Goal: Task Accomplishment & Management: Manage account settings

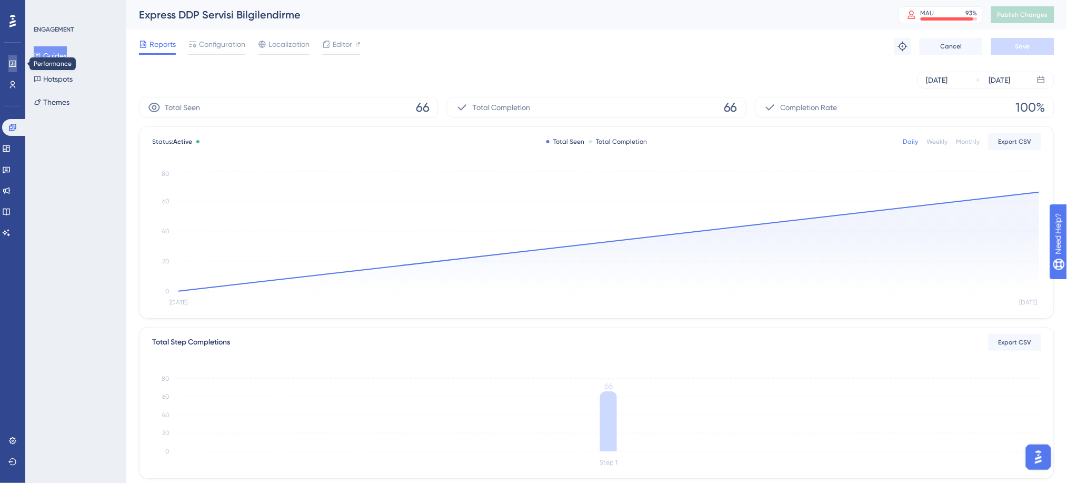
click at [0, 0] on icon at bounding box center [0, 0] width 0 height 0
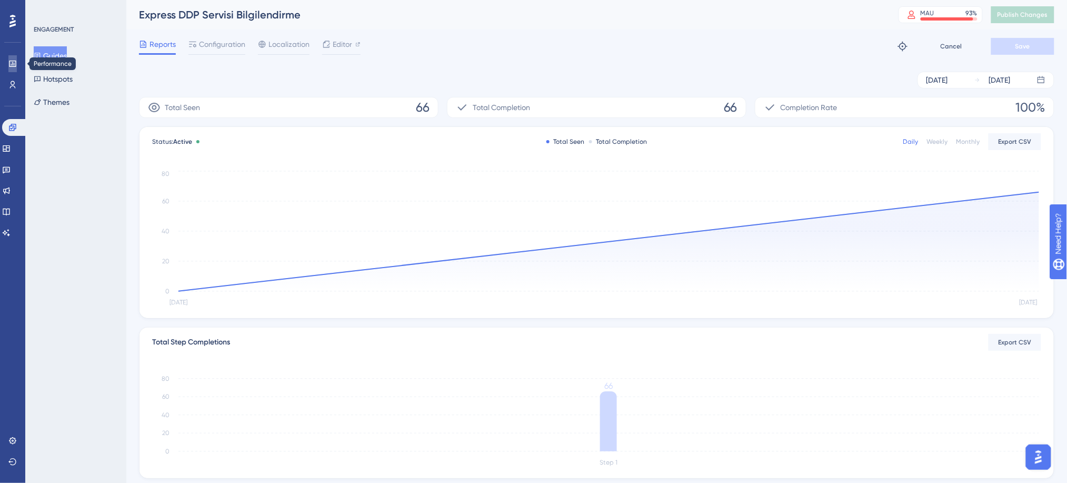
click at [0, 0] on icon at bounding box center [0, 0] width 0 height 0
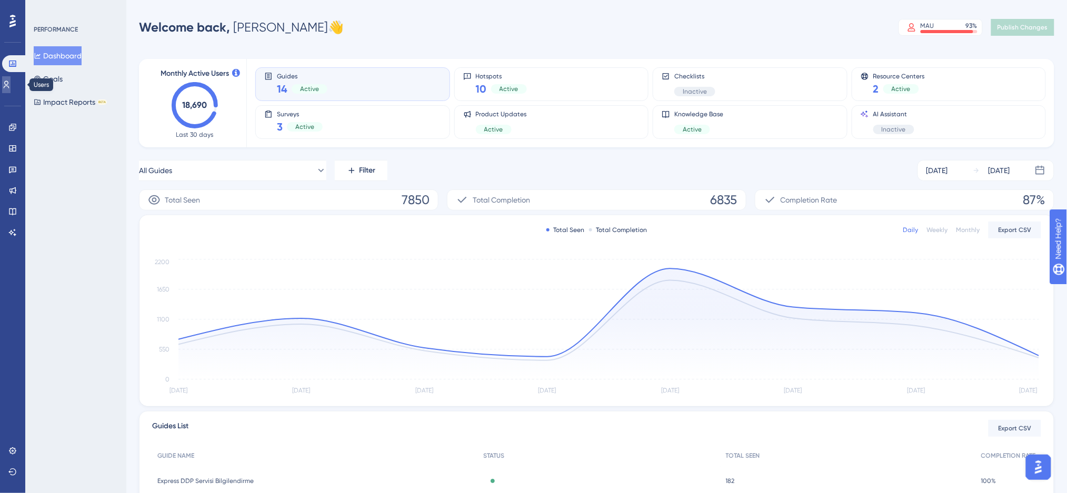
click at [9, 81] on icon at bounding box center [6, 85] width 8 height 8
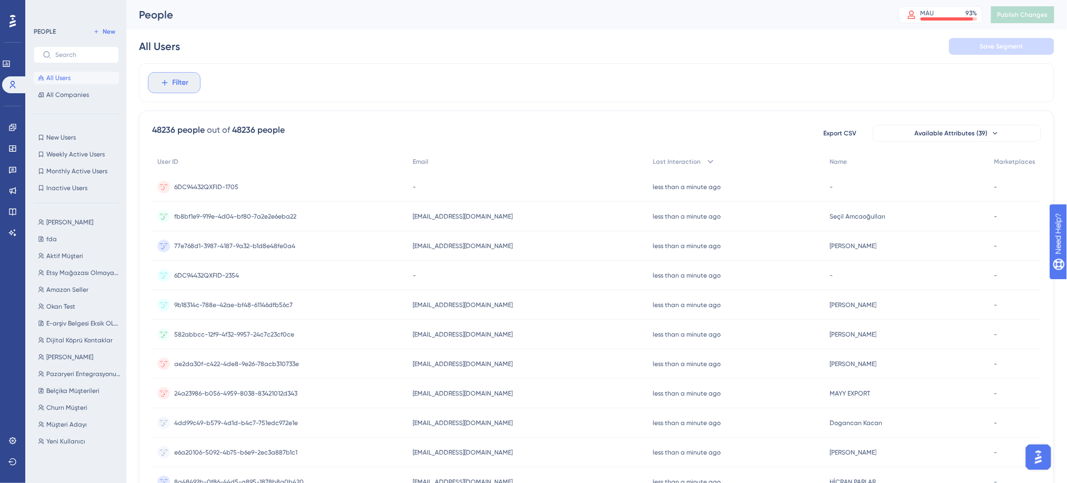
click at [182, 87] on span "Filter" at bounding box center [181, 82] width 16 height 13
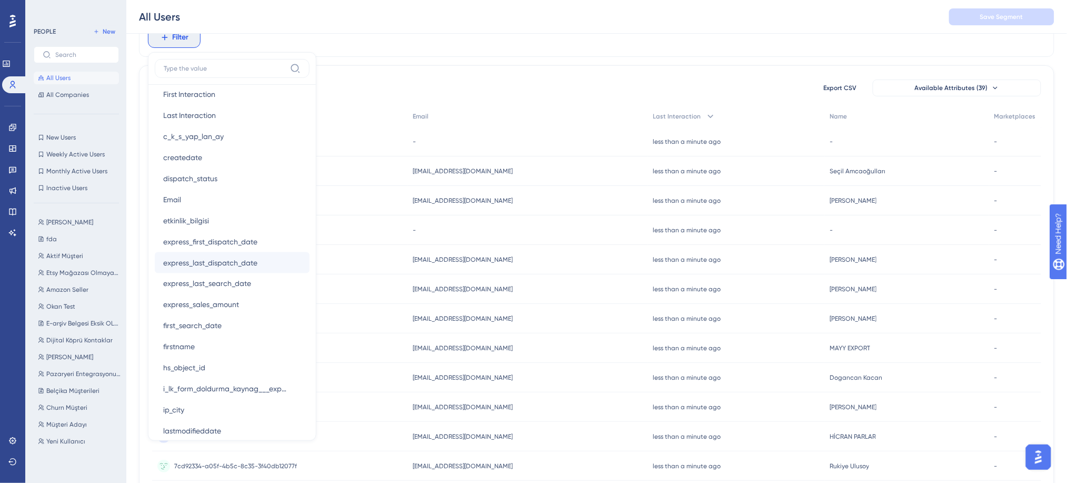
scroll to position [537, 0]
click at [68, 255] on span "Aktif Müşteri" at bounding box center [64, 256] width 37 height 8
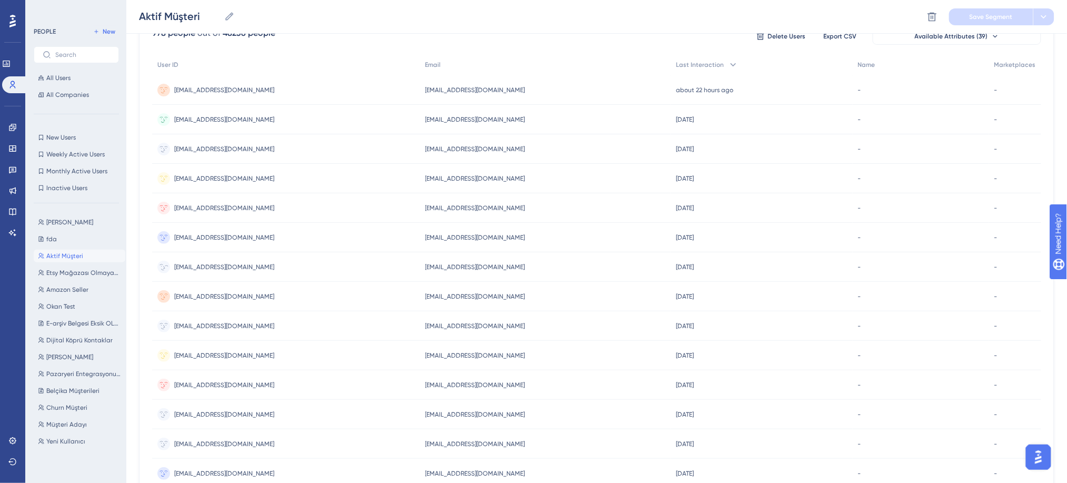
scroll to position [14, 0]
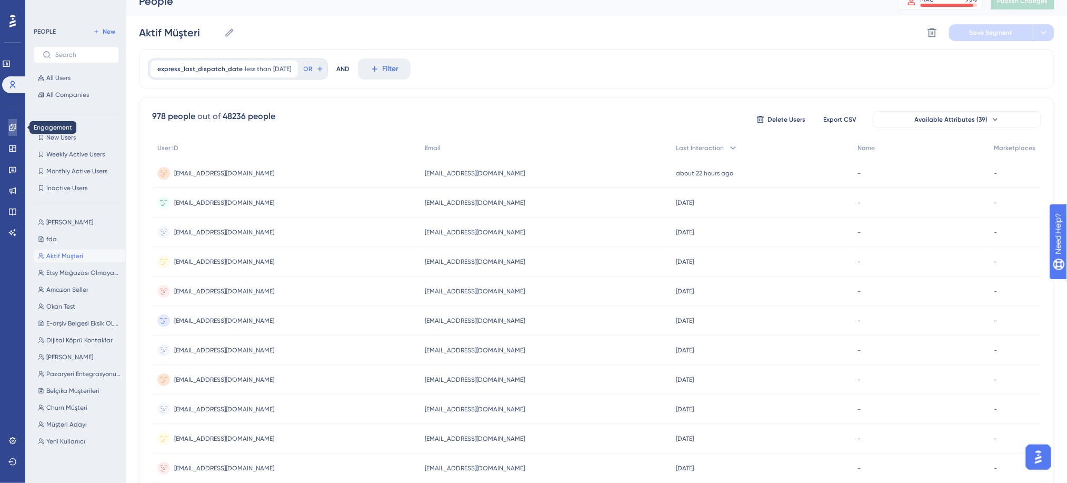
click at [13, 127] on icon at bounding box center [12, 127] width 8 height 8
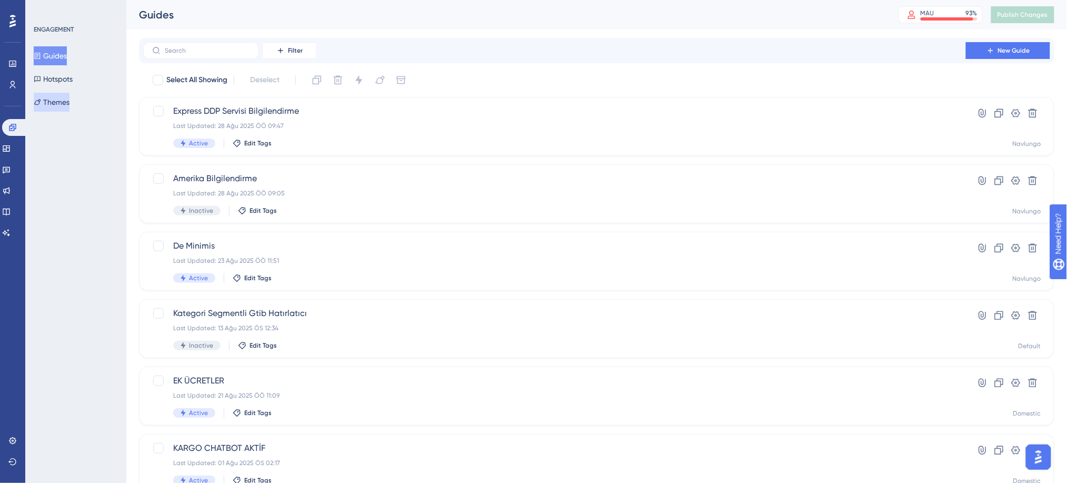
click at [69, 97] on button "Themes" at bounding box center [52, 102] width 36 height 19
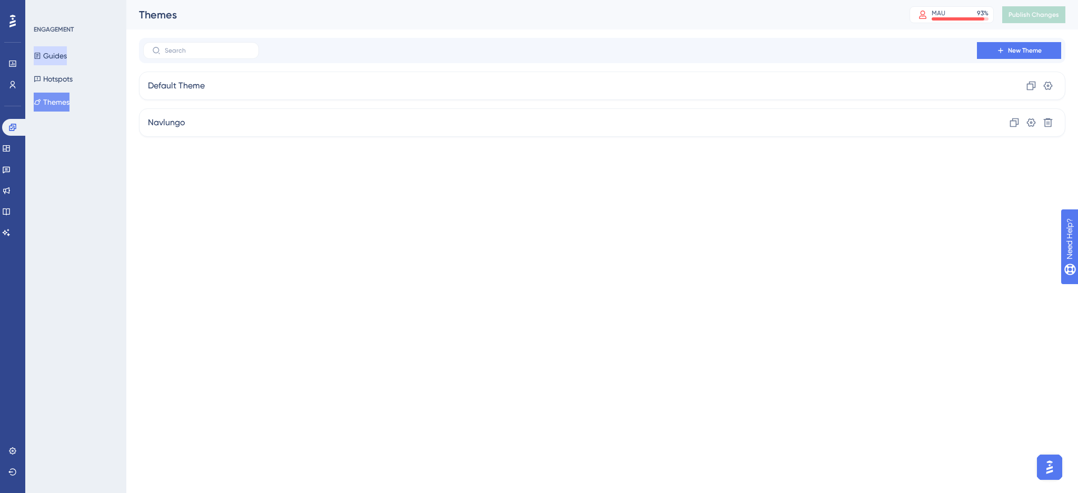
click at [67, 56] on button "Guides" at bounding box center [50, 55] width 33 height 19
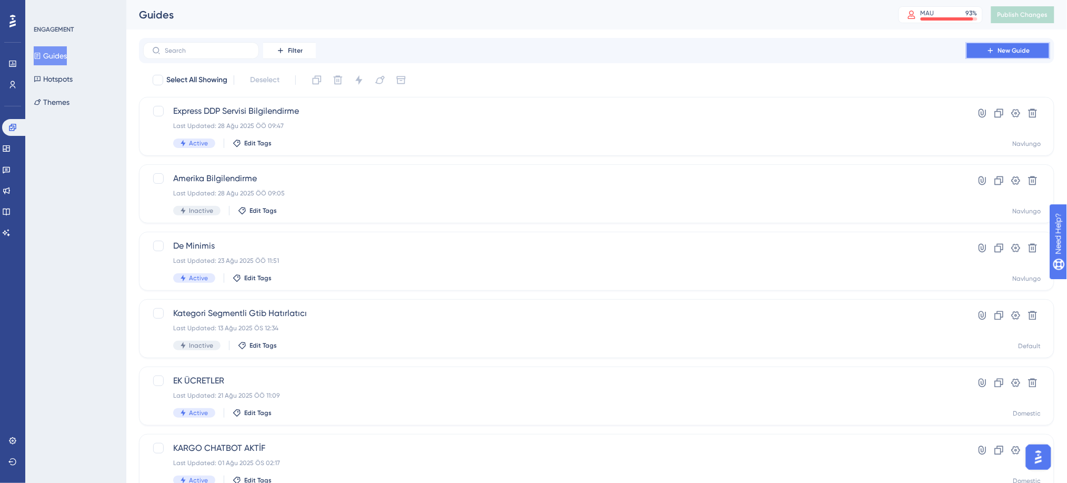
drag, startPoint x: 991, startPoint y: 49, endPoint x: 941, endPoint y: 56, distance: 49.9
click at [941, 56] on div "Filter New Guide" at bounding box center [596, 50] width 907 height 17
click at [991, 52] on icon at bounding box center [990, 50] width 5 height 5
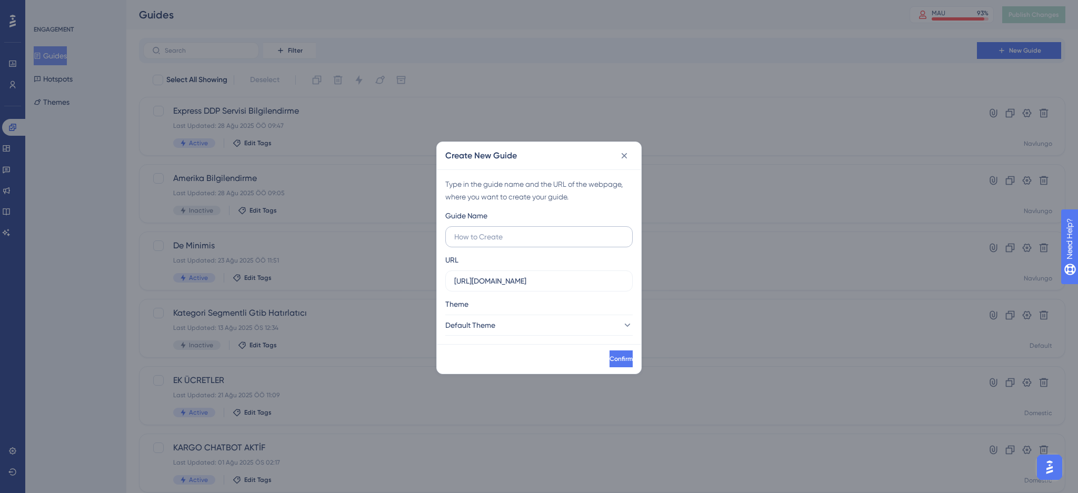
click at [484, 232] on input "text" at bounding box center [539, 237] width 170 height 12
type input "Deneme"
click at [482, 283] on input "[URL][DOMAIN_NAME]" at bounding box center [539, 281] width 170 height 12
drag, startPoint x: 560, startPoint y: 290, endPoint x: 529, endPoint y: 291, distance: 31.6
click at [529, 291] on label "[URL][DOMAIN_NAME]" at bounding box center [538, 281] width 187 height 21
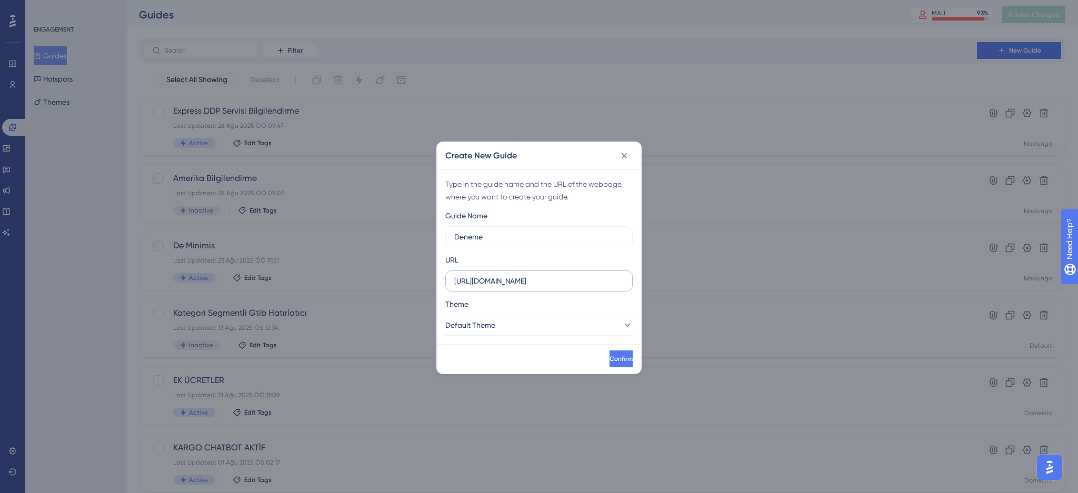
click at [526, 282] on input "[URL][DOMAIN_NAME]" at bounding box center [539, 281] width 170 height 12
paste input "/ship/searchs"
click at [537, 282] on input "[URL][DOMAIN_NAME]" at bounding box center [539, 281] width 170 height 12
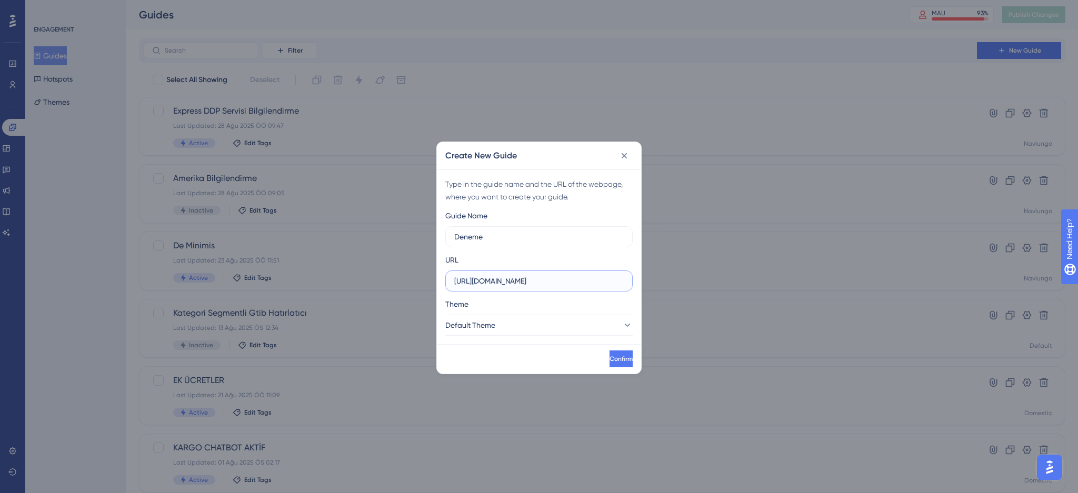
click at [537, 282] on input "[URL][DOMAIN_NAME]" at bounding box center [539, 281] width 170 height 12
paste input "priceCalculator"
type input "[URL][DOMAIN_NAME]"
click at [484, 324] on span "Default Theme" at bounding box center [471, 325] width 50 height 13
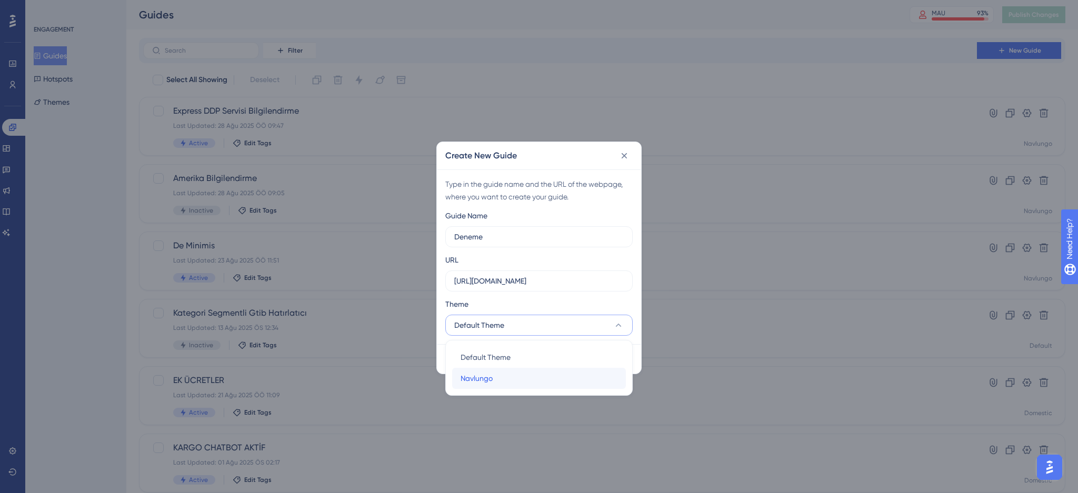
click at [487, 374] on span "Navlungo" at bounding box center [477, 378] width 32 height 13
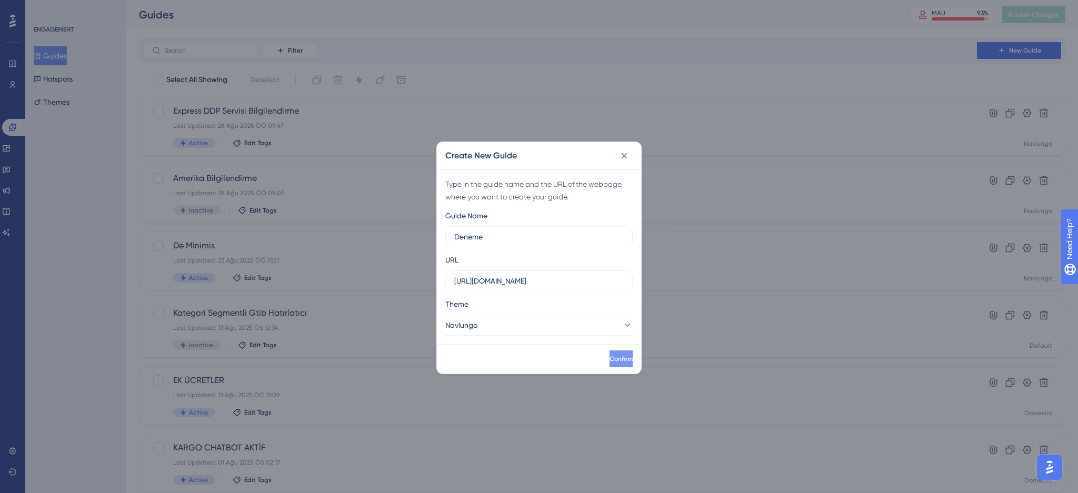
click at [610, 360] on span "Confirm" at bounding box center [621, 359] width 23 height 8
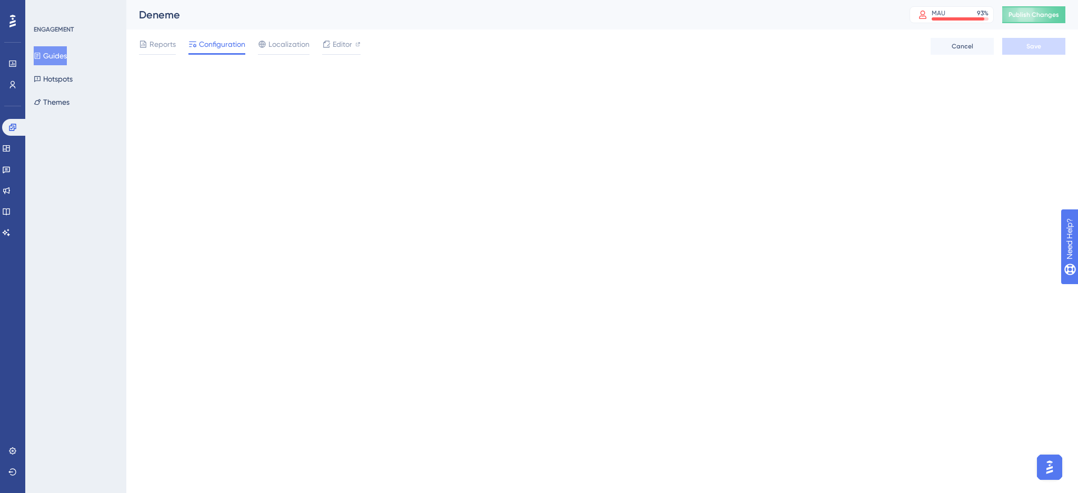
click at [1057, 472] on img "Open AI Assistant Launcher" at bounding box center [1049, 467] width 19 height 19
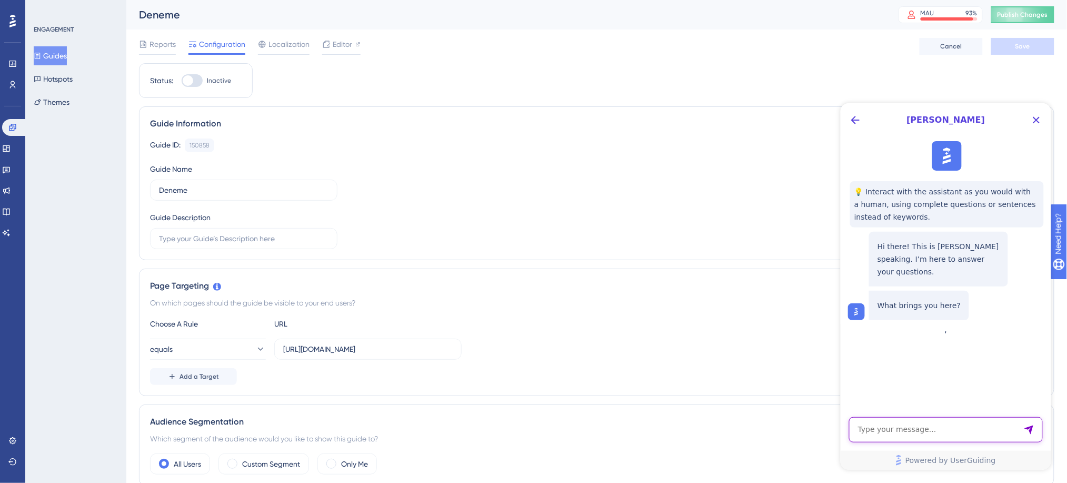
click at [974, 428] on textarea "AI Assistant Text Input" at bounding box center [946, 428] width 194 height 25
click at [852, 118] on icon "Back Button" at bounding box center [855, 119] width 8 height 8
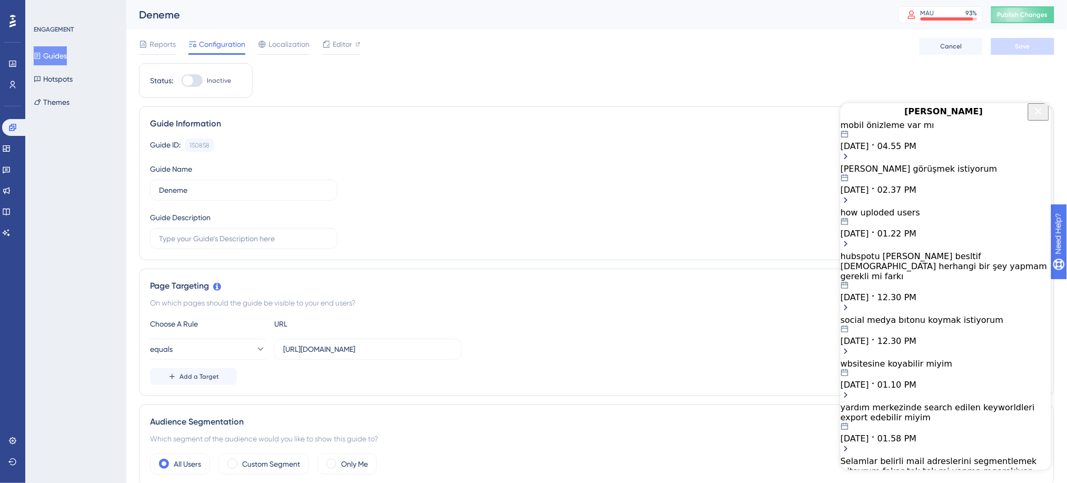
click at [1035, 115] on icon "Close Button" at bounding box center [1038, 110] width 13 height 13
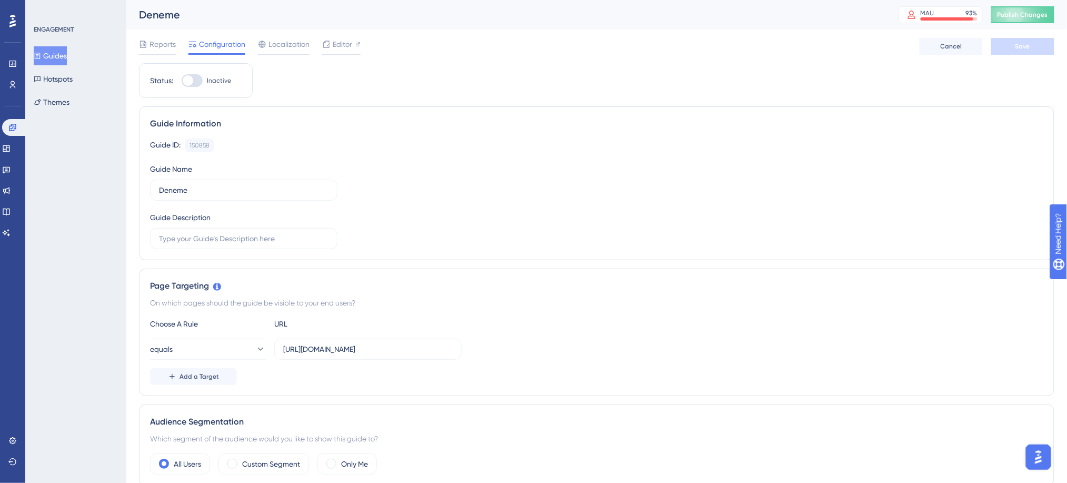
click at [64, 54] on button "Guides" at bounding box center [50, 55] width 33 height 19
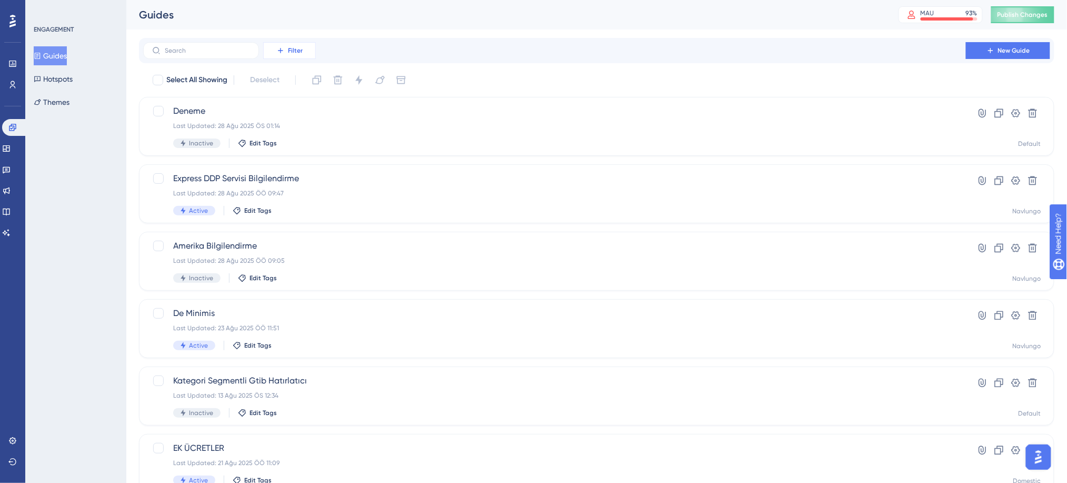
click at [297, 55] on button "Filter" at bounding box center [289, 50] width 53 height 17
click at [225, 102] on div "Deneme Last Updated: 28 Ağu 2025 ÖS 01:14 Inactive Edit Tags Hyperlink Clone Se…" at bounding box center [596, 126] width 915 height 59
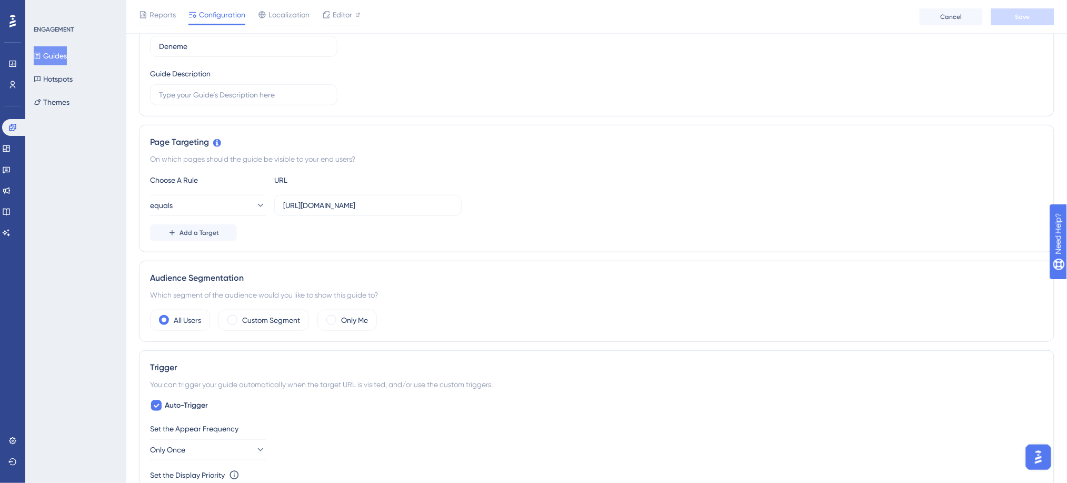
scroll to position [148, 0]
click at [197, 142] on div "Page Targeting" at bounding box center [596, 141] width 893 height 13
click at [201, 181] on div "Choose A Rule" at bounding box center [208, 179] width 116 height 13
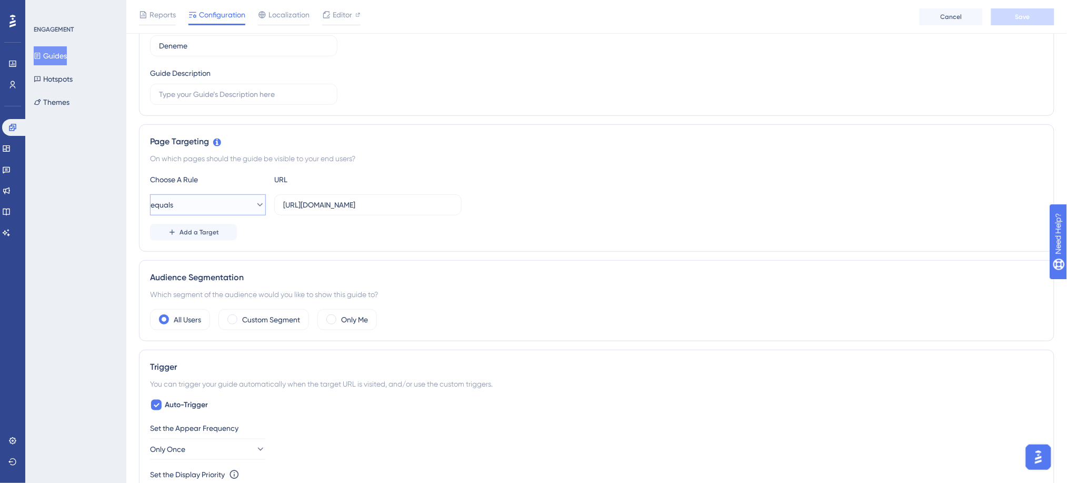
click at [244, 206] on button "equals" at bounding box center [208, 204] width 116 height 21
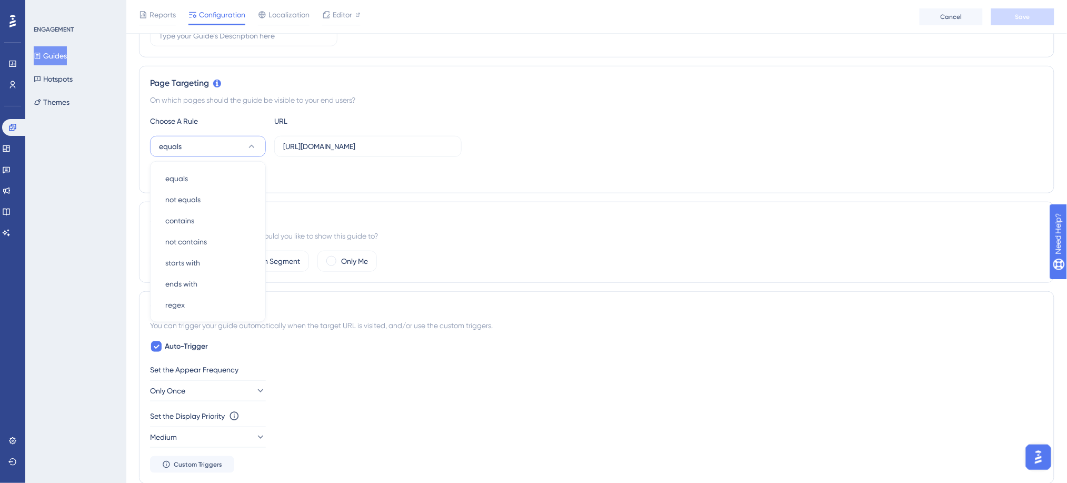
click at [302, 178] on div "Add a Target" at bounding box center [596, 173] width 893 height 17
click at [210, 171] on span "Add a Target" at bounding box center [199, 174] width 39 height 8
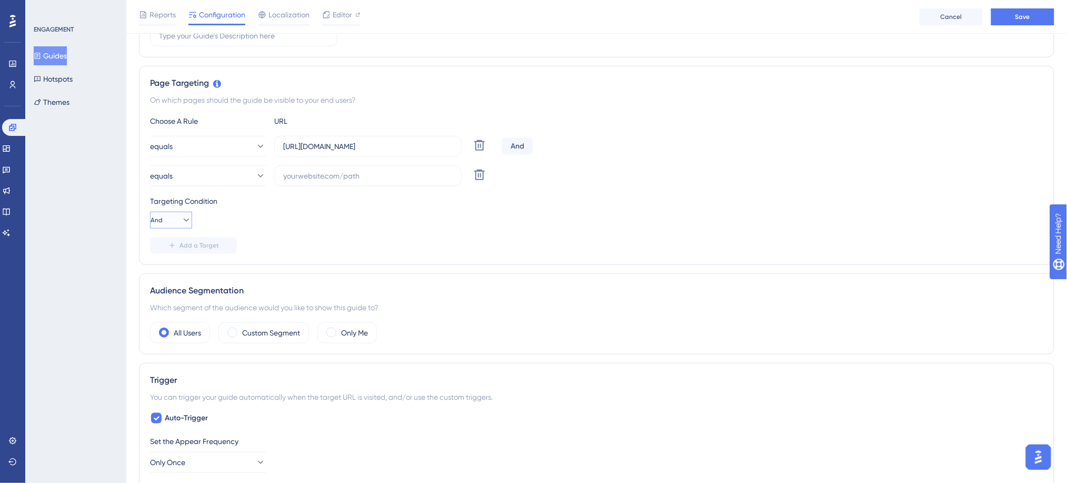
click at [181, 222] on icon at bounding box center [186, 220] width 11 height 11
click at [176, 270] on div "Or Or" at bounding box center [171, 271] width 20 height 21
click at [342, 173] on input "text" at bounding box center [368, 176] width 170 height 12
click at [475, 181] on button at bounding box center [479, 174] width 19 height 19
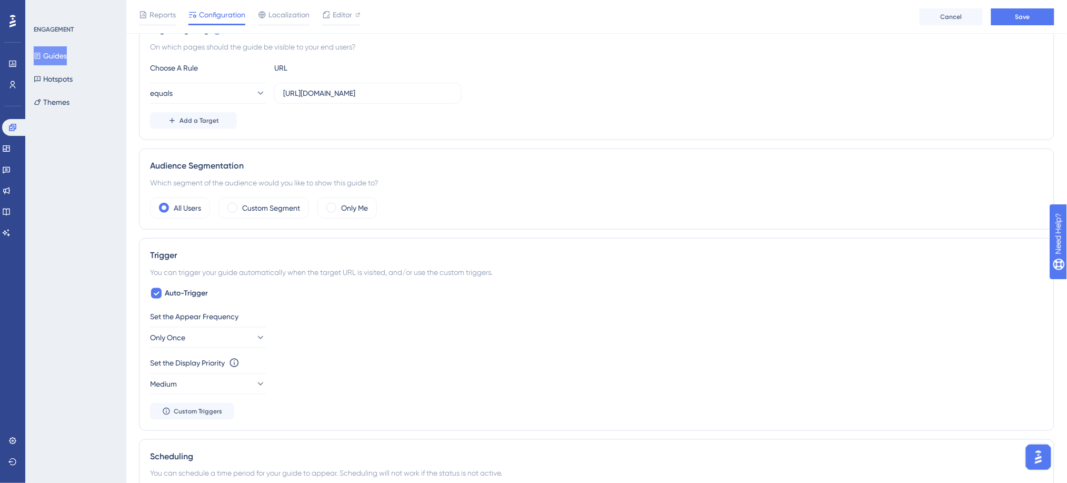
scroll to position [297, 0]
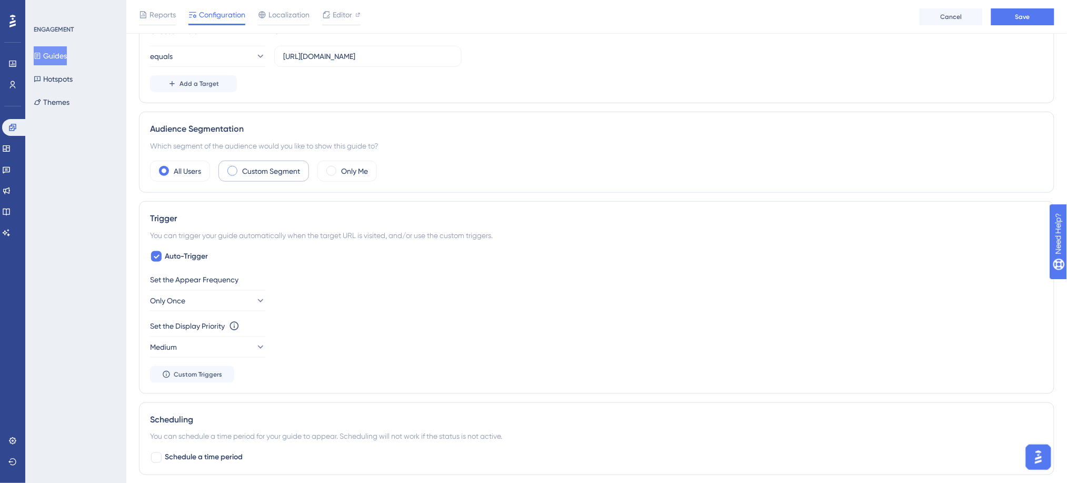
click at [250, 171] on label "Custom Segment" at bounding box center [271, 171] width 58 height 13
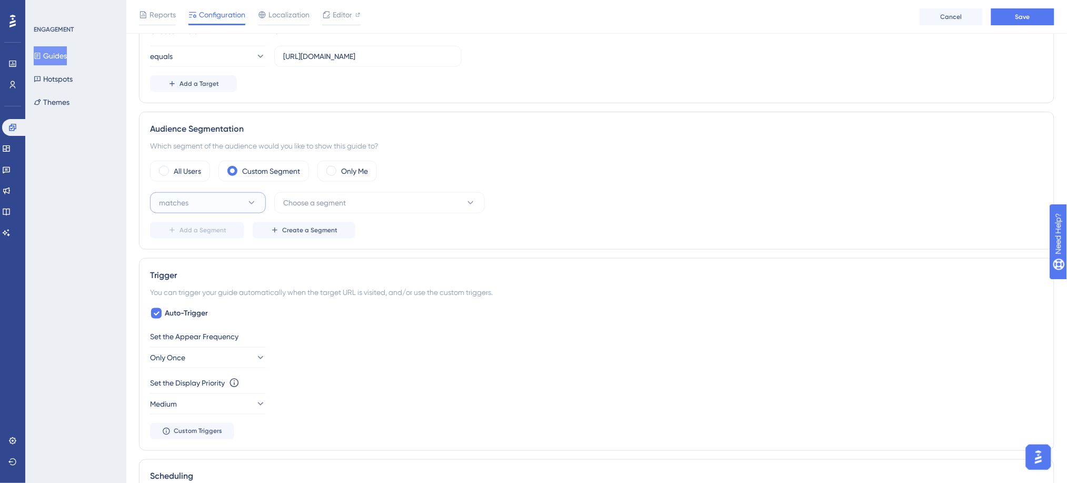
click at [250, 203] on icon at bounding box center [251, 202] width 11 height 11
click at [234, 231] on div "matches matches" at bounding box center [207, 234] width 85 height 21
click at [329, 206] on span "Choose a segment" at bounding box center [314, 202] width 63 height 13
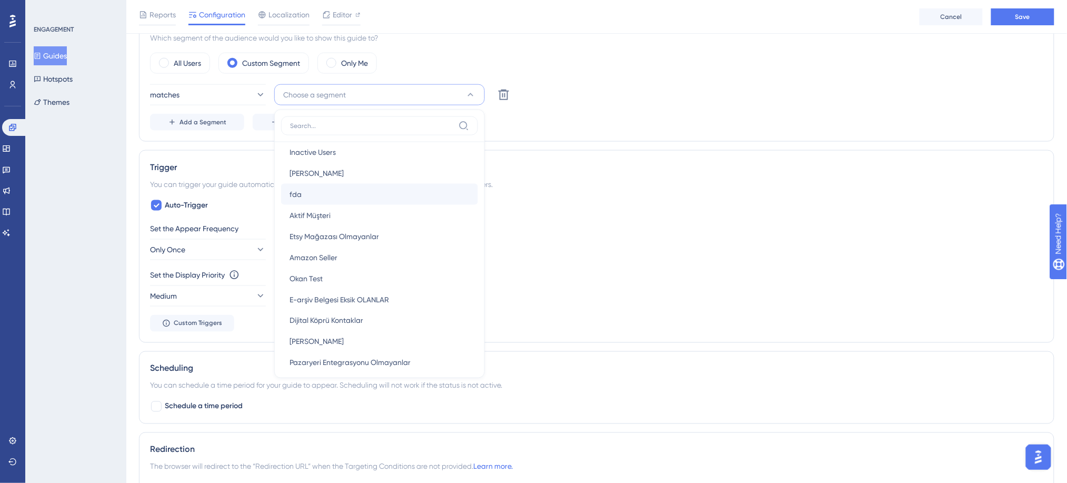
scroll to position [71, 0]
click at [595, 83] on div "All Users Custom Segment Only Me matches Choose a segment New Users New Users W…" at bounding box center [596, 92] width 893 height 78
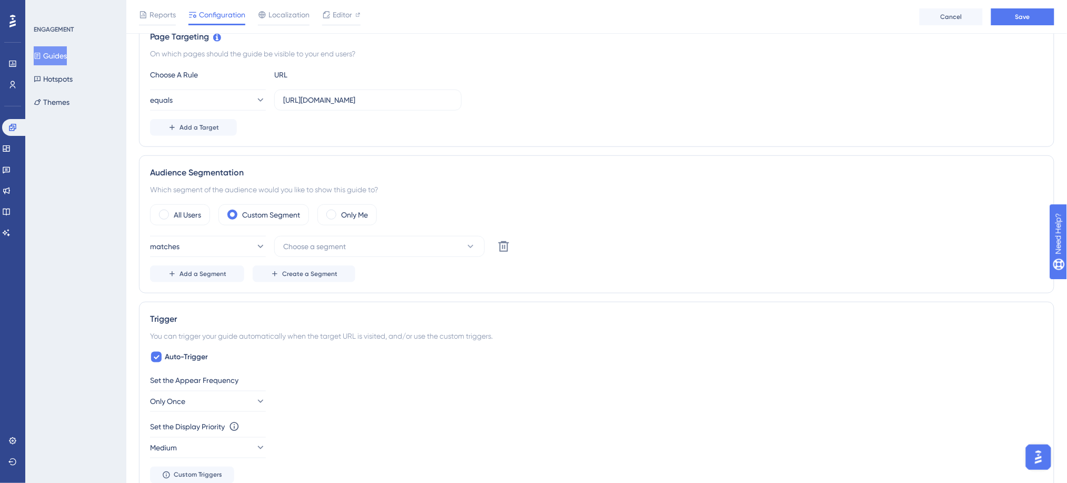
scroll to position [252, 0]
click at [330, 217] on span at bounding box center [331, 216] width 10 height 10
click at [340, 213] on input "radio" at bounding box center [340, 213] width 0 height 0
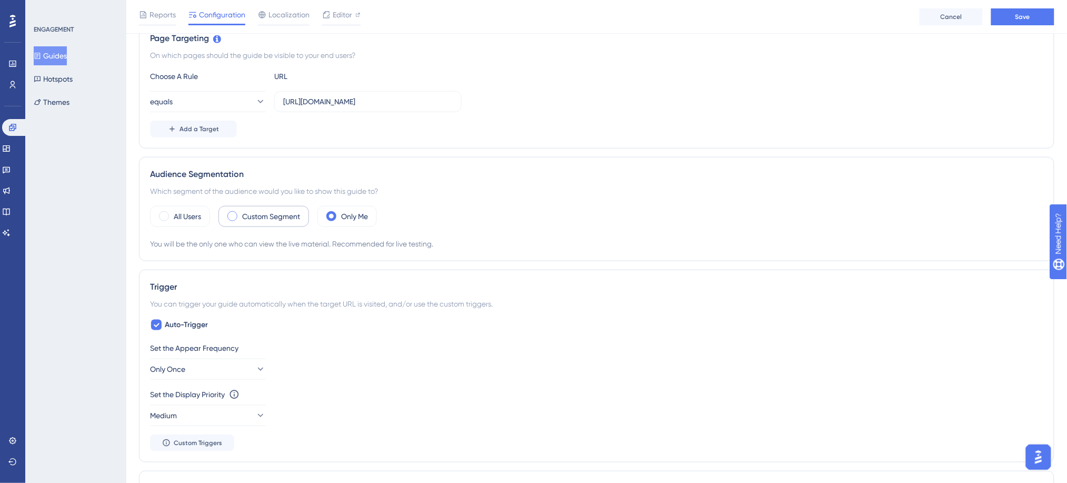
click at [231, 220] on span at bounding box center [232, 216] width 10 height 10
click at [241, 213] on input "radio" at bounding box center [241, 213] width 0 height 0
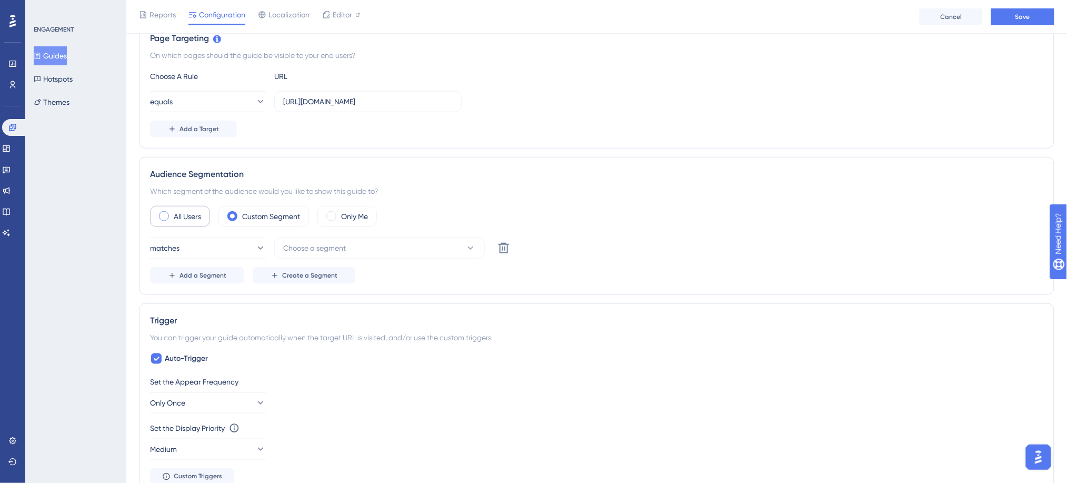
click at [192, 222] on label "All Users" at bounding box center [187, 216] width 27 height 13
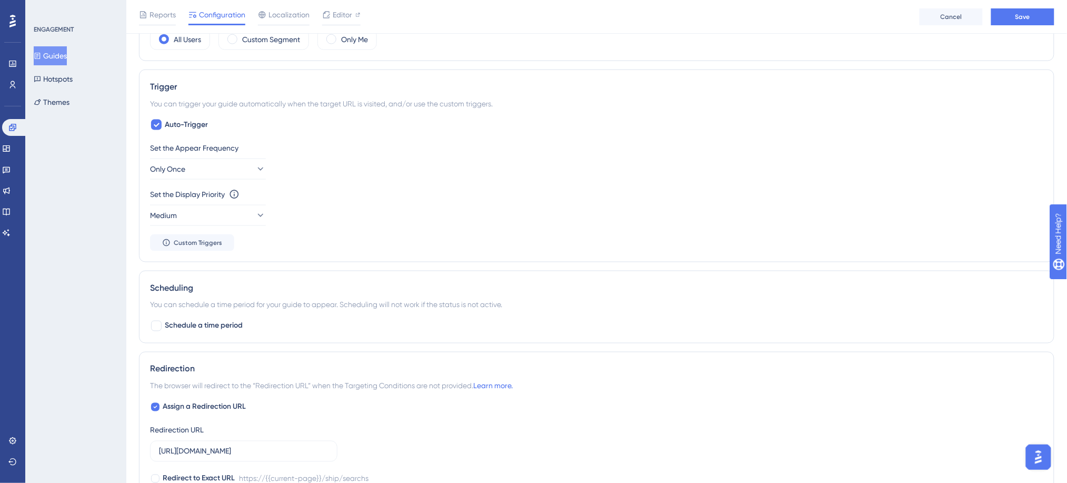
scroll to position [432, 0]
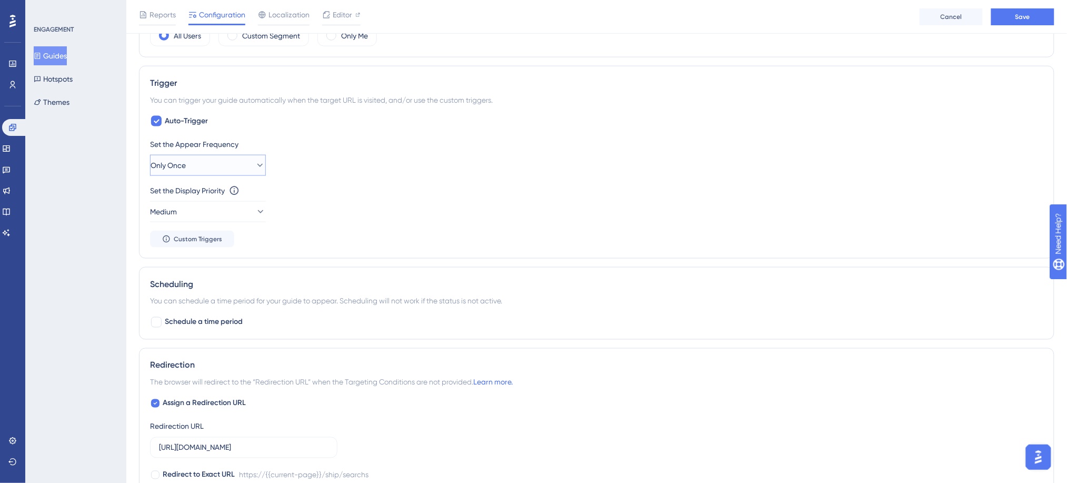
click at [206, 163] on button "Only Once" at bounding box center [208, 165] width 116 height 21
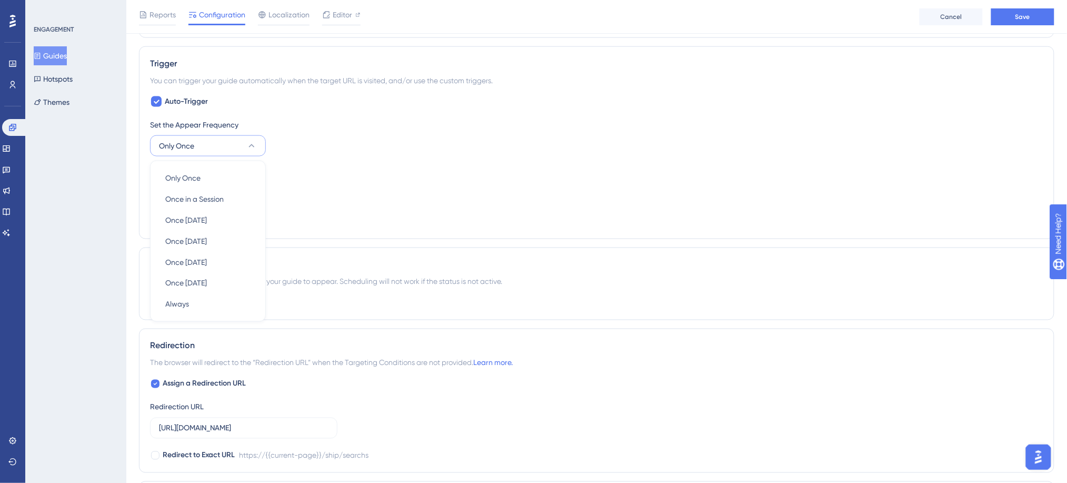
click at [346, 193] on div "Set the Display Priority This option will set the display priority between auto…" at bounding box center [596, 184] width 893 height 38
click at [243, 150] on button "Only Once" at bounding box center [208, 145] width 116 height 21
click at [223, 218] on div "Once [DATE] Once [DATE]" at bounding box center [207, 220] width 85 height 21
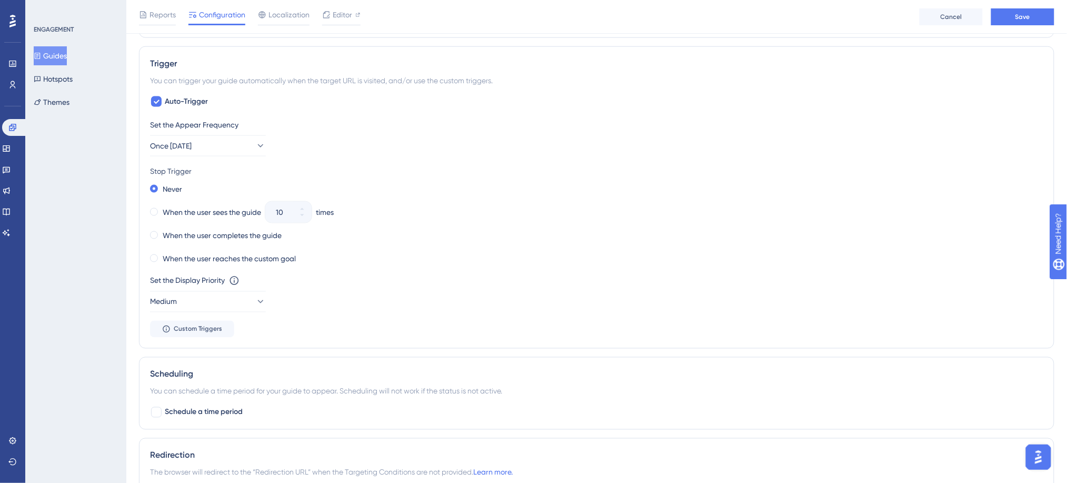
click at [180, 171] on div "Stop Trigger" at bounding box center [596, 171] width 893 height 13
click at [194, 209] on label "When the user sees the guide" at bounding box center [212, 212] width 98 height 13
click at [305, 216] on icon at bounding box center [302, 215] width 6 height 6
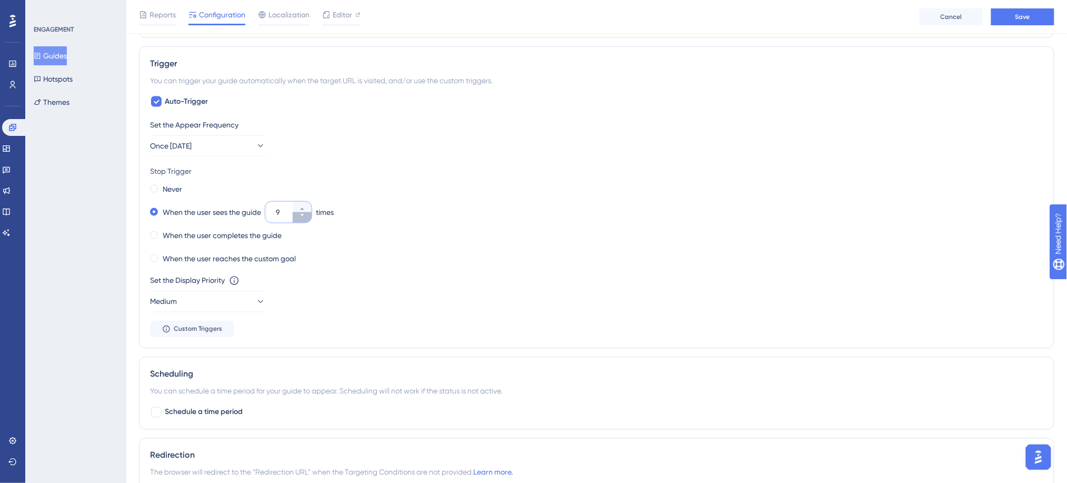
click at [305, 216] on icon at bounding box center [302, 215] width 6 height 6
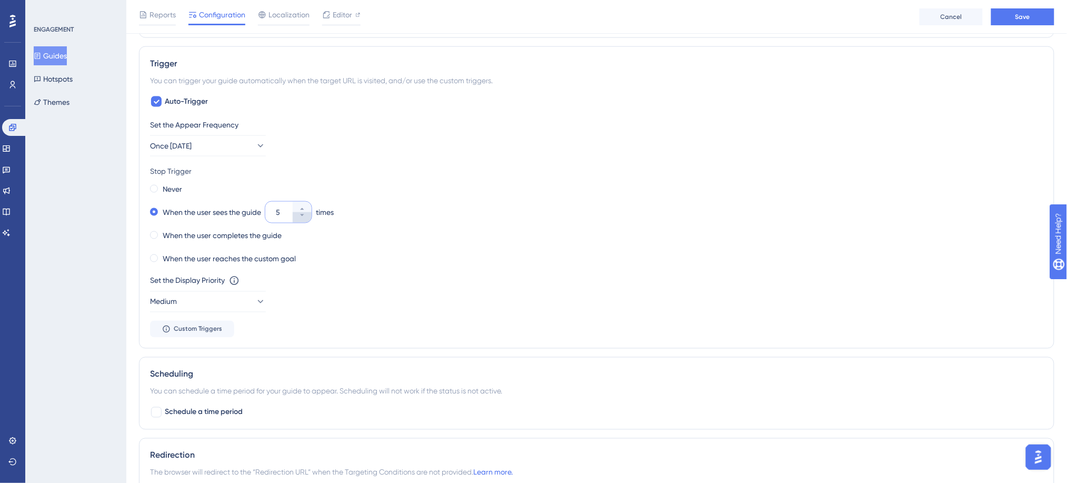
type input "4"
click at [257, 241] on label "When the user completes the guide" at bounding box center [222, 235] width 119 height 13
click at [222, 302] on button "Medium" at bounding box center [208, 301] width 116 height 21
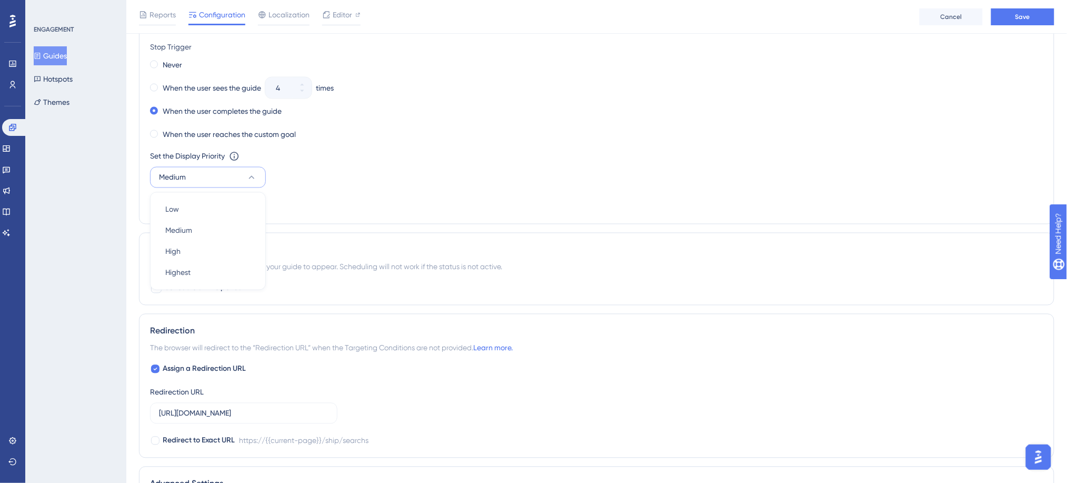
click at [322, 184] on div "Set the Display Priority This option will set the display priority between auto…" at bounding box center [596, 169] width 893 height 38
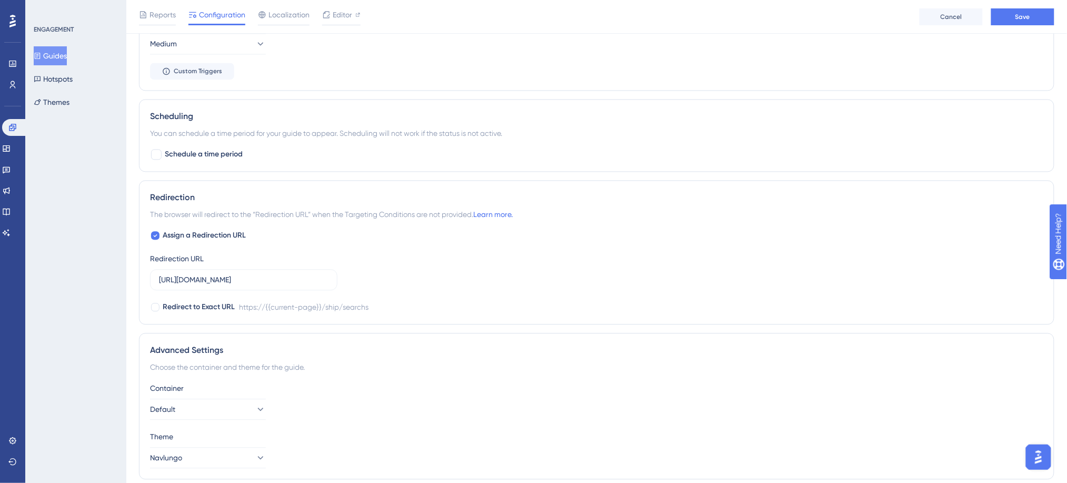
scroll to position [748, 0]
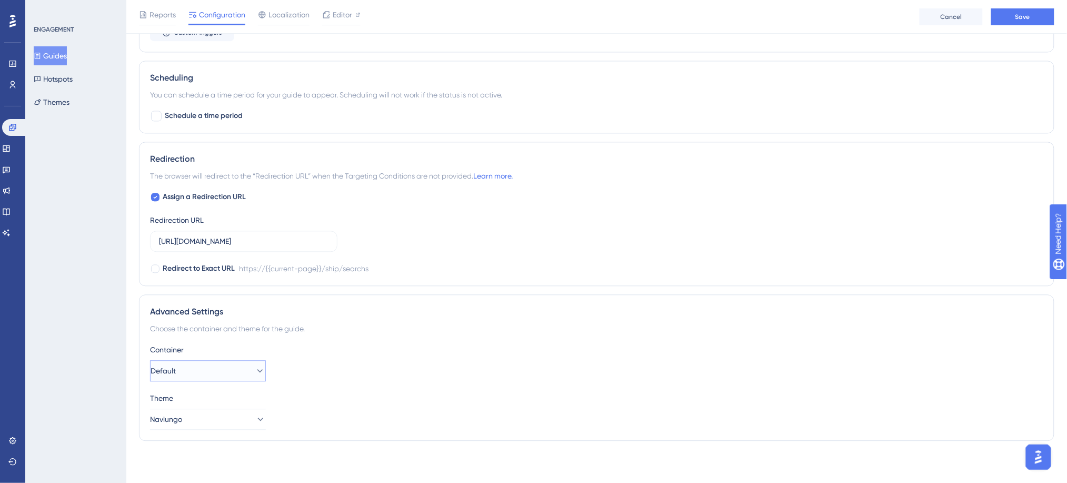
click at [190, 368] on button "Default" at bounding box center [208, 370] width 116 height 21
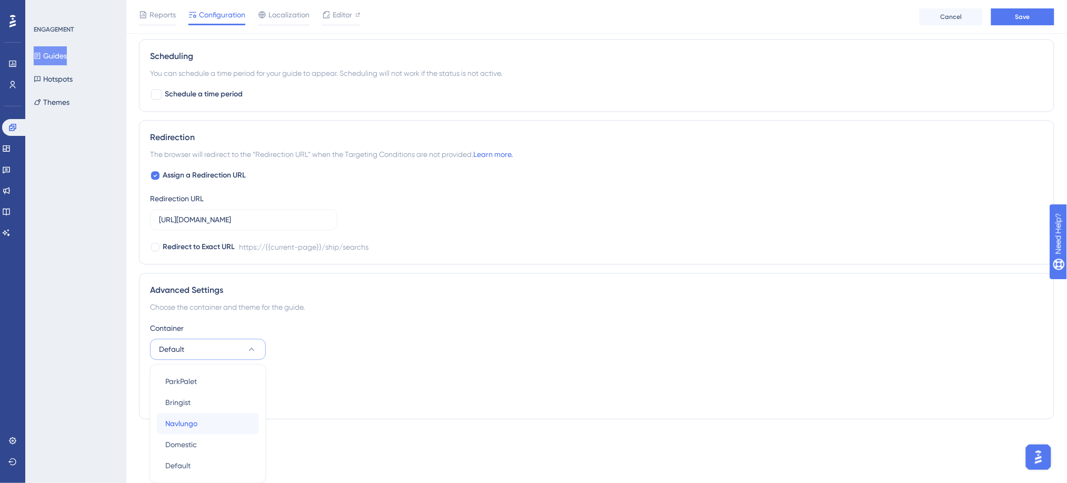
click at [191, 416] on div "Navlungo Navlungo" at bounding box center [207, 423] width 85 height 21
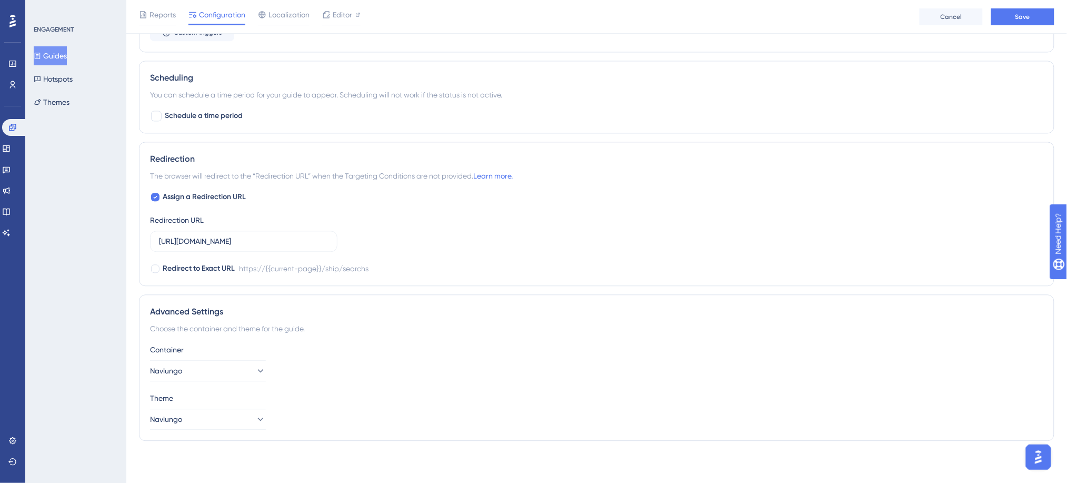
scroll to position [748, 0]
click at [228, 388] on div "Container Navlungo Theme Navlungo" at bounding box center [596, 386] width 893 height 86
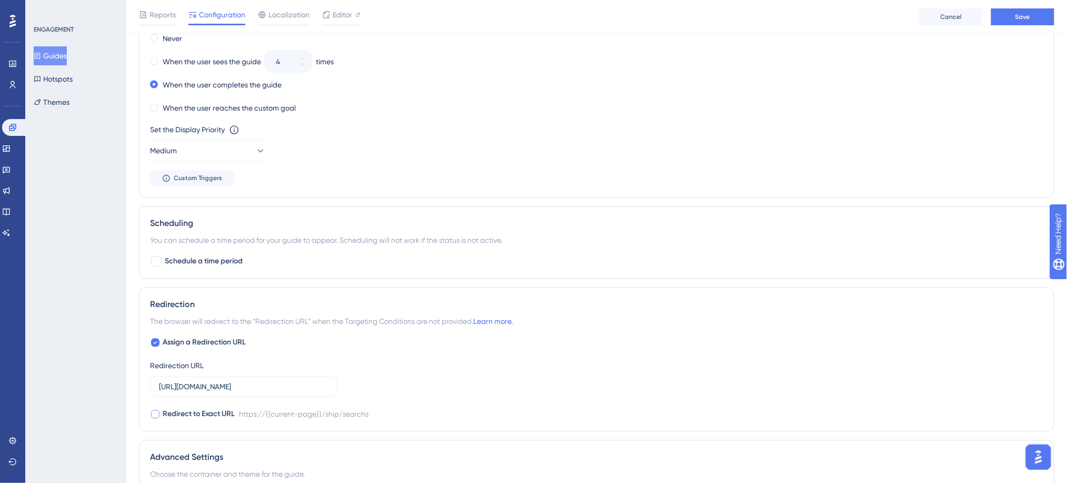
scroll to position [597, 0]
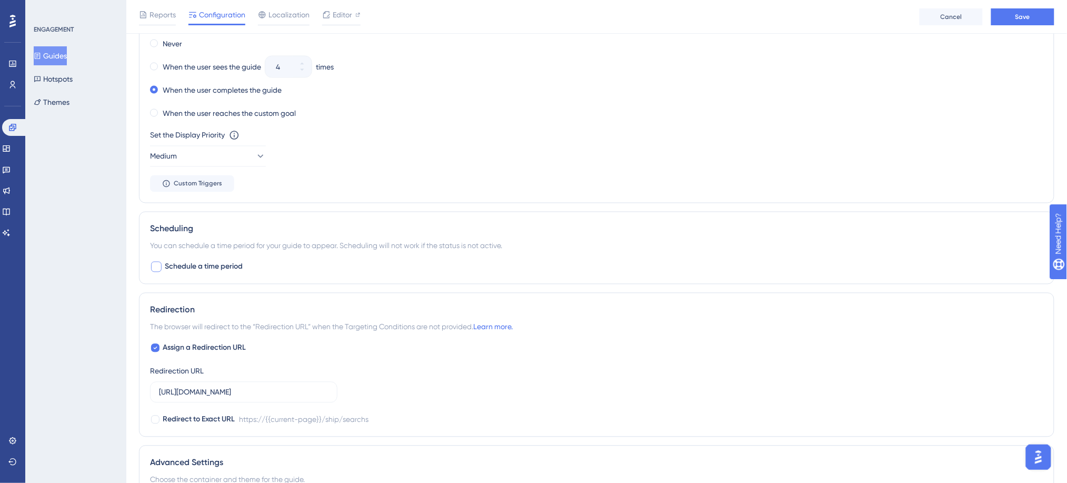
click at [198, 263] on span "Schedule a time period" at bounding box center [204, 267] width 78 height 13
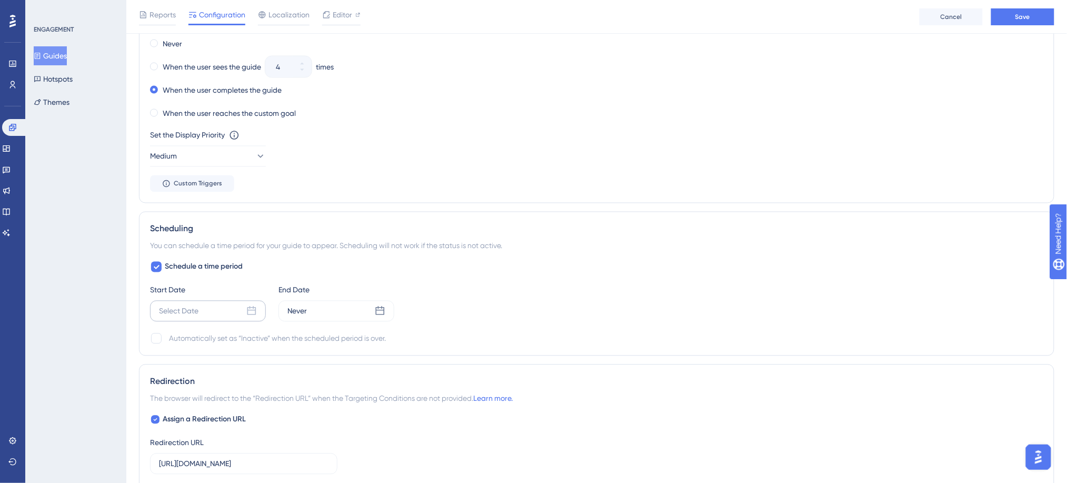
click at [208, 309] on div "Select Date" at bounding box center [208, 311] width 116 height 21
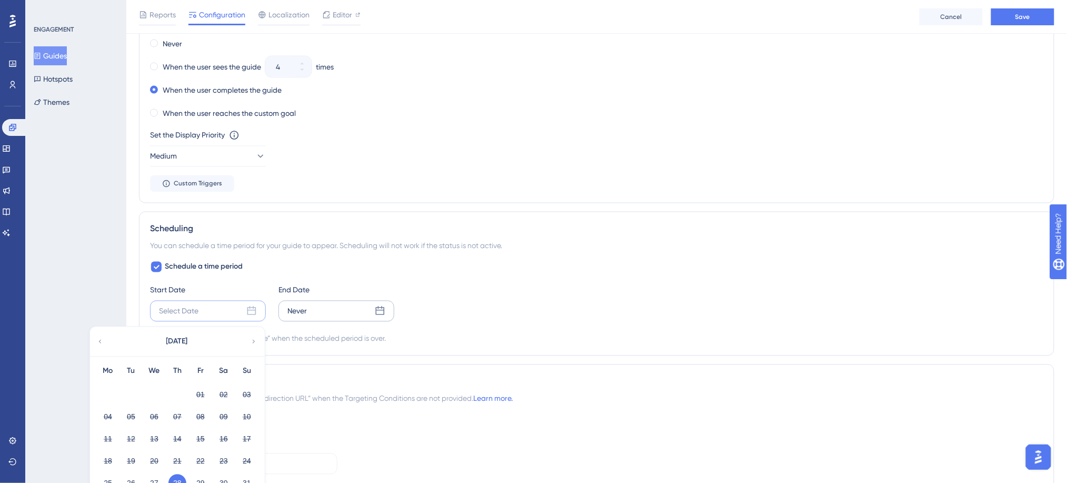
click at [292, 308] on div "Never" at bounding box center [296, 311] width 19 height 13
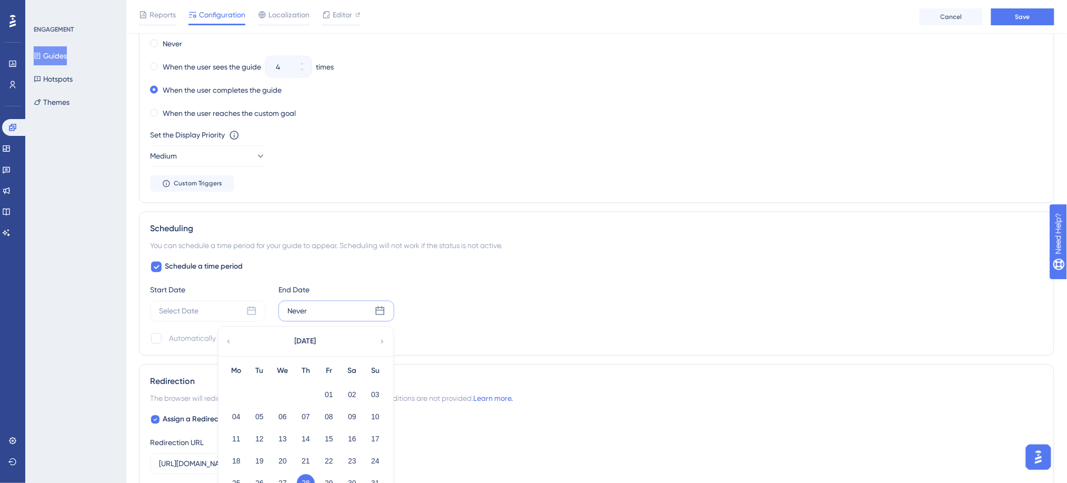
click at [335, 276] on div "Schedule a time period Start Date Select Date End Date Never [DATE] Mo Tu We Th…" at bounding box center [596, 303] width 893 height 84
click at [217, 264] on span "Schedule a time period" at bounding box center [204, 267] width 78 height 13
checkbox input "false"
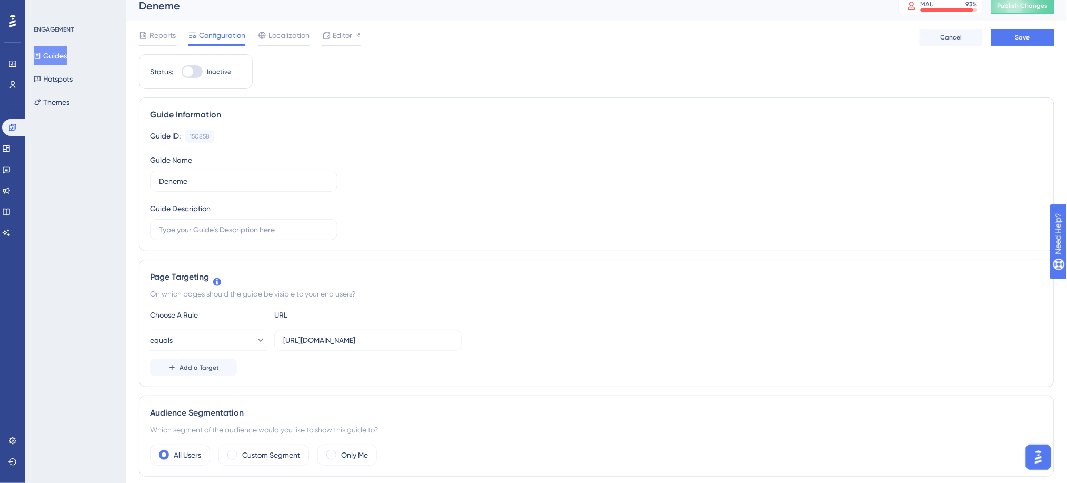
scroll to position [0, 0]
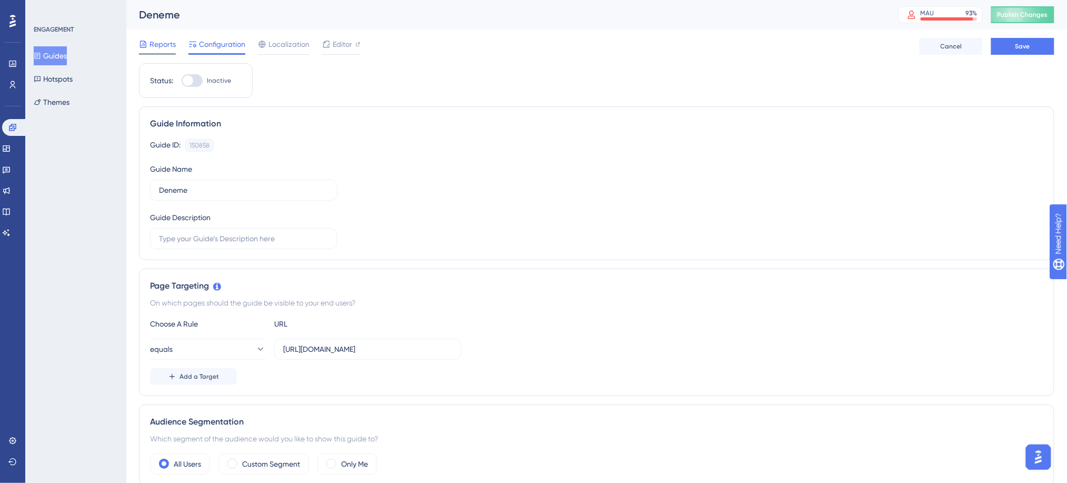
click at [168, 47] on span "Reports" at bounding box center [163, 44] width 26 height 13
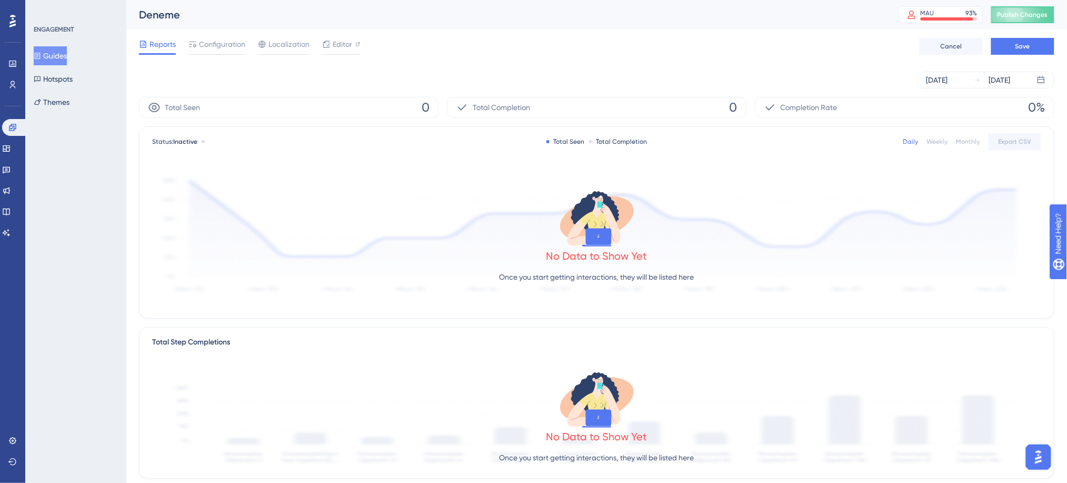
click at [833, 106] on span "Completion Rate" at bounding box center [809, 107] width 57 height 13
click at [948, 75] on div "[DATE]" at bounding box center [937, 80] width 22 height 13
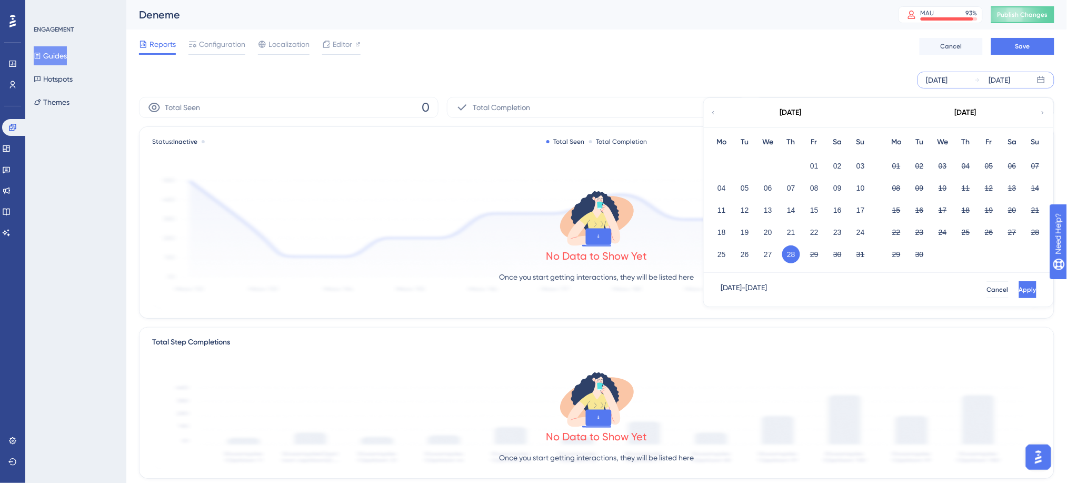
click at [789, 64] on div "[DATE] [DATE] [DATE] Mo Tu We Th Fr Sa Su 01 02 03 04 05 06 07 08 09 10 11 12 1…" at bounding box center [596, 80] width 915 height 34
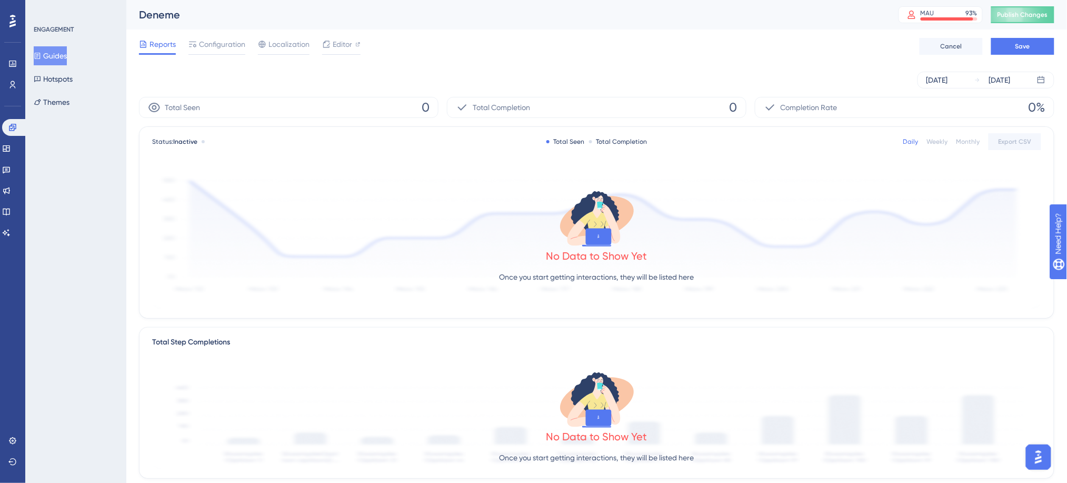
click at [67, 59] on button "Guides" at bounding box center [50, 55] width 33 height 19
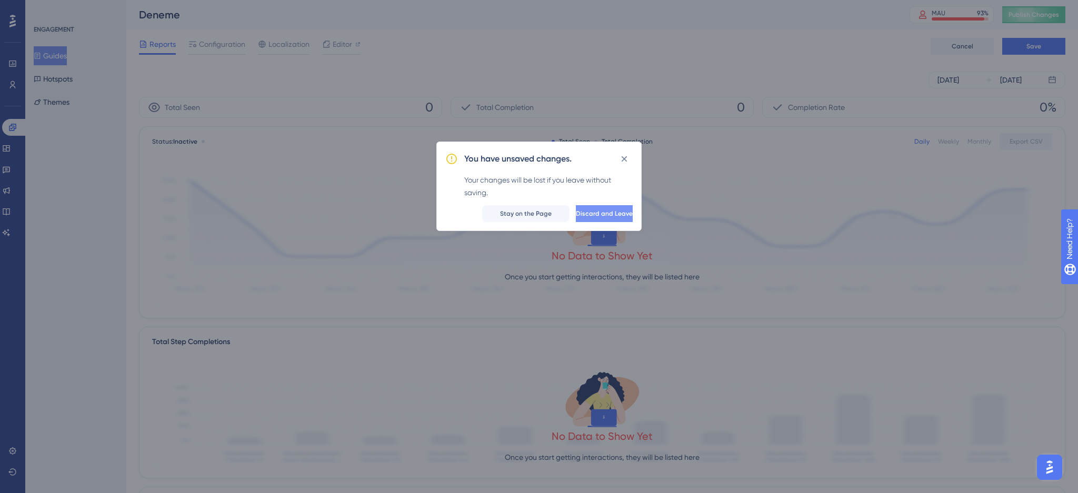
click at [590, 214] on span "Discard and Leave" at bounding box center [604, 214] width 57 height 8
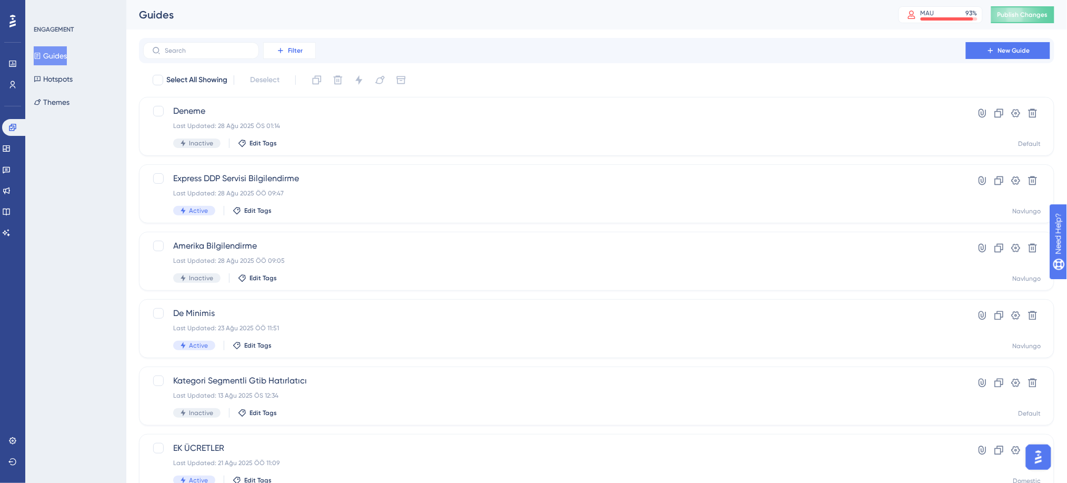
click at [287, 48] on button "Filter" at bounding box center [289, 50] width 53 height 17
click at [297, 144] on span "Status" at bounding box center [289, 143] width 22 height 13
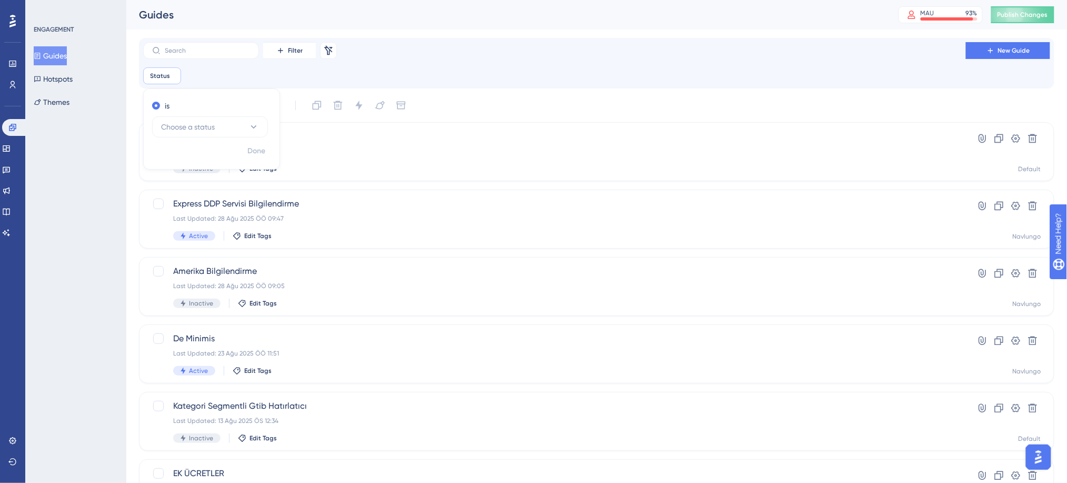
click at [242, 113] on div "is Choose a status" at bounding box center [209, 118] width 115 height 38
click at [240, 124] on button "Choose a status" at bounding box center [210, 126] width 116 height 21
click at [223, 162] on div "Active Active" at bounding box center [209, 158] width 85 height 21
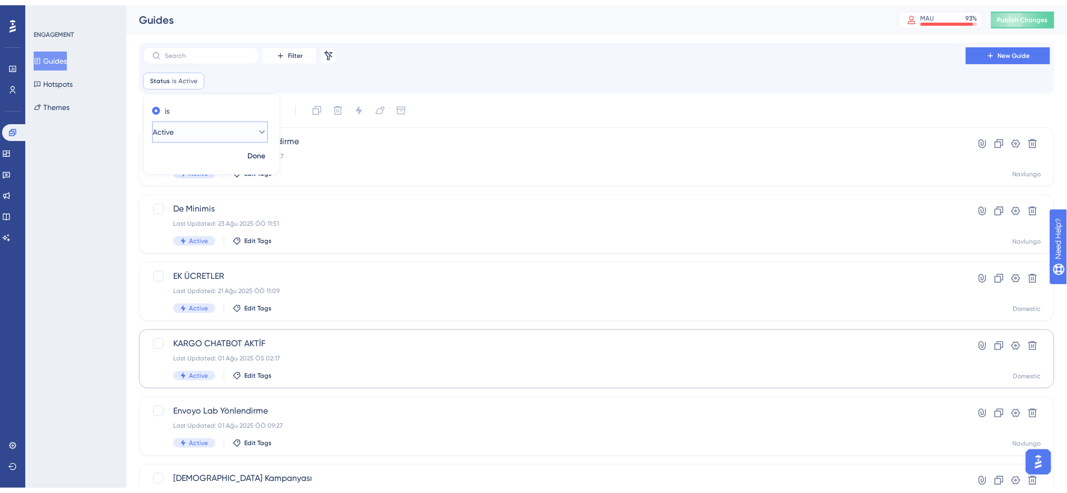
scroll to position [348, 0]
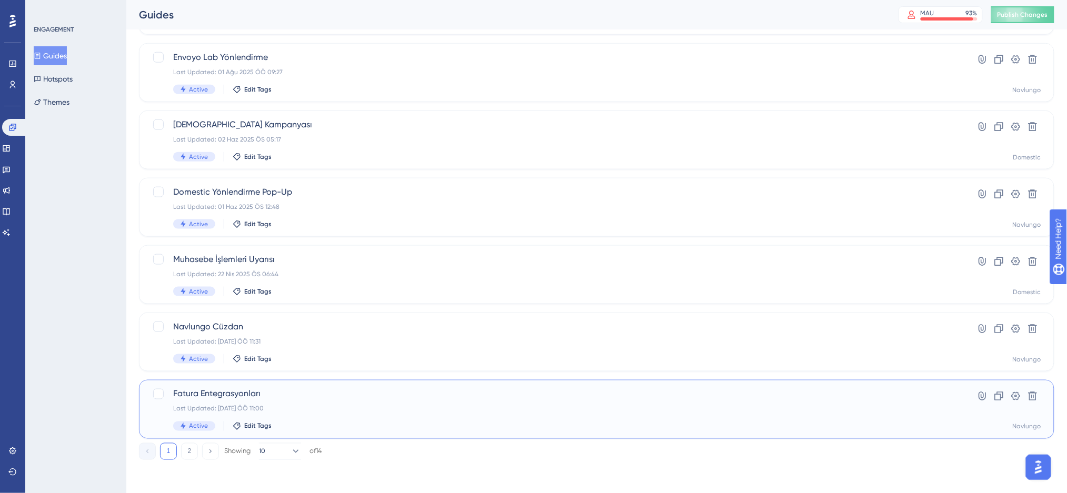
click at [263, 414] on div "Fatura Entegrasyonları Last Updated: [DATE] ÖÖ 11:00 Active Edit Tags" at bounding box center [554, 409] width 763 height 43
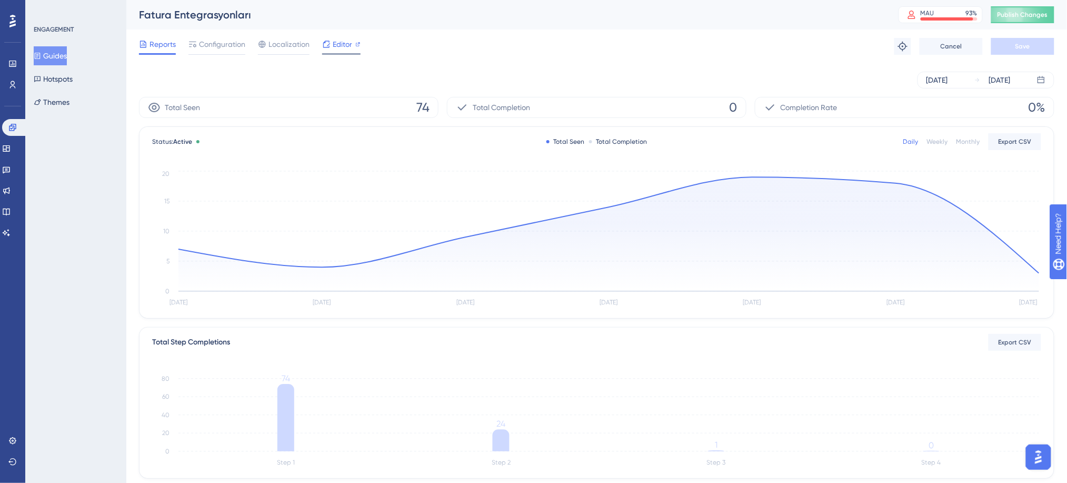
click at [357, 53] on div at bounding box center [341, 54] width 38 height 2
click at [67, 53] on button "Guides" at bounding box center [50, 55] width 33 height 19
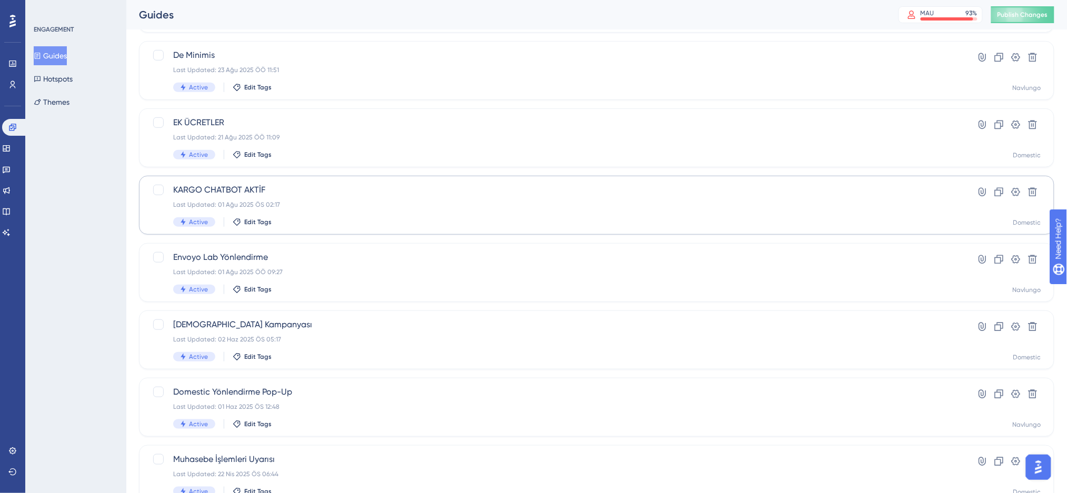
scroll to position [143, 0]
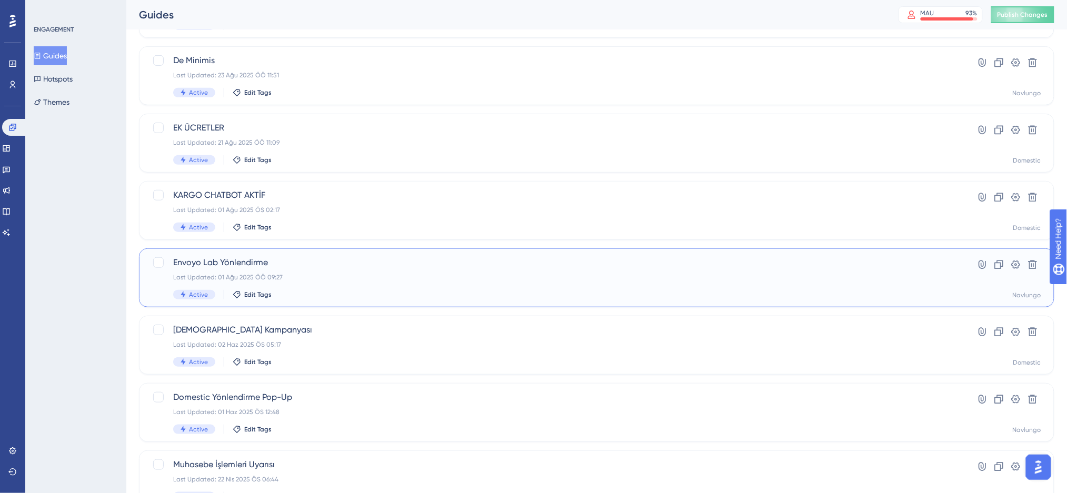
click at [277, 266] on span "Envoyo Lab Yönlendirme" at bounding box center [554, 262] width 763 height 13
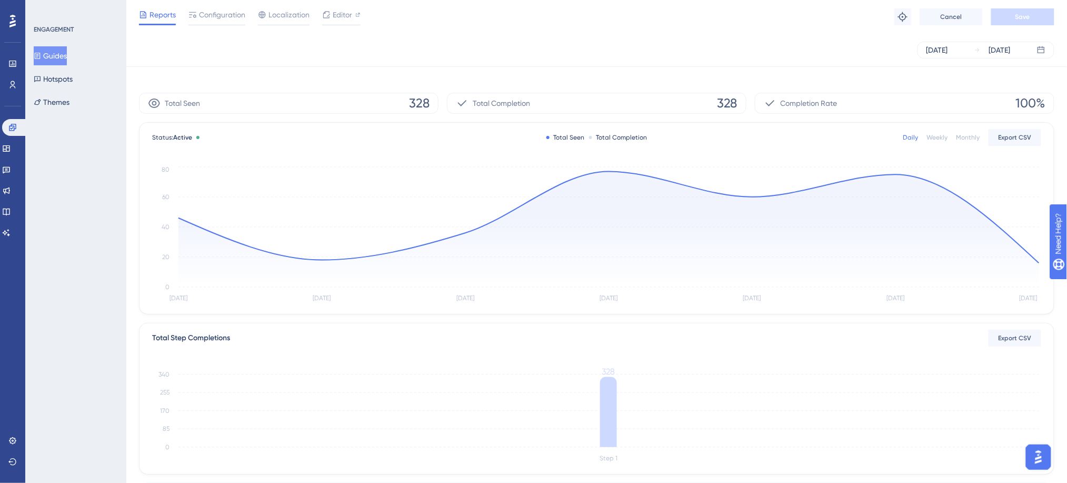
scroll to position [184, 0]
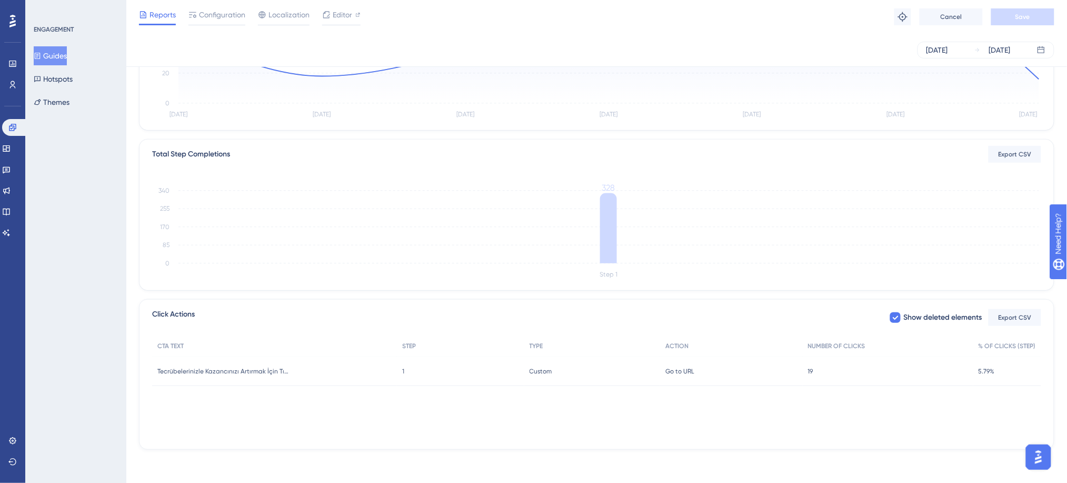
click at [811, 373] on span "19" at bounding box center [810, 371] width 5 height 8
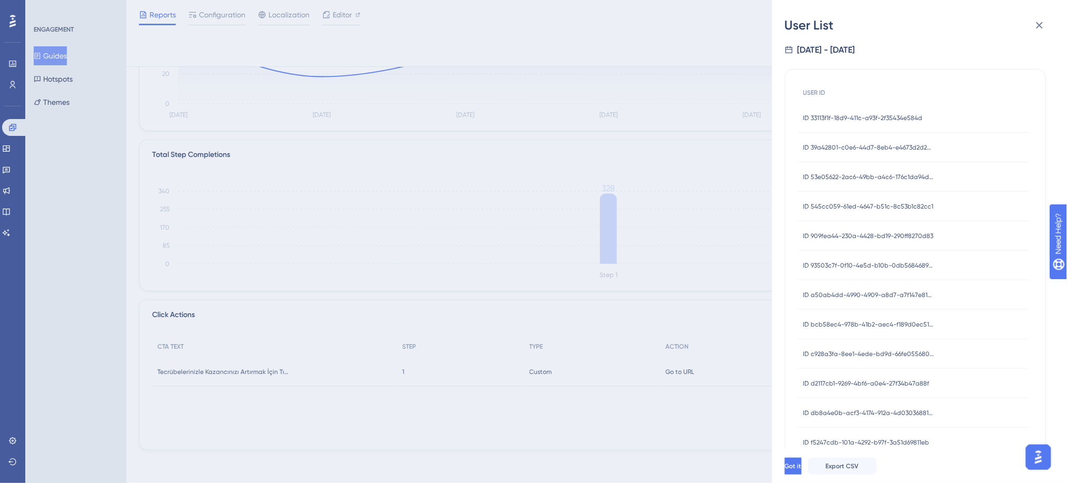
scroll to position [0, 0]
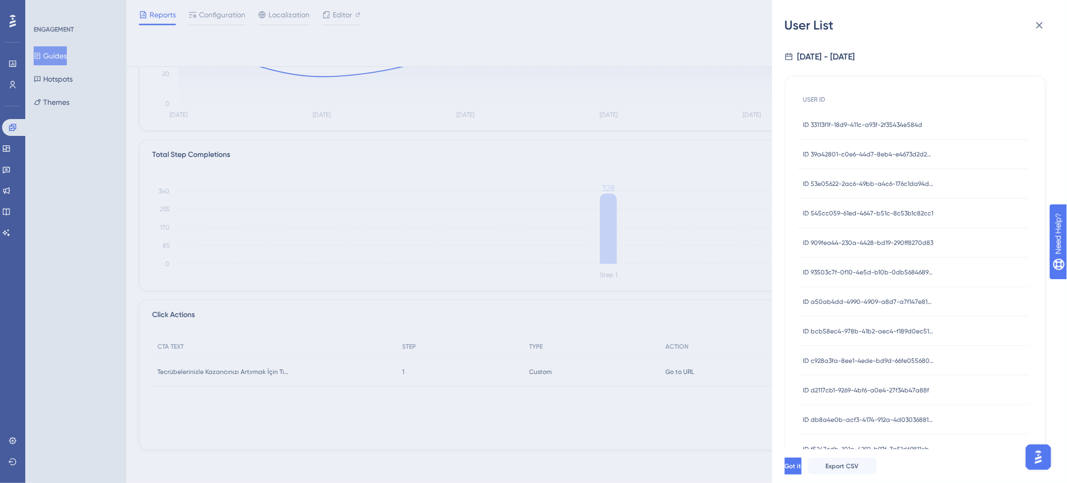
click at [844, 125] on span "ID 33113f1f-18d9-411c-a93f-2f35434e584d" at bounding box center [862, 125] width 119 height 8
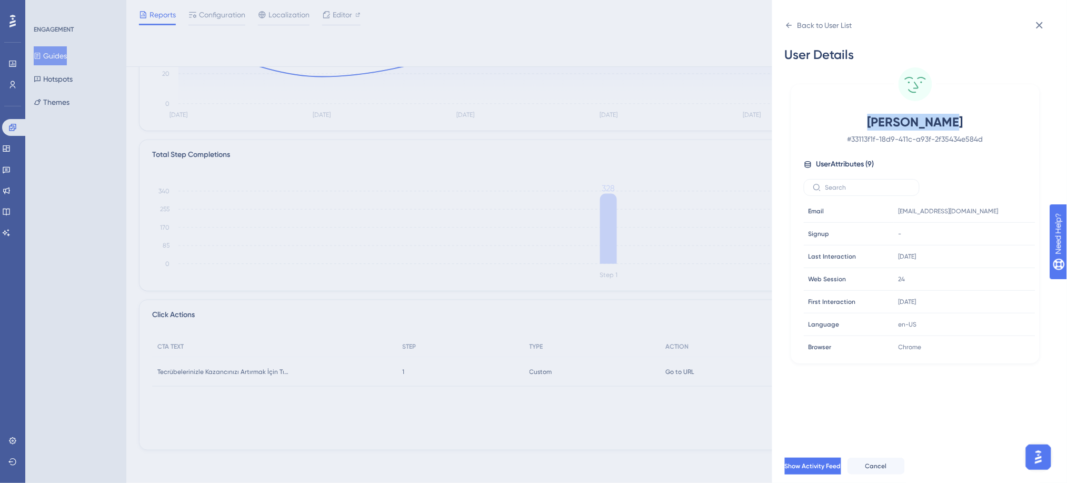
drag, startPoint x: 873, startPoint y: 127, endPoint x: 972, endPoint y: 112, distance: 100.1
click at [972, 112] on div "Kurtul yücel # 33113f1f-18d9-411c-a93f-2f35434e584d User Attributes ( 9 ) Email…" at bounding box center [915, 223] width 248 height 279
click at [1039, 23] on icon at bounding box center [1039, 25] width 13 height 13
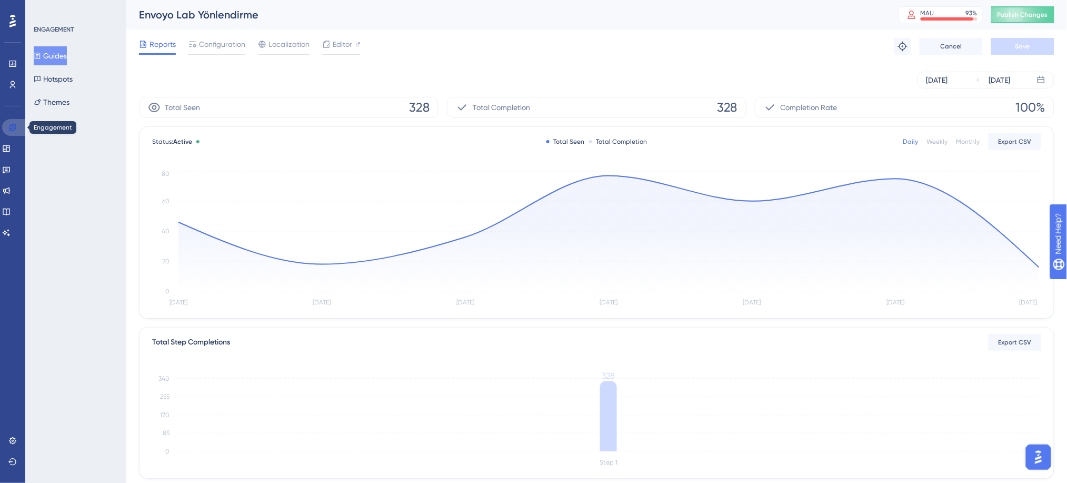
click at [12, 125] on icon at bounding box center [12, 127] width 7 height 7
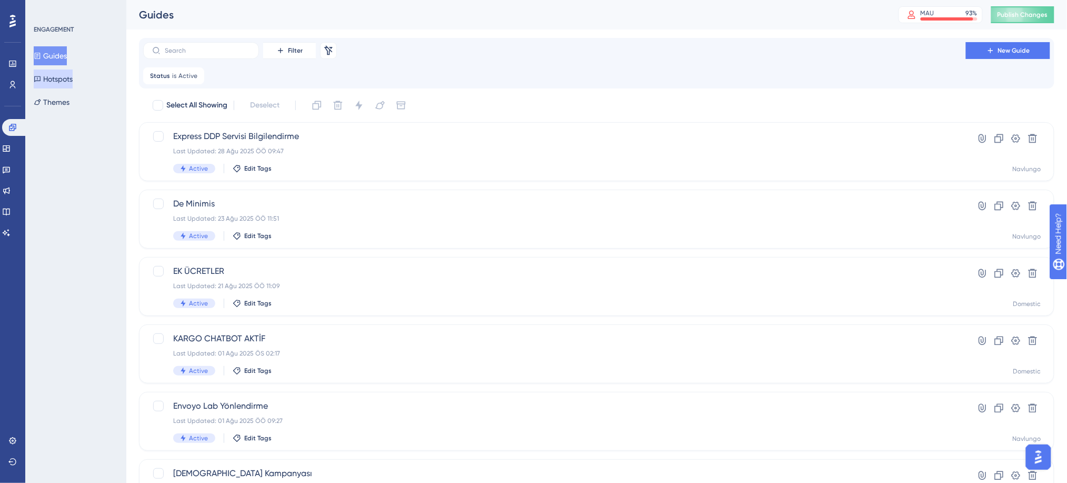
click at [55, 84] on button "Hotspots" at bounding box center [53, 78] width 39 height 19
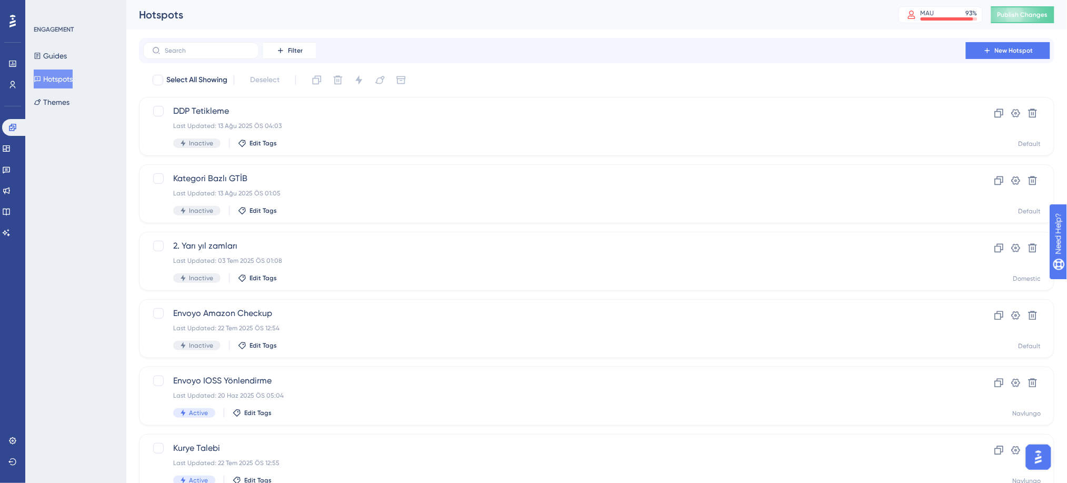
click at [1008, 39] on div "Filter New Hotspot" at bounding box center [596, 50] width 915 height 25
click at [1004, 53] on span "New Hotspot" at bounding box center [1014, 50] width 38 height 8
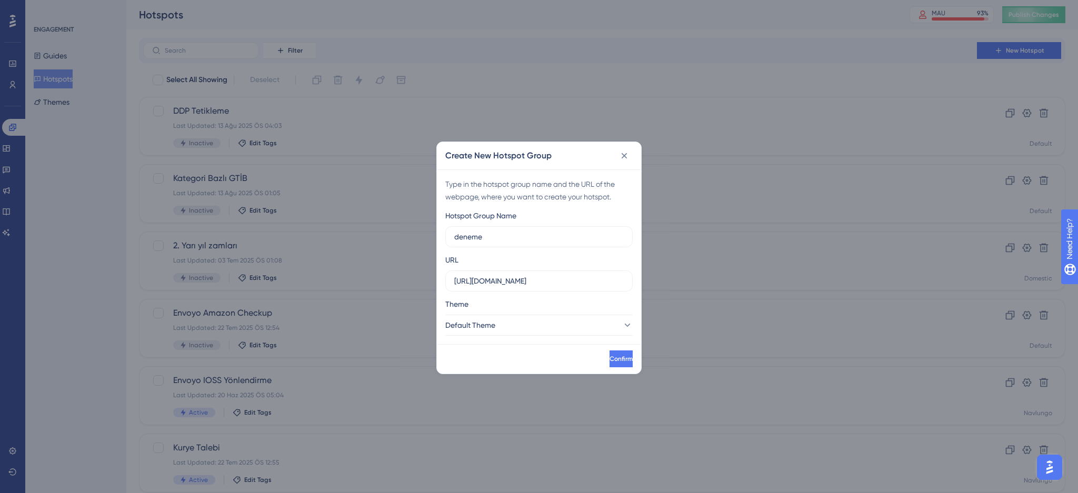
type input "deneme"
click at [499, 277] on input "[URL][DOMAIN_NAME]" at bounding box center [539, 281] width 170 height 12
paste input "/ship/priceCalculator"
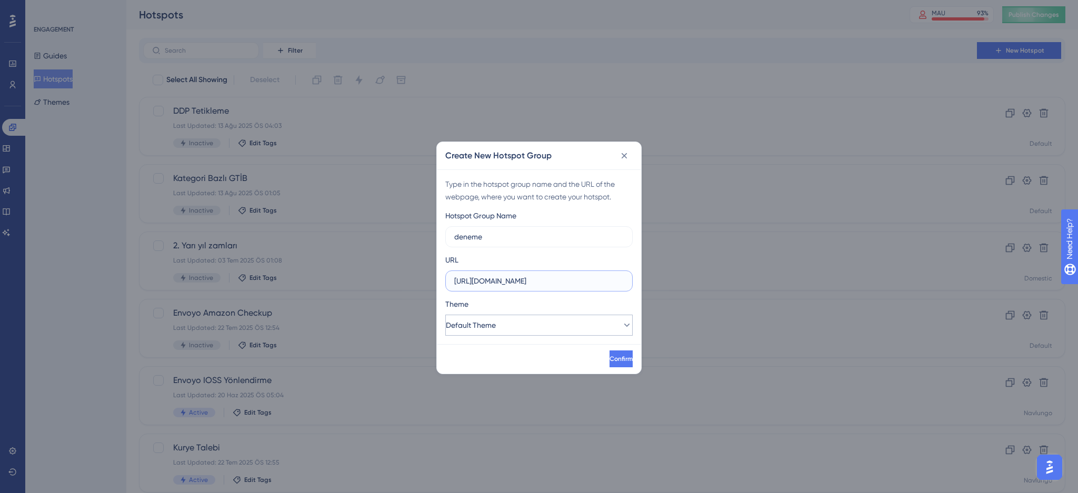
type input "[URL][DOMAIN_NAME]"
click at [496, 320] on span "Default Theme" at bounding box center [471, 325] width 50 height 13
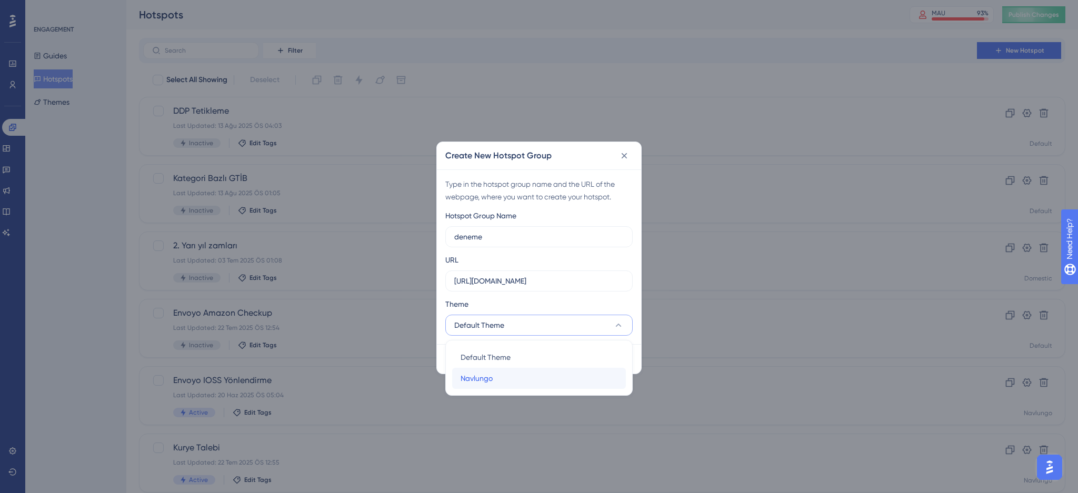
click at [496, 377] on div "Navlungo Navlungo" at bounding box center [539, 378] width 157 height 21
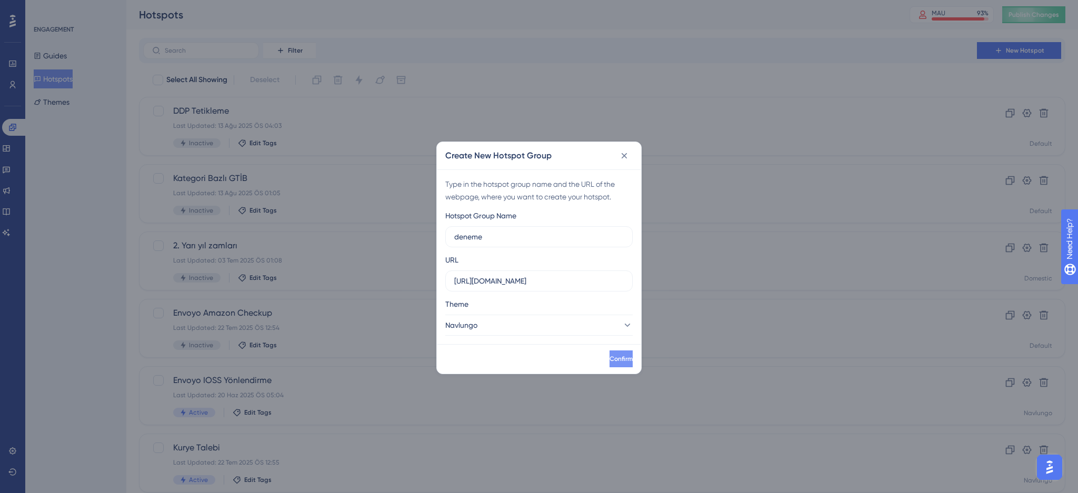
click at [610, 359] on span "Confirm" at bounding box center [621, 359] width 23 height 8
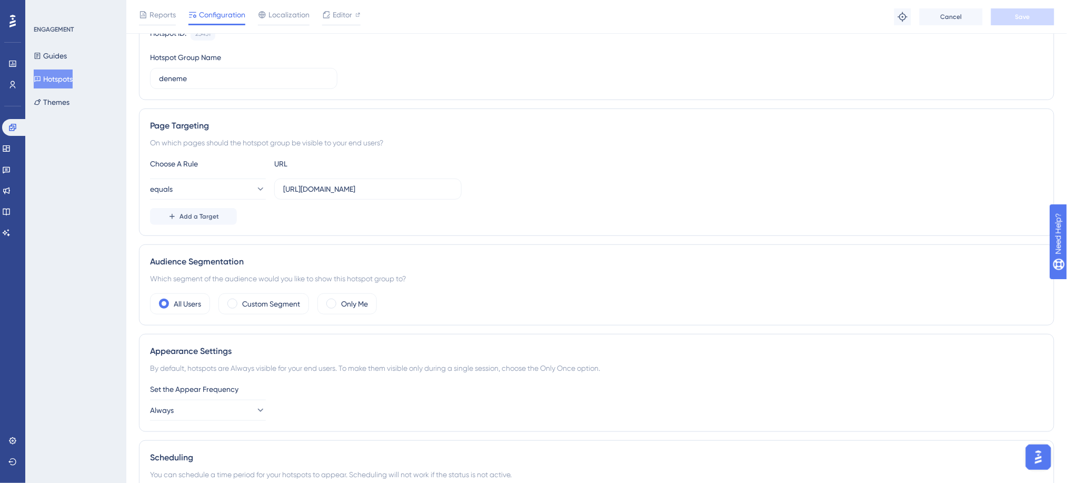
scroll to position [140, 0]
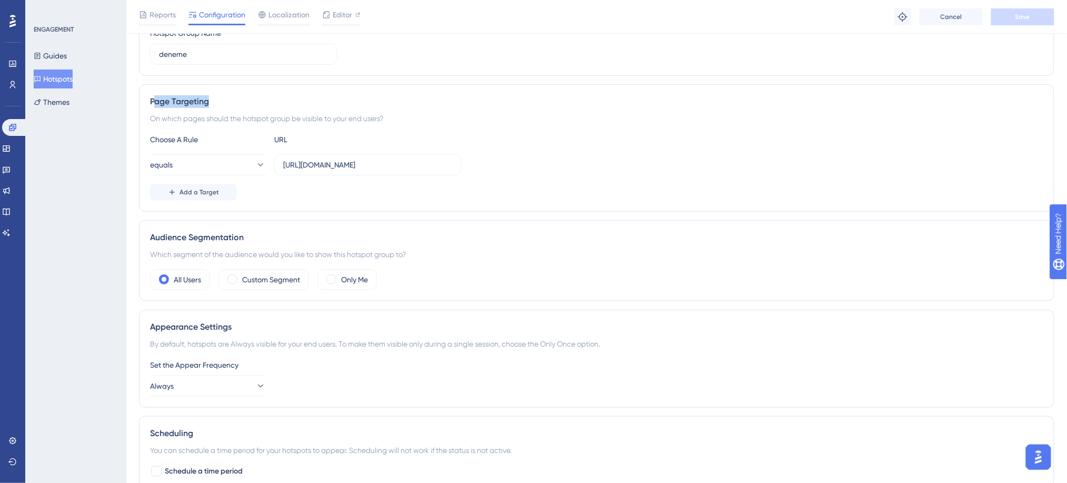
drag, startPoint x: 155, startPoint y: 100, endPoint x: 232, endPoint y: 108, distance: 77.3
click at [232, 108] on div "Page Targeting On which pages should the hotspot group be visible to your end u…" at bounding box center [596, 147] width 915 height 127
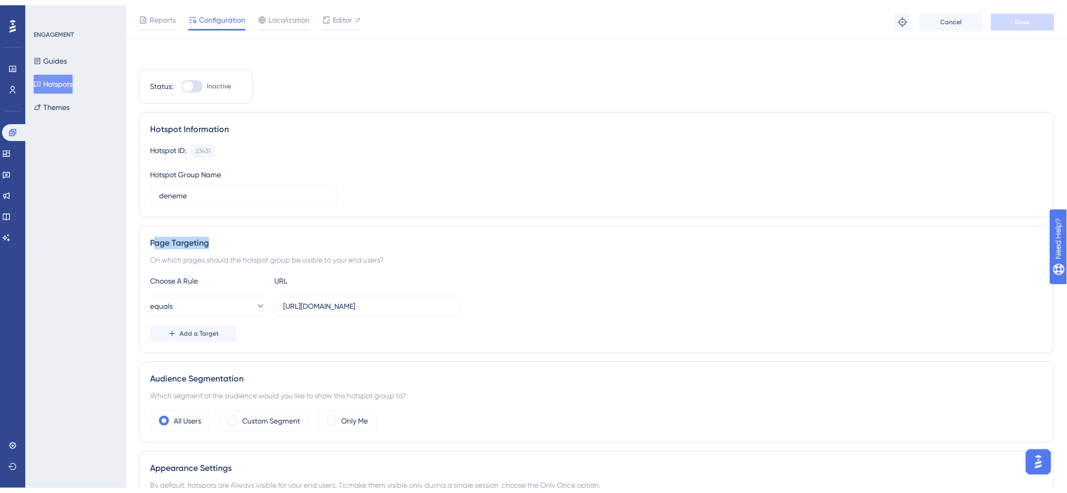
scroll to position [0, 0]
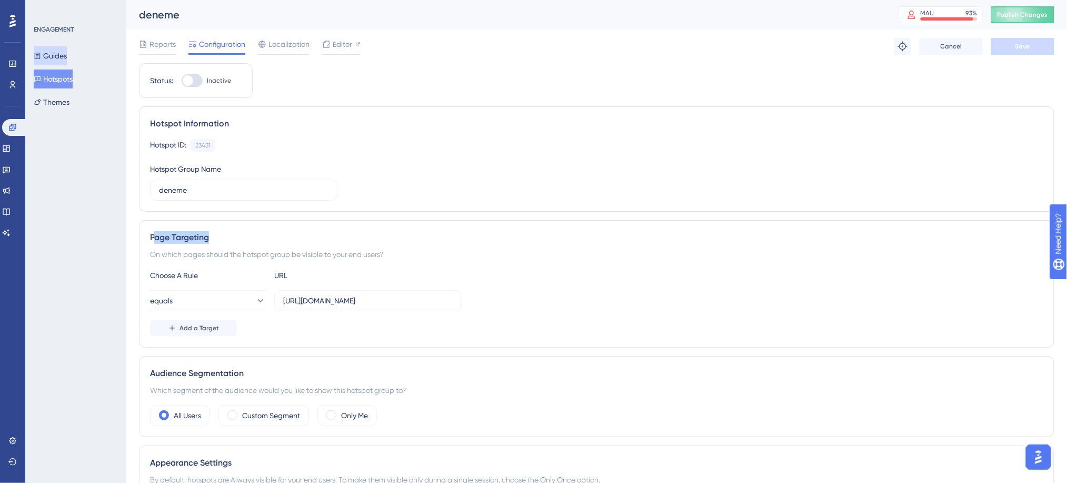
click at [59, 56] on button "Guides" at bounding box center [50, 55] width 33 height 19
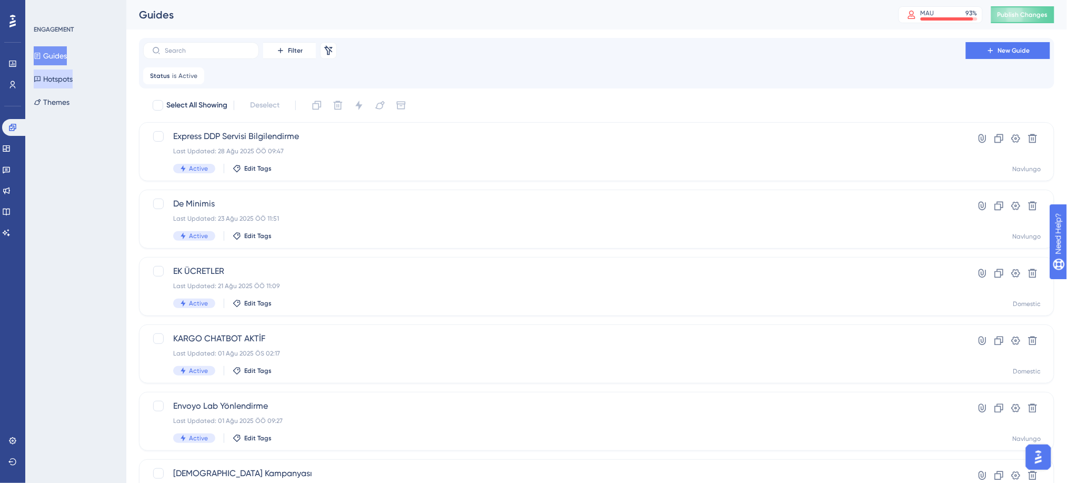
click at [59, 74] on button "Hotspots" at bounding box center [53, 78] width 39 height 19
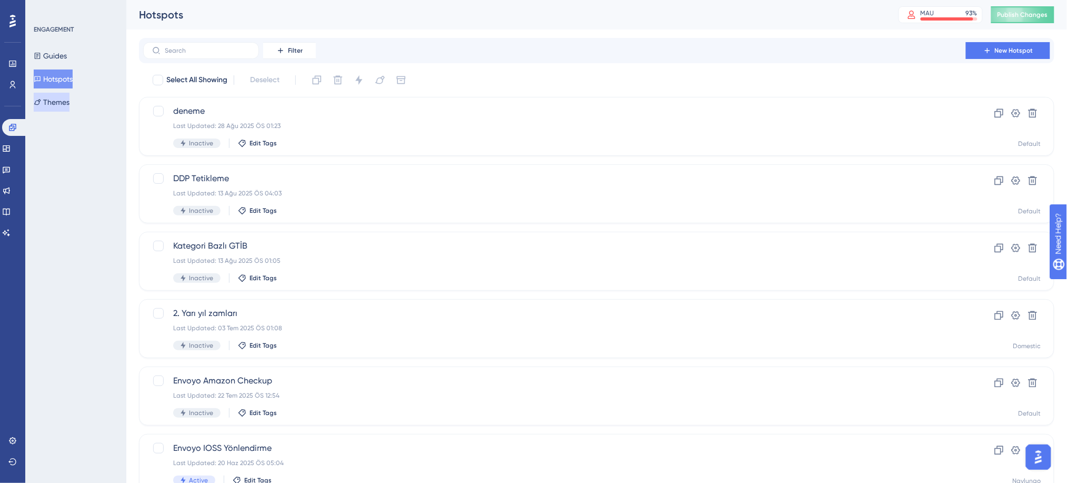
click at [61, 98] on button "Themes" at bounding box center [52, 102] width 36 height 19
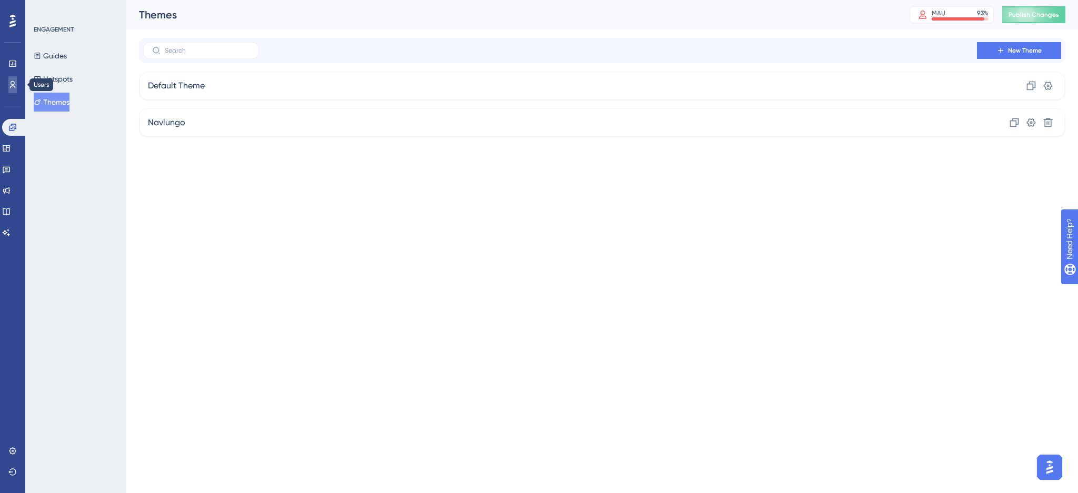
click at [14, 87] on icon at bounding box center [13, 84] width 6 height 7
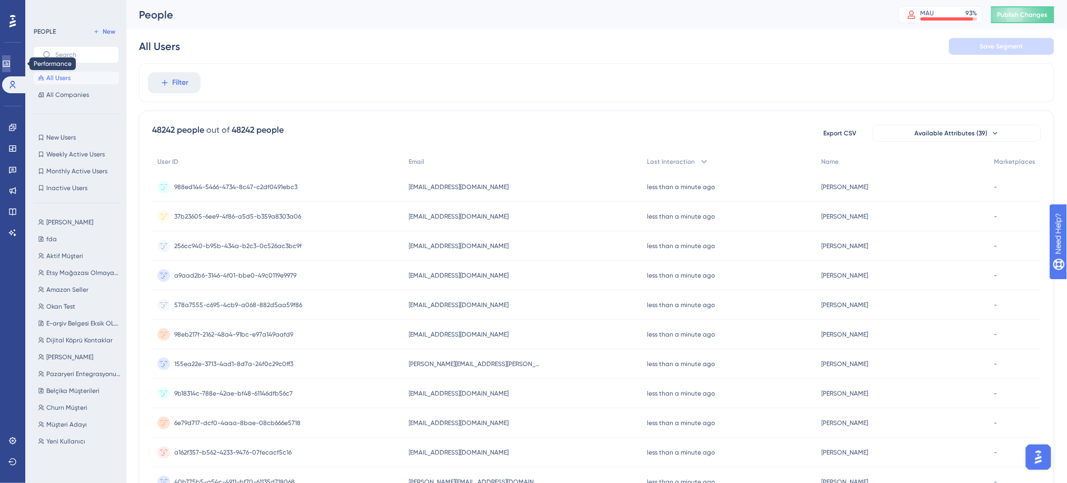
click at [0, 0] on icon at bounding box center [0, 0] width 0 height 0
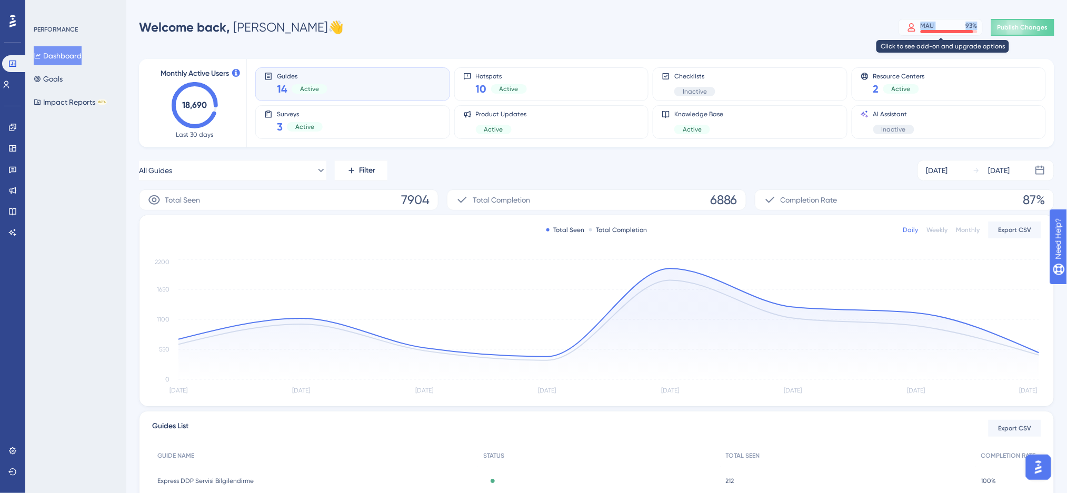
drag, startPoint x: 889, startPoint y: 34, endPoint x: 966, endPoint y: 32, distance: 77.4
click at [966, 32] on div "Welcome back, [PERSON_NAME] 👋 [PERSON_NAME] 93 % Click to see add-on and upgrad…" at bounding box center [596, 27] width 915 height 21
click at [908, 46] on div "Monthly Active Users 18,690 Last 30 days Guides 14 Active Hotspots 10 Active Ch…" at bounding box center [596, 347] width 915 height 602
click at [292, 82] on div "14 Active" at bounding box center [302, 89] width 51 height 15
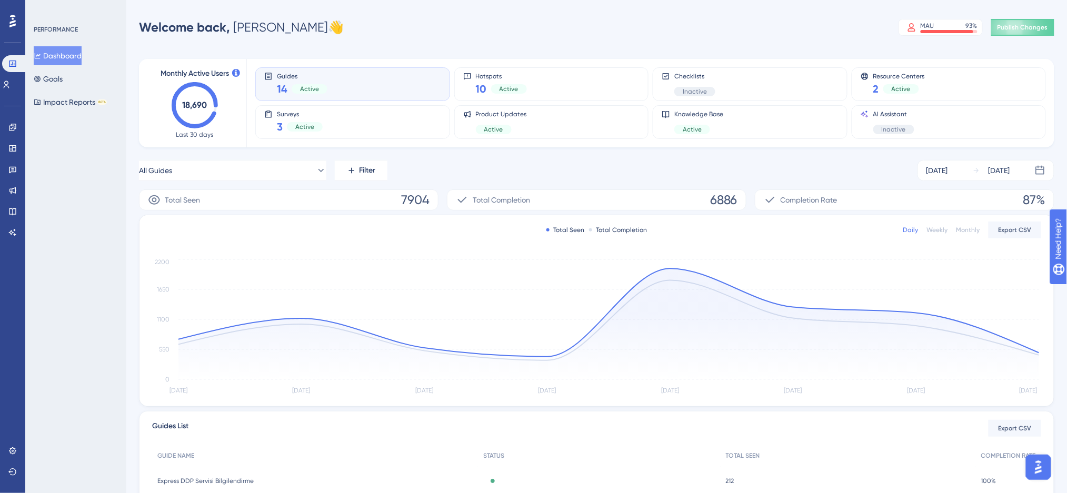
click at [284, 92] on span "14" at bounding box center [282, 89] width 11 height 15
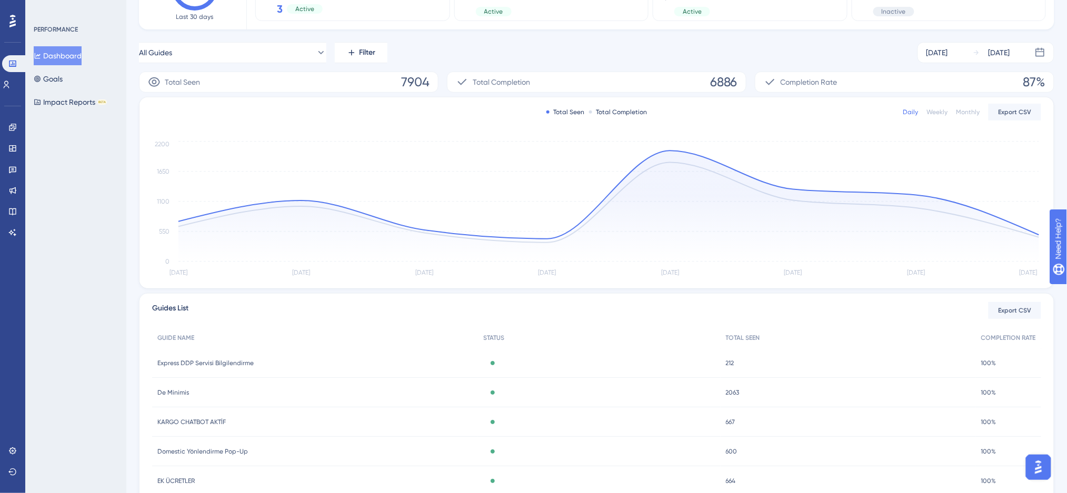
scroll to position [188, 0]
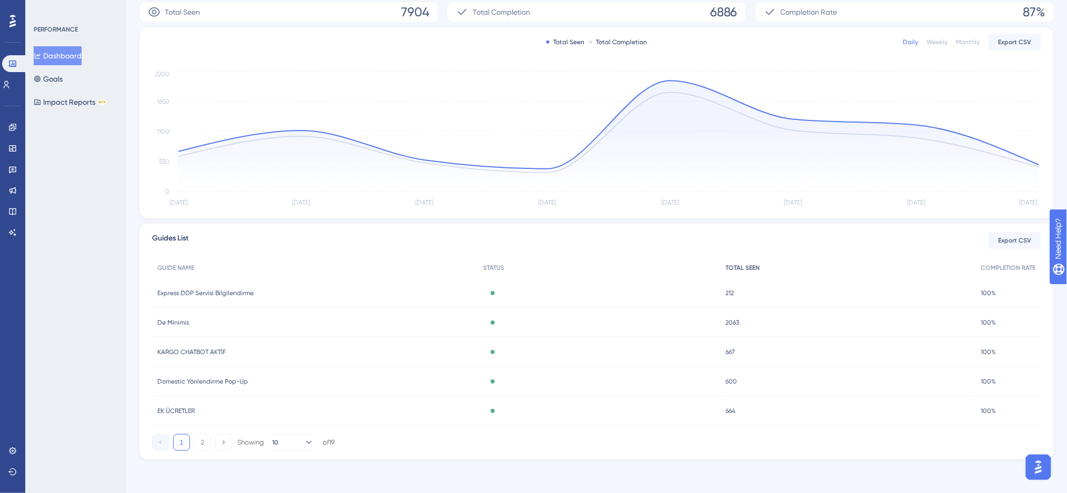
click at [739, 268] on span "TOTAL SEEN" at bounding box center [743, 268] width 34 height 8
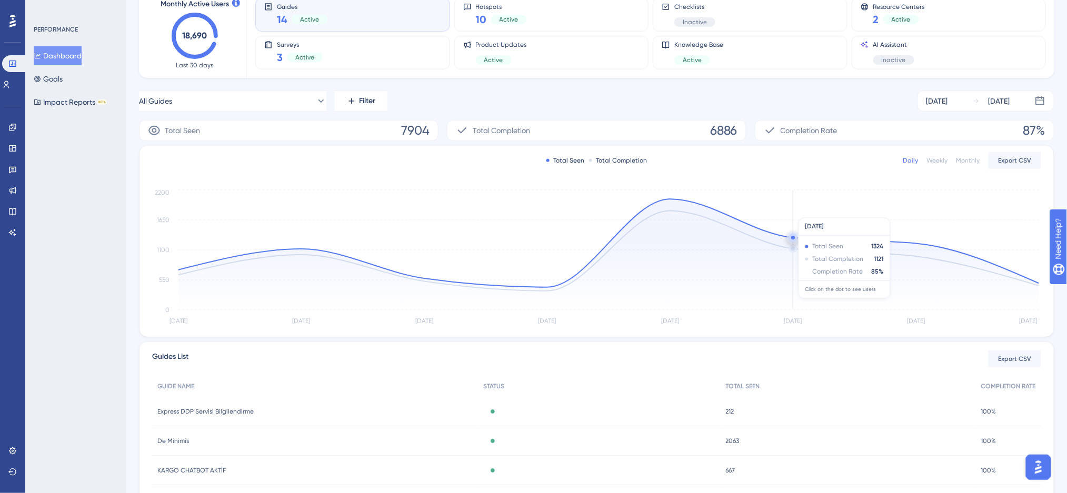
scroll to position [47, 0]
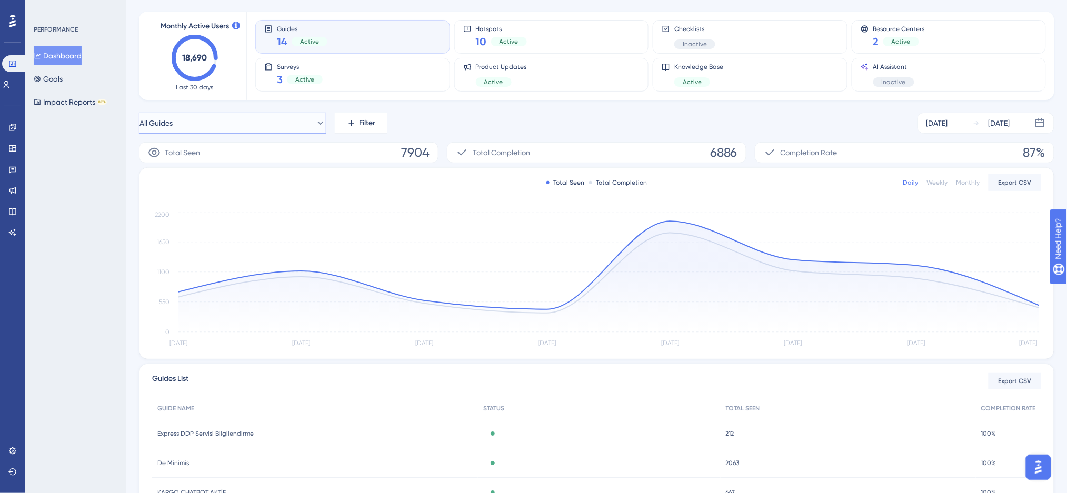
click at [274, 121] on button "All Guides" at bounding box center [232, 123] width 187 height 21
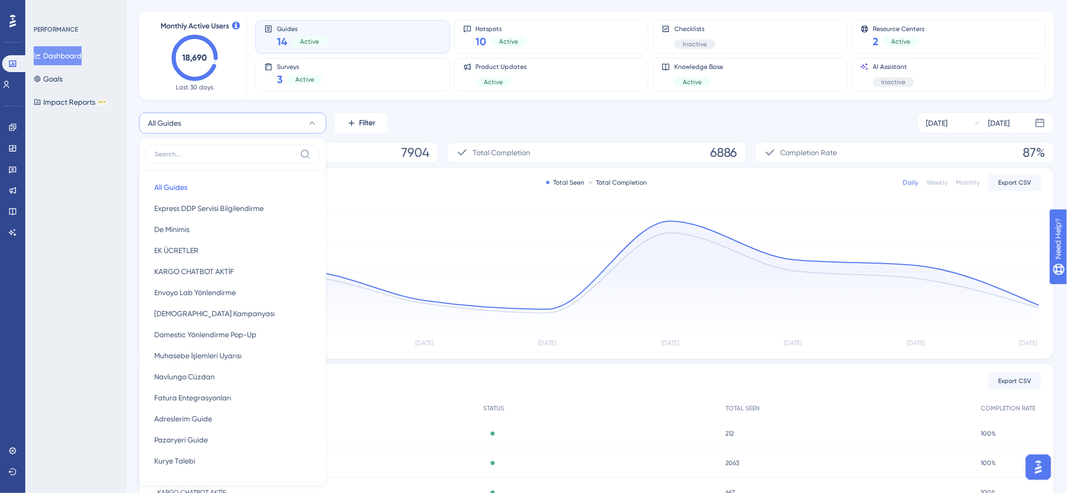
scroll to position [109, 0]
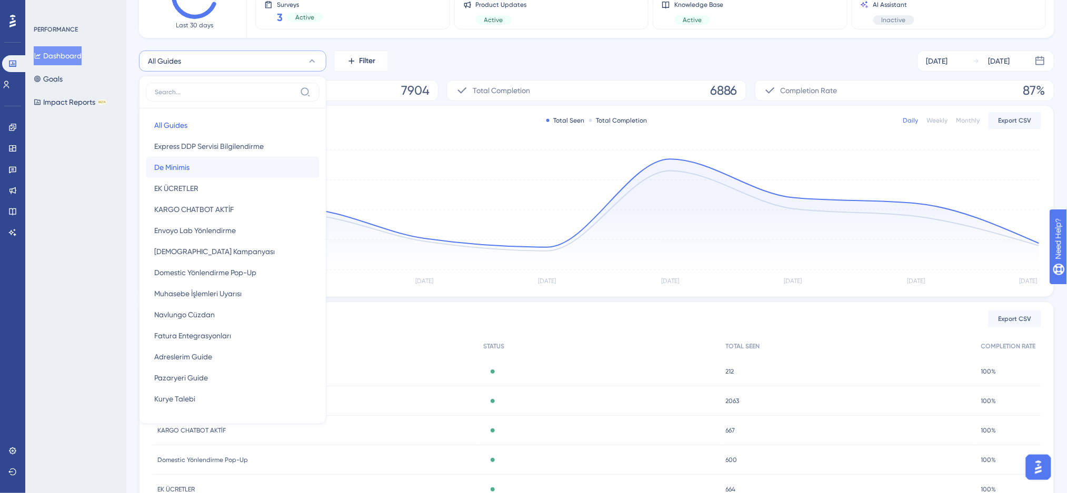
click at [205, 163] on button "De Minimis De Minimis" at bounding box center [233, 167] width 174 height 21
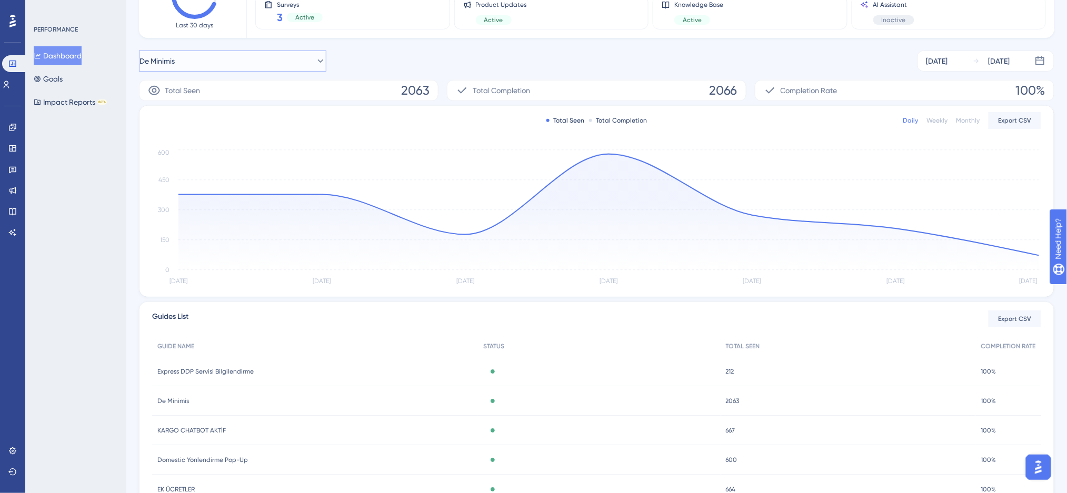
click at [241, 58] on button "De Minimis" at bounding box center [232, 61] width 187 height 21
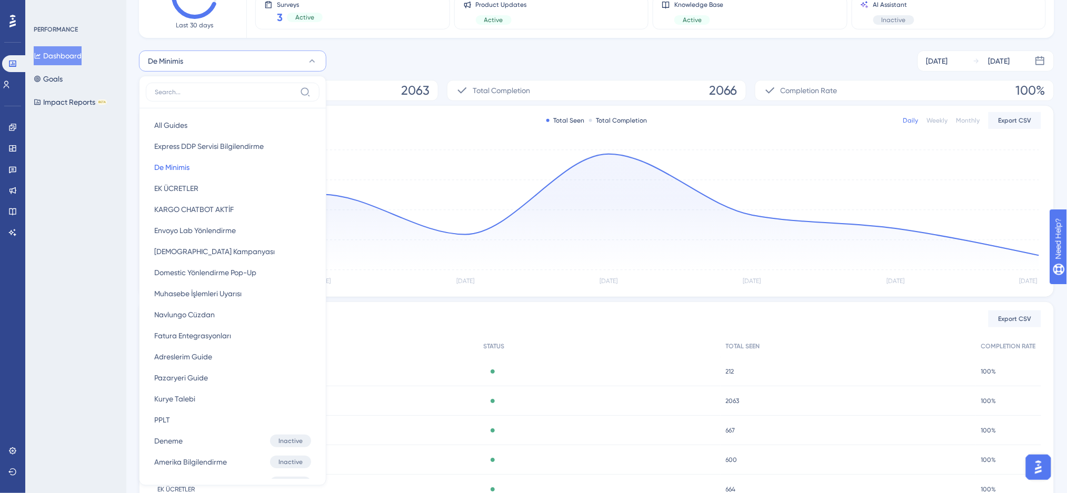
scroll to position [56, 0]
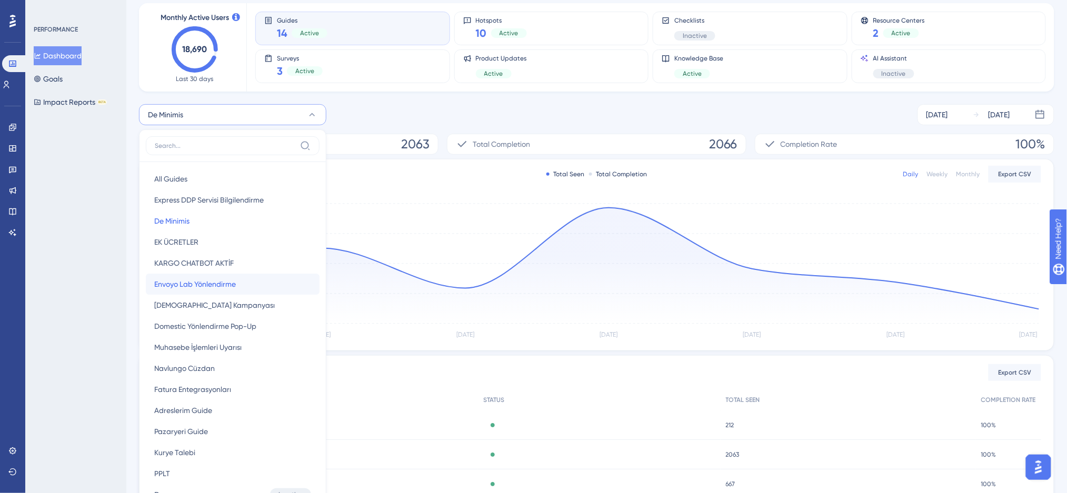
click at [207, 281] on span "Envoyo Lab Yönlendirme" at bounding box center [195, 284] width 82 height 13
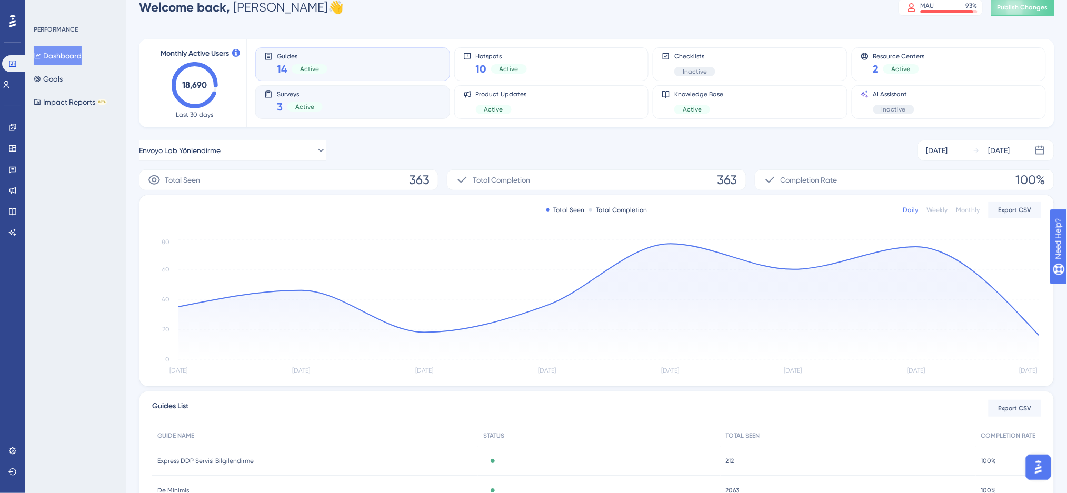
scroll to position [0, 0]
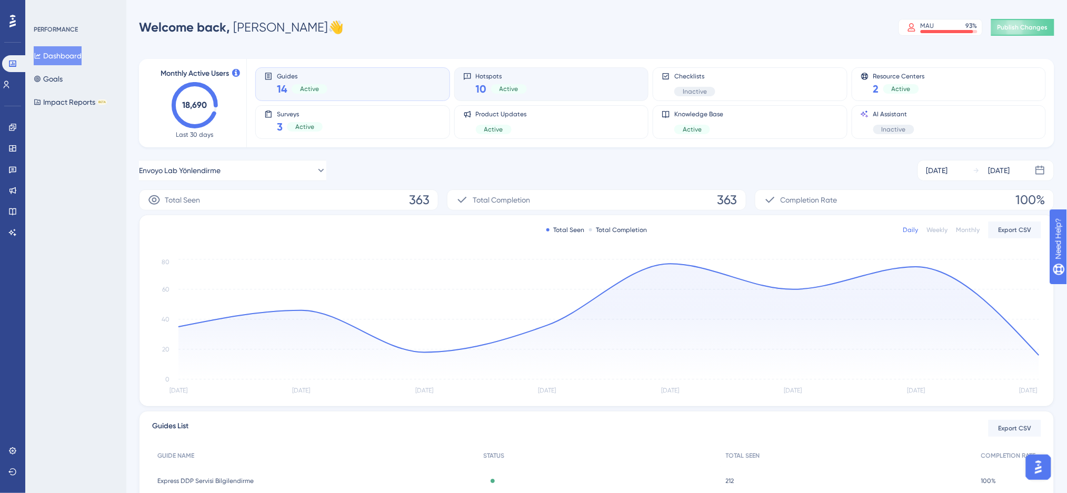
click at [561, 84] on div "Hotspots 10 Active" at bounding box center [551, 84] width 177 height 24
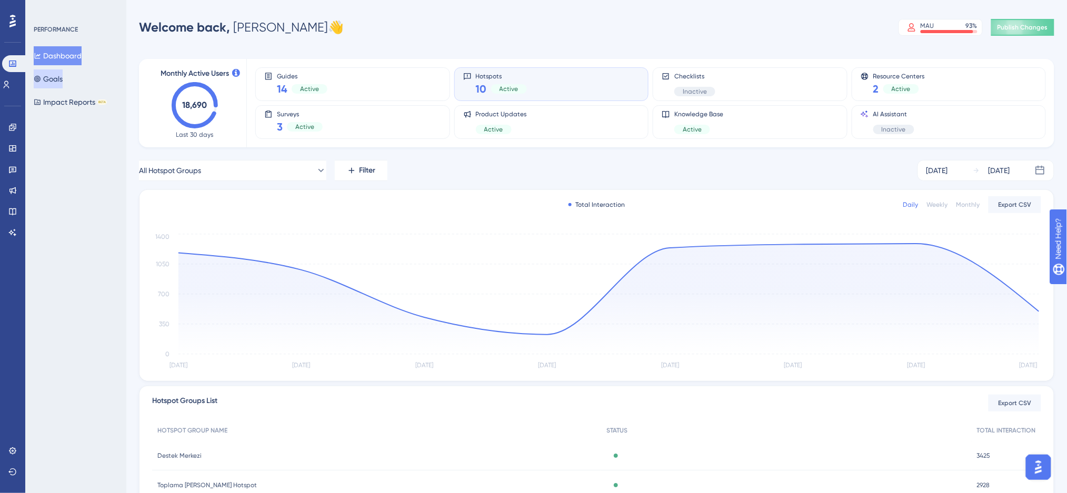
click at [51, 84] on button "Goals" at bounding box center [48, 78] width 29 height 19
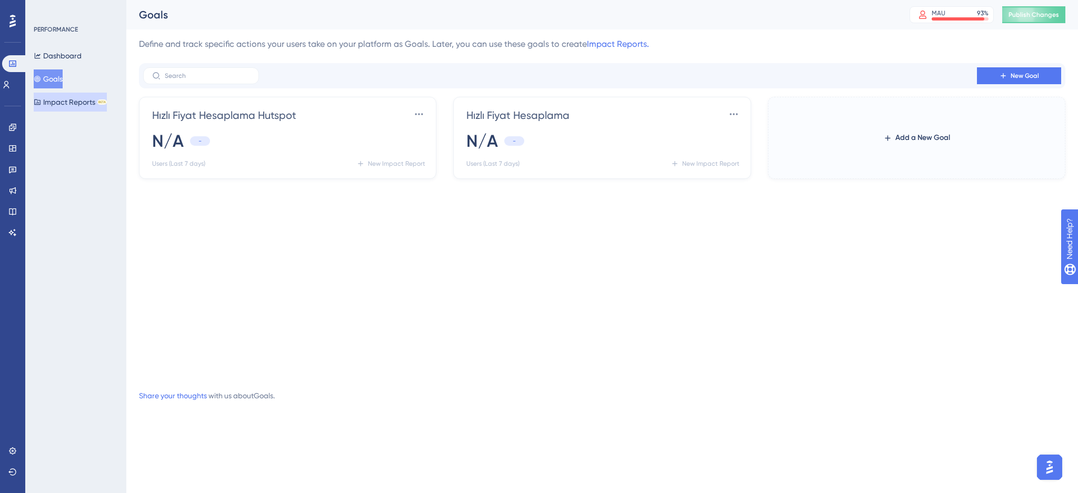
click at [74, 104] on button "Impact Reports BETA" at bounding box center [70, 102] width 73 height 19
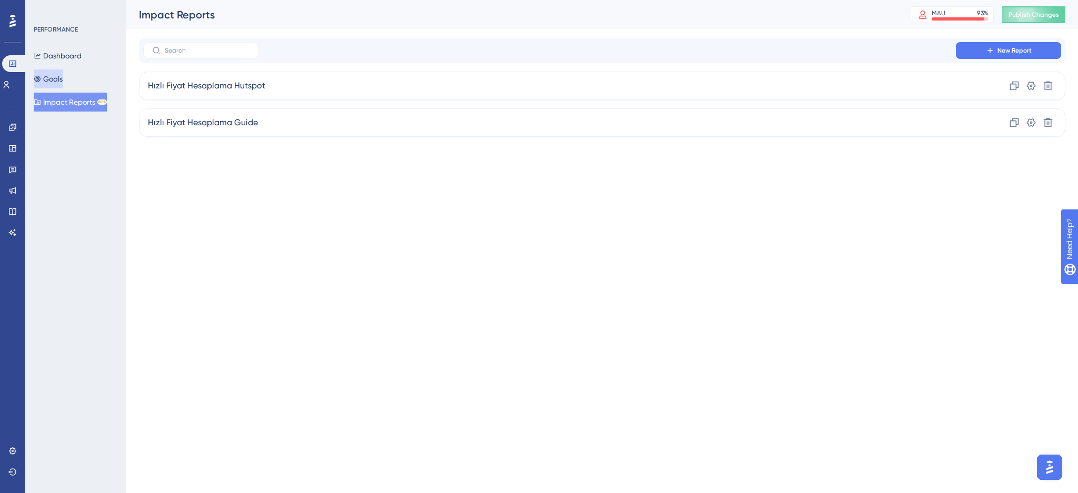
click at [63, 76] on button "Goals" at bounding box center [48, 78] width 29 height 19
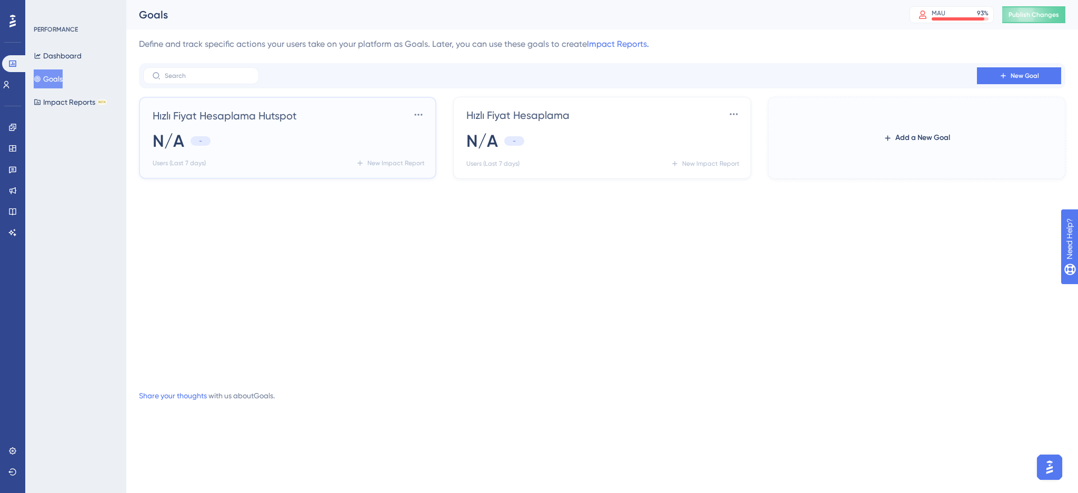
click at [252, 142] on div "N/A -" at bounding box center [290, 140] width 274 height 23
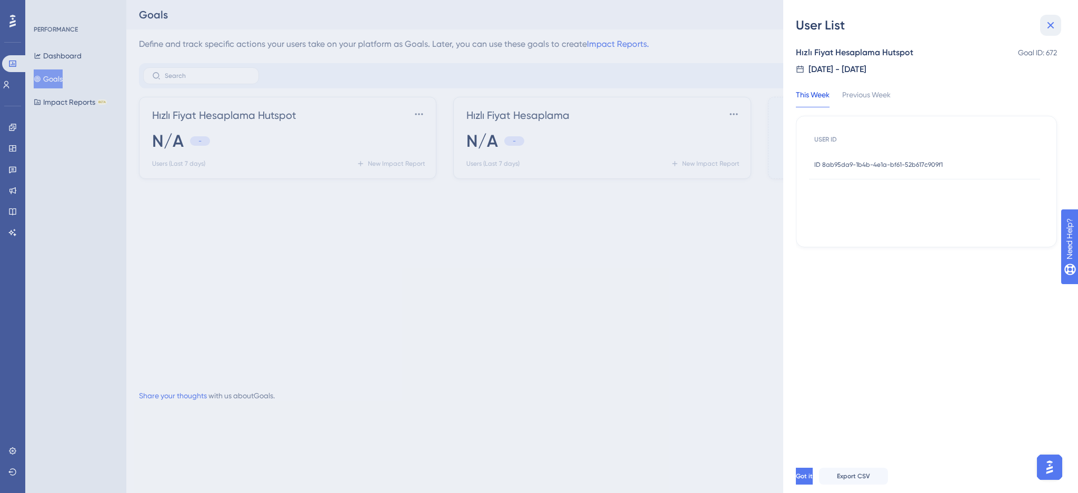
click at [1054, 19] on icon at bounding box center [1050, 25] width 13 height 13
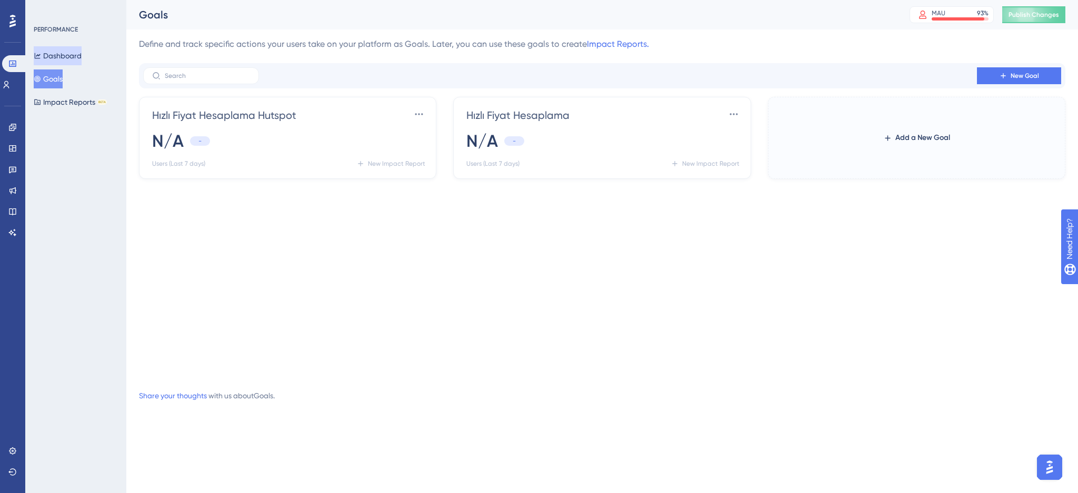
click at [62, 57] on button "Dashboard" at bounding box center [58, 55] width 48 height 19
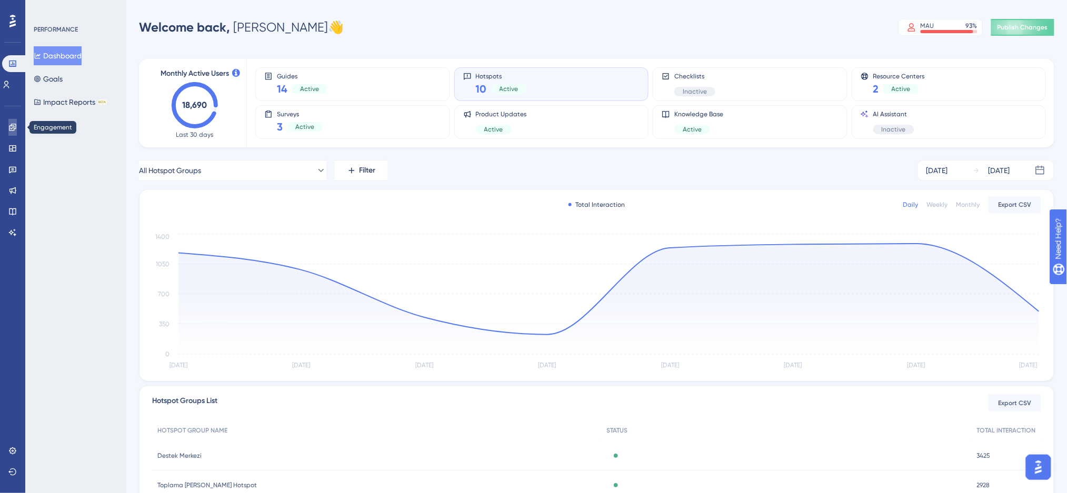
click at [10, 125] on icon at bounding box center [12, 127] width 7 height 7
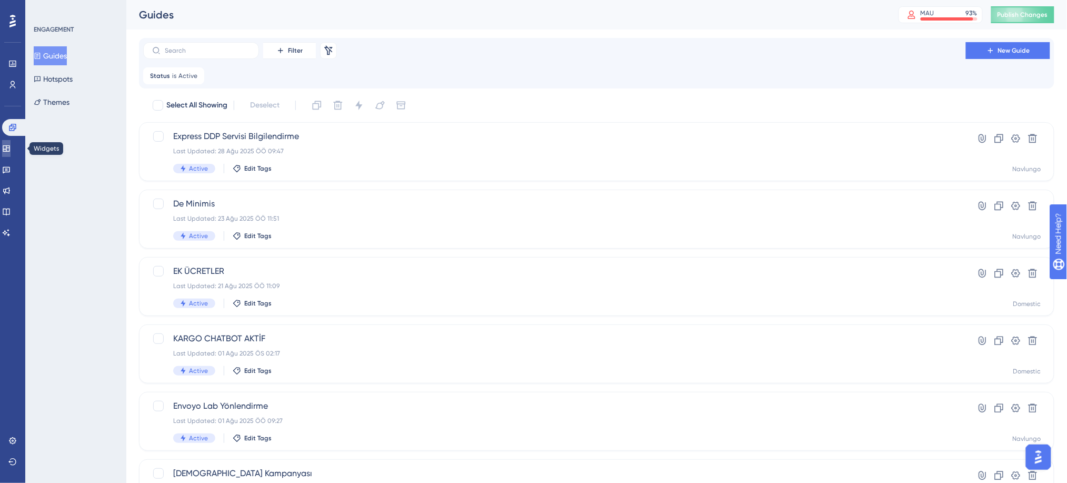
click at [9, 151] on icon at bounding box center [6, 148] width 7 height 6
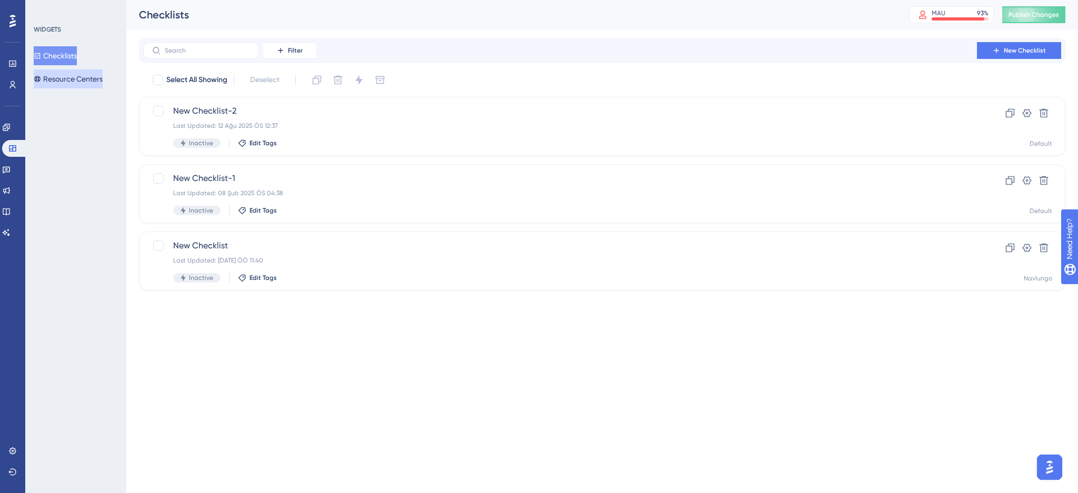
click at [68, 78] on button "Resource Centers" at bounding box center [68, 78] width 69 height 19
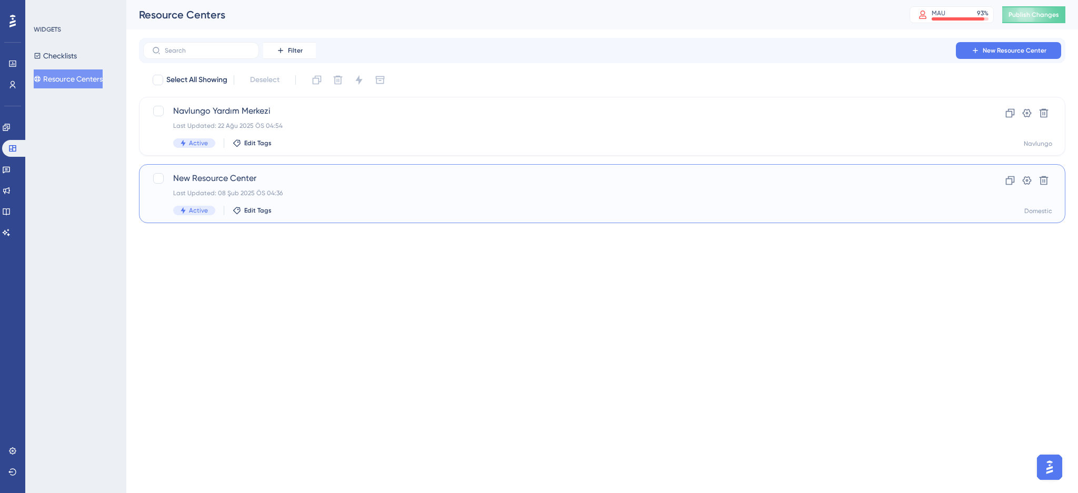
click at [355, 200] on div "New Resource Center Last Updated: 08 Şub 2025 ÖS 04:36 Active Edit Tags" at bounding box center [560, 193] width 774 height 43
click at [313, 127] on div "Last Updated: 22 Ağu 2025 ÖS 04:54" at bounding box center [560, 126] width 774 height 8
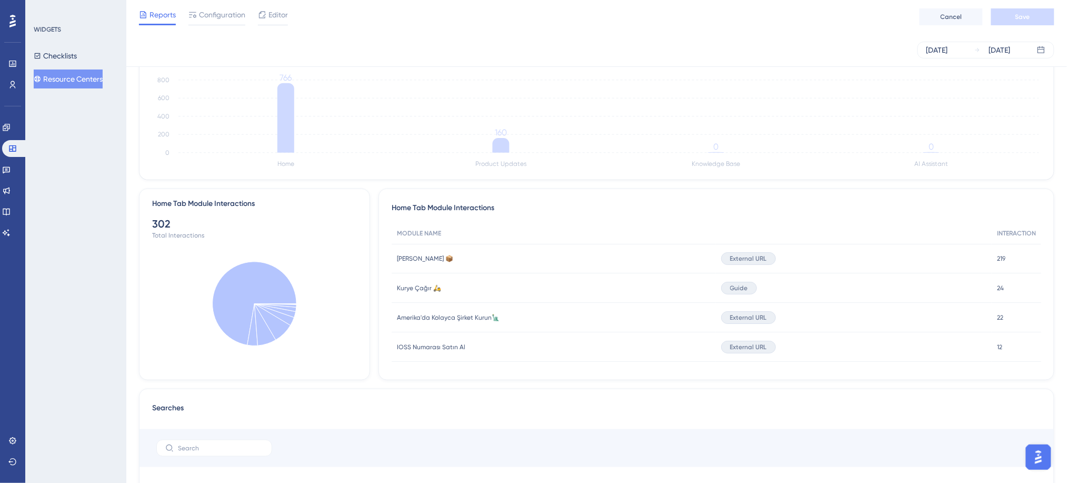
scroll to position [281, 0]
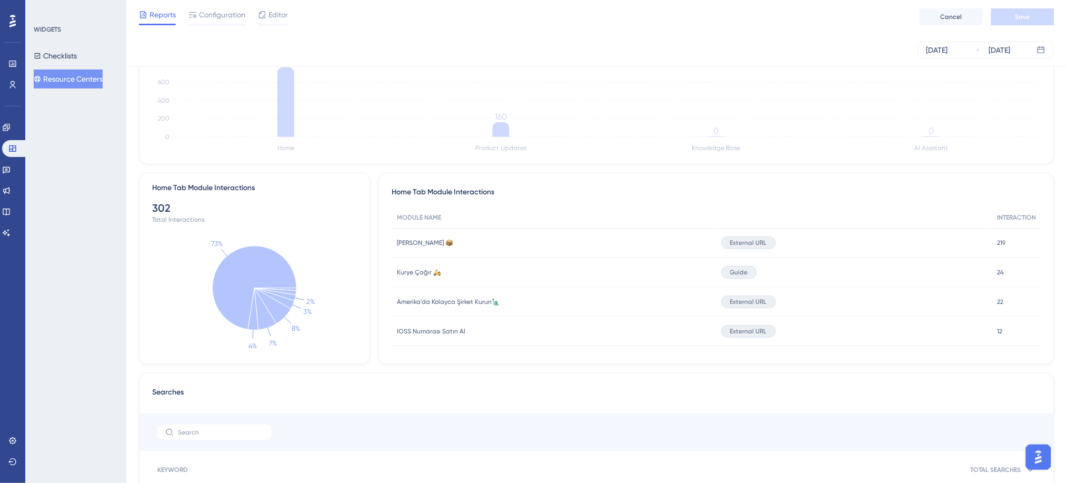
drag, startPoint x: 425, startPoint y: 241, endPoint x: 432, endPoint y: 241, distance: 6.3
click at [426, 241] on span "[PERSON_NAME] 📦" at bounding box center [425, 242] width 56 height 8
drag, startPoint x: 986, startPoint y: 247, endPoint x: 1015, endPoint y: 241, distance: 29.6
click at [0, 0] on div "[PERSON_NAME] 📦 [PERSON_NAME] 📦 External URL 219 219" at bounding box center [0, 0] width 0 height 0
drag, startPoint x: 981, startPoint y: 270, endPoint x: 1020, endPoint y: 273, distance: 39.1
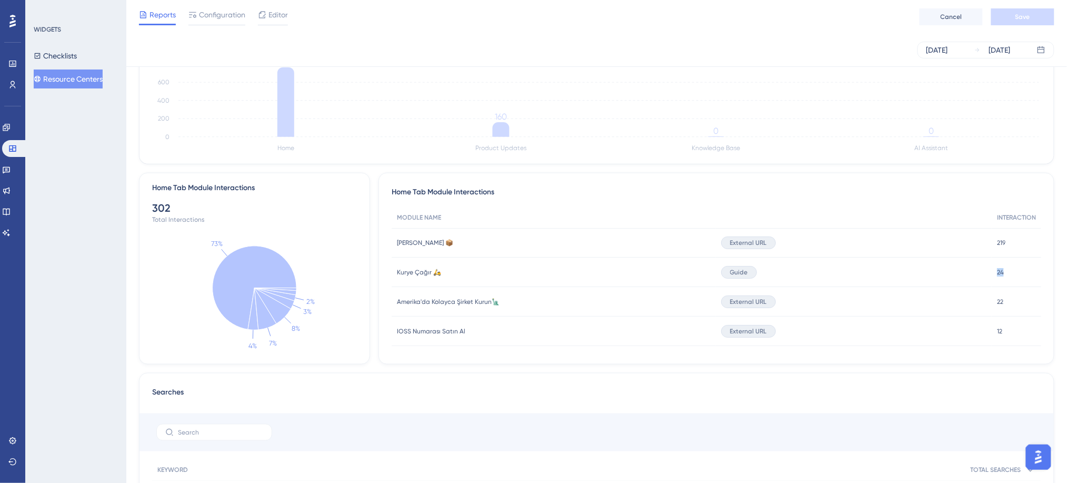
click at [0, 0] on div "Kurye Çağır 🛵 Kurye Çağır 🛵 Guide 24 24" at bounding box center [0, 0] width 0 height 0
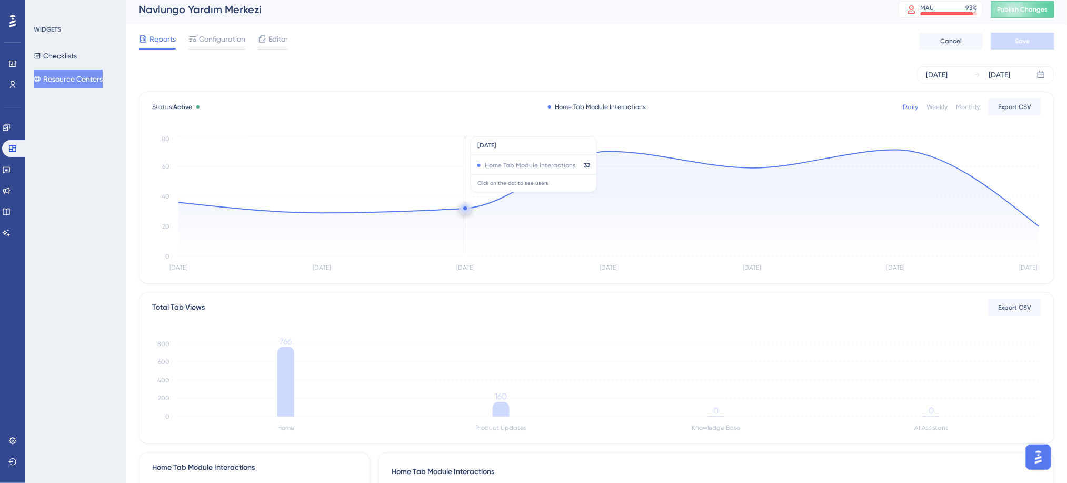
scroll to position [0, 0]
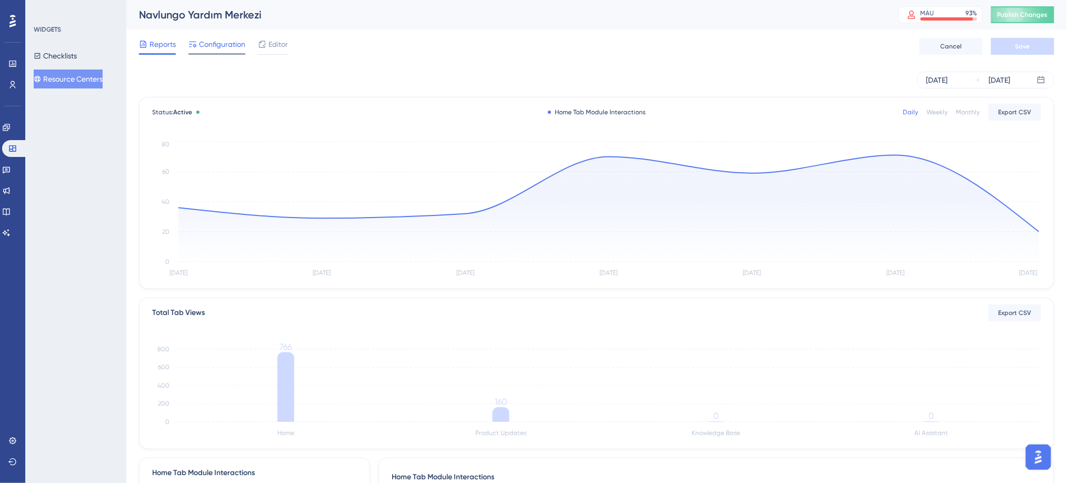
click at [230, 44] on span "Configuration" at bounding box center [222, 44] width 46 height 13
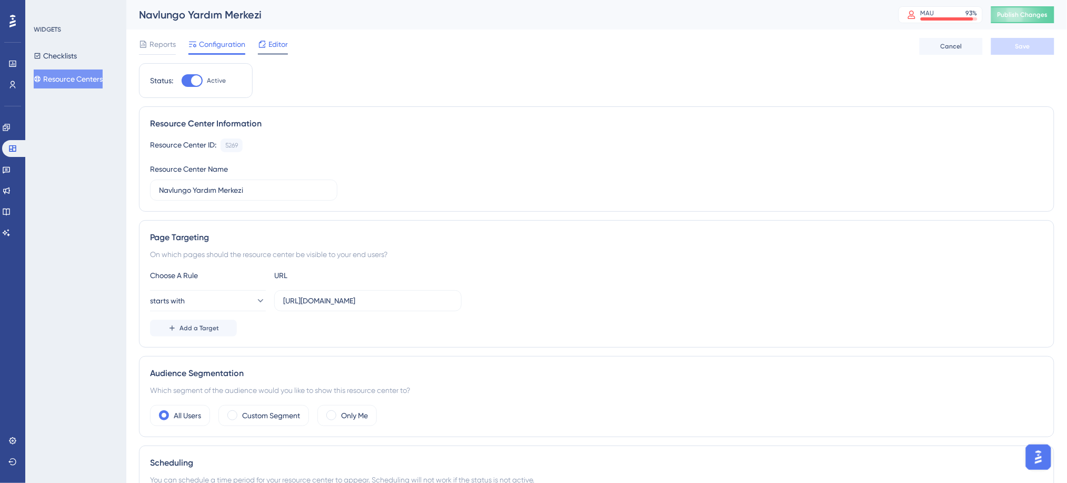
click at [270, 49] on span "Editor" at bounding box center [277, 44] width 19 height 13
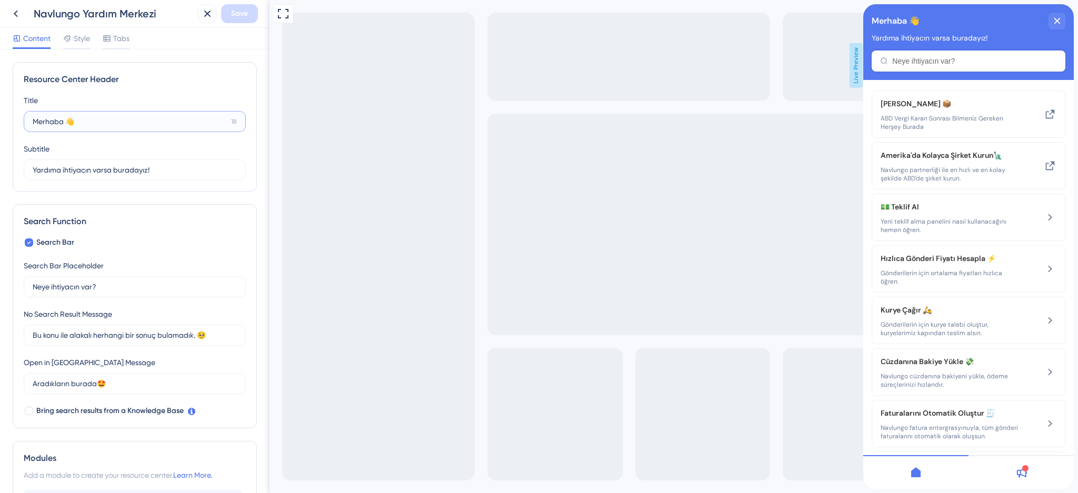
click at [143, 120] on input "Merhaba 👋" at bounding box center [130, 122] width 194 height 12
click at [194, 167] on input "Yardıma ihtiyacın varsa buradayız!" at bounding box center [131, 170] width 197 height 12
click at [909, 39] on span "Yardıma ihtiyacın varsa buradayız!" at bounding box center [930, 38] width 116 height 8
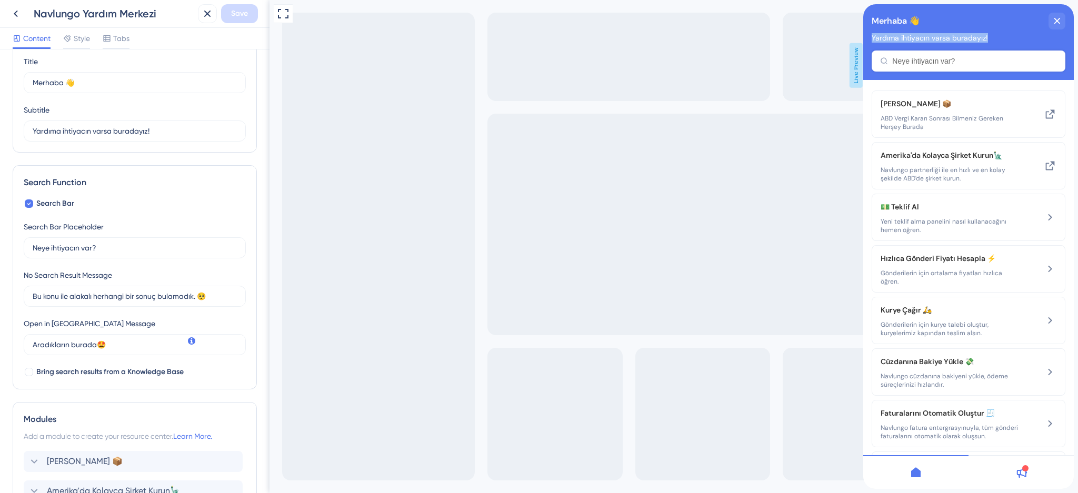
scroll to position [70, 0]
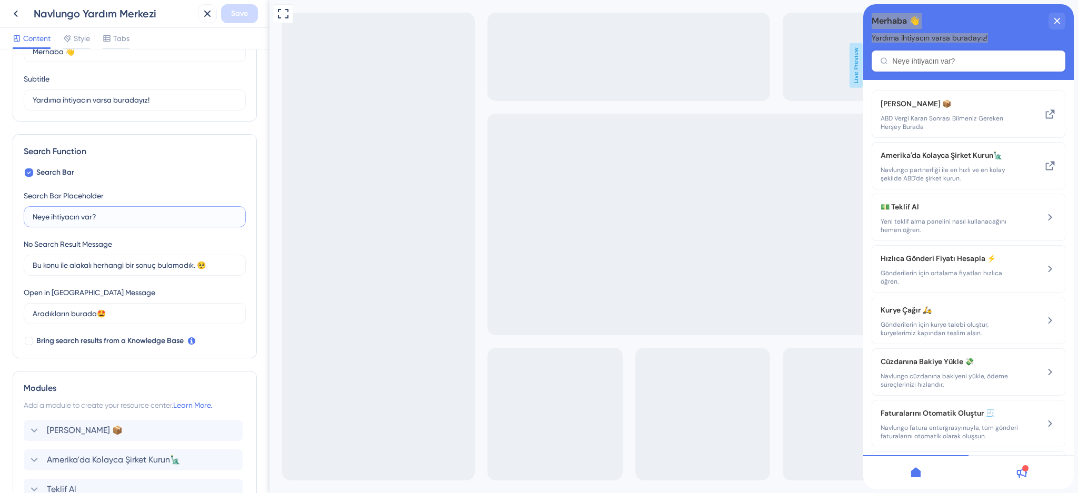
click at [79, 218] on input "Neye ihtiyacın var?" at bounding box center [135, 217] width 204 height 12
click at [943, 58] on div "Resource Center Header" at bounding box center [969, 61] width 194 height 21
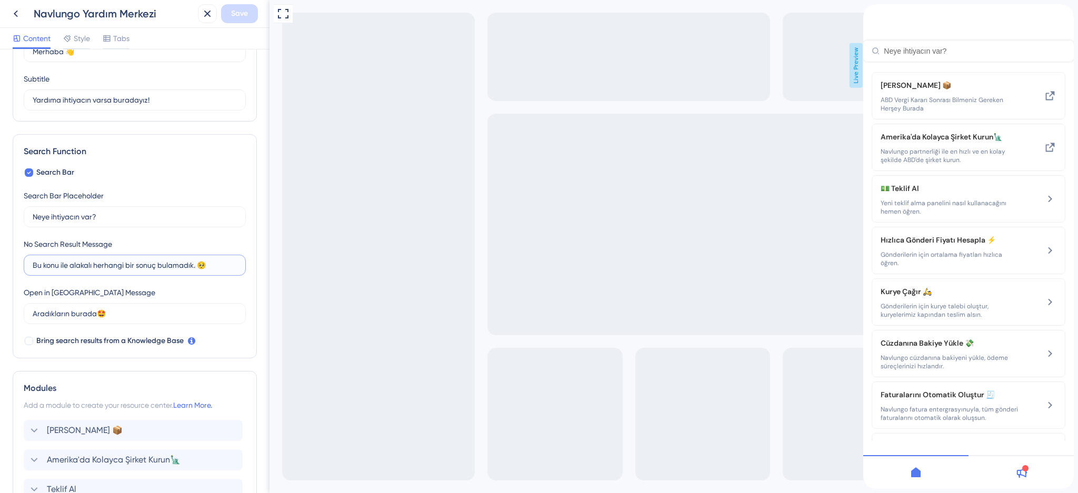
click at [119, 267] on input "Bu konu ile alakalı herhangi bir sonuç bulamadık. 🥺" at bounding box center [135, 266] width 204 height 12
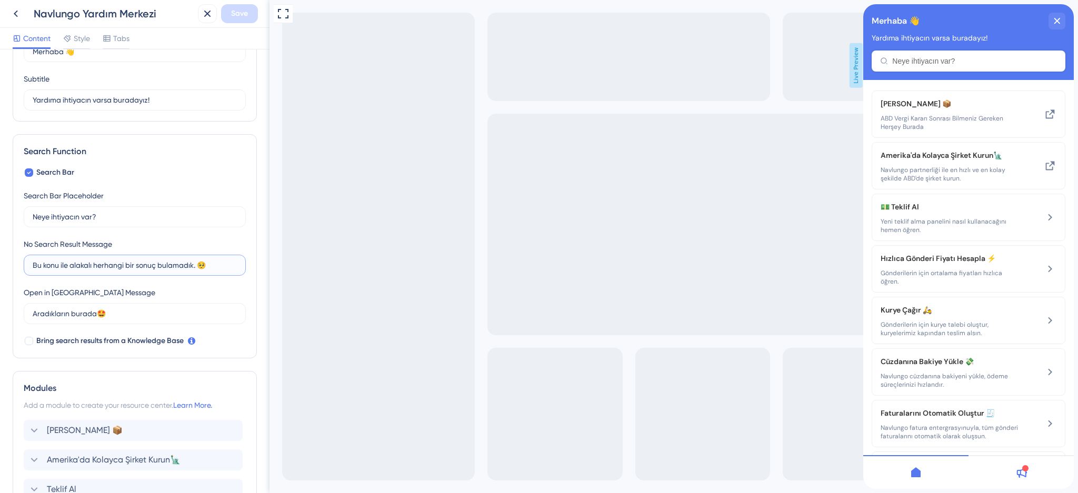
click at [119, 267] on input "Bu konu ile alakalı herhangi bir sonuç bulamadık. 🥺" at bounding box center [135, 266] width 204 height 12
click at [114, 317] on input "Aradıkların burada🤩" at bounding box center [131, 314] width 196 height 12
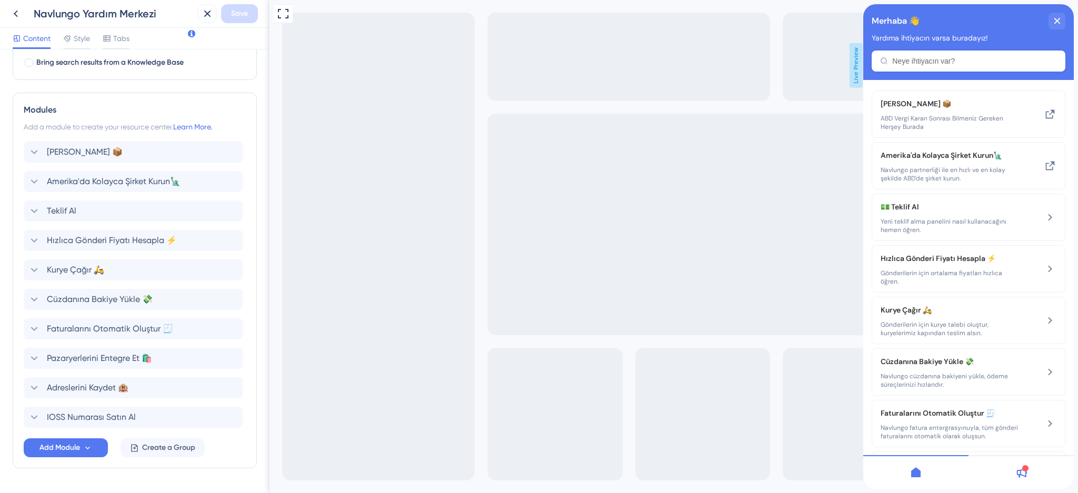
scroll to position [378, 0]
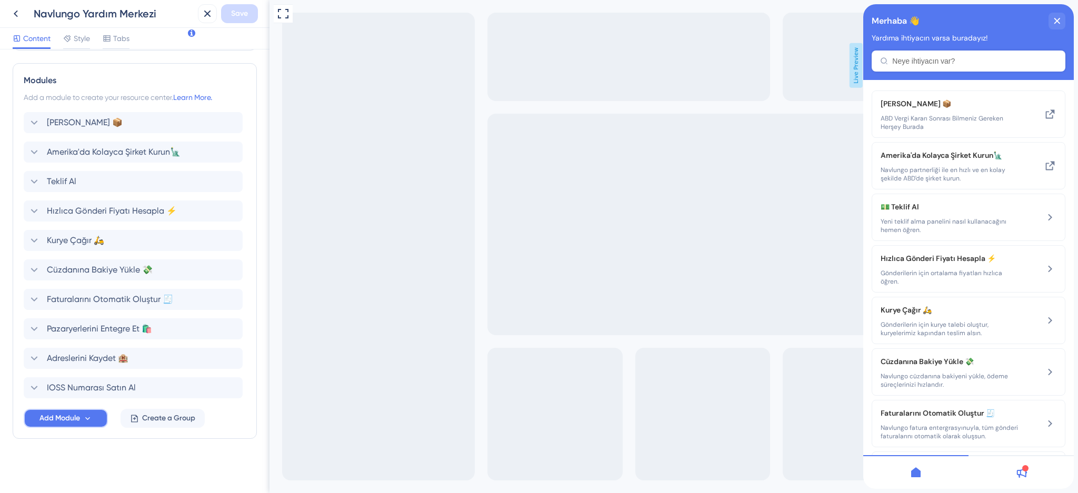
click at [69, 417] on span "Add Module" at bounding box center [59, 418] width 41 height 13
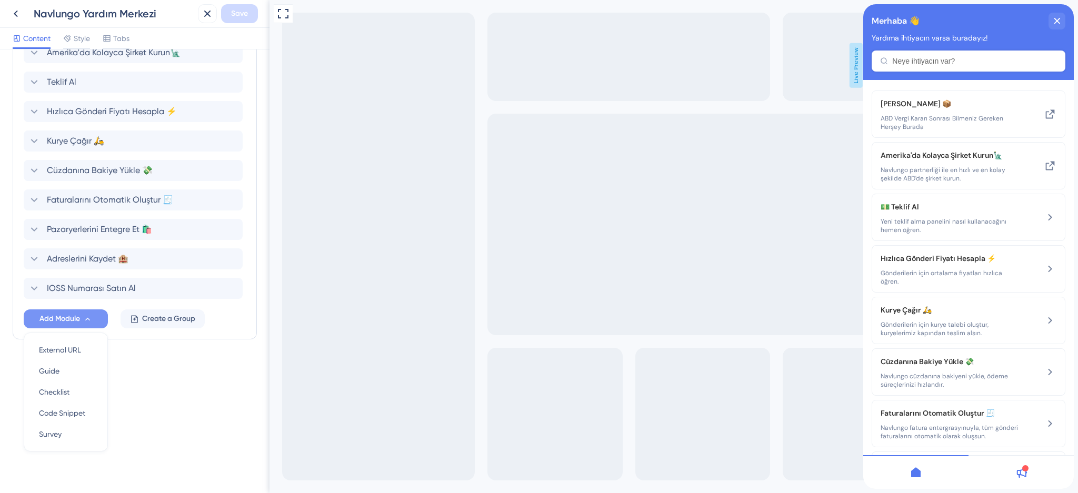
click at [81, 324] on button "Add Module" at bounding box center [66, 319] width 84 height 19
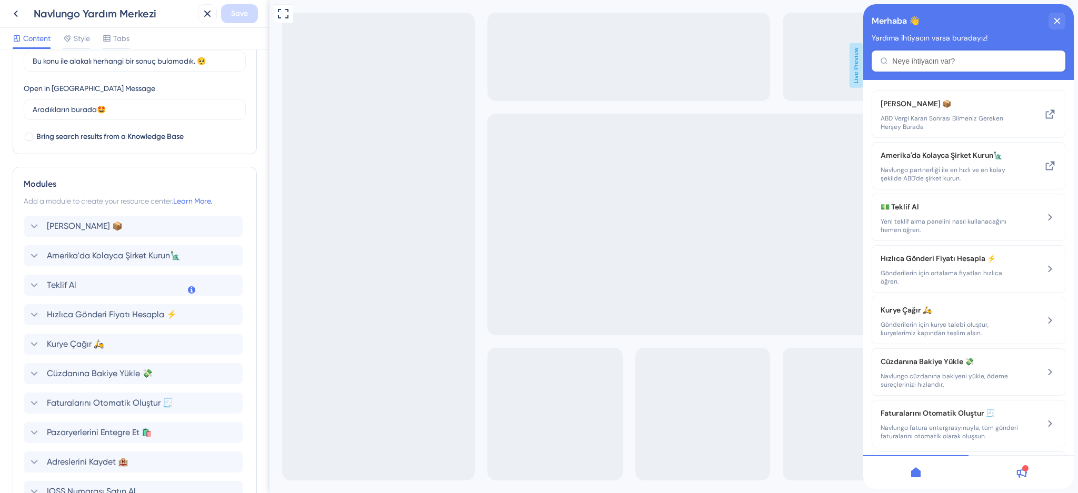
scroll to position [97, 0]
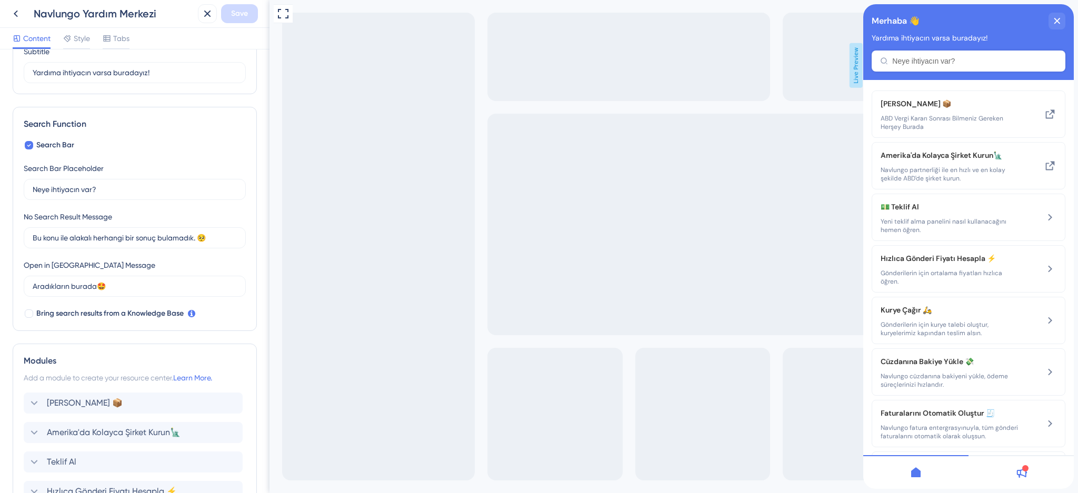
click at [93, 39] on div "Content Style Tabs" at bounding box center [71, 40] width 117 height 17
click at [80, 40] on span "Style" at bounding box center [82, 38] width 16 height 13
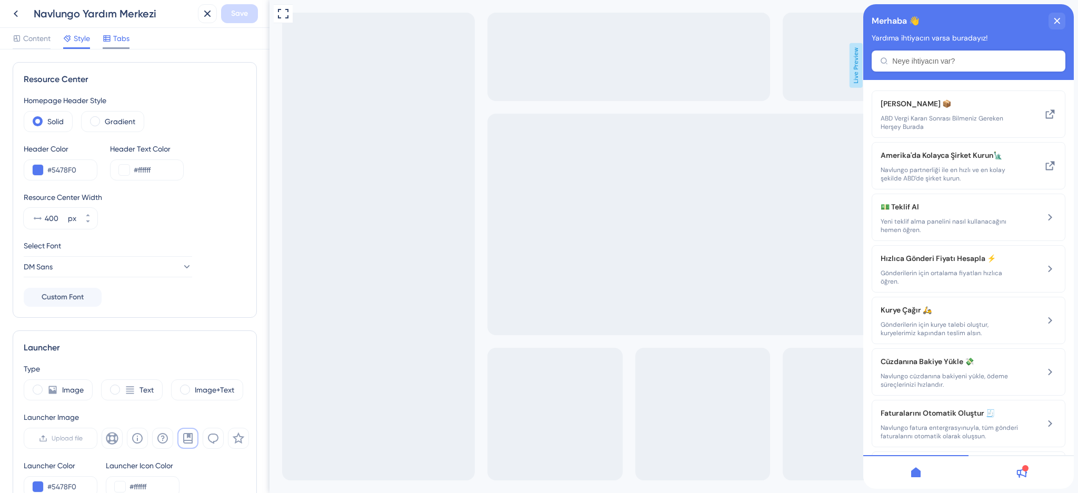
click at [110, 40] on icon at bounding box center [106, 38] width 7 height 6
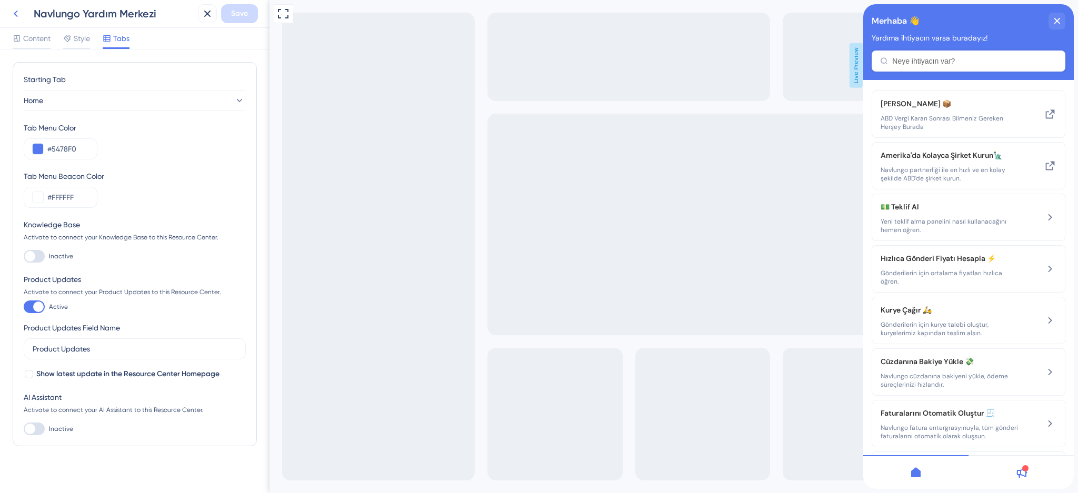
click at [21, 12] on icon at bounding box center [15, 13] width 13 height 13
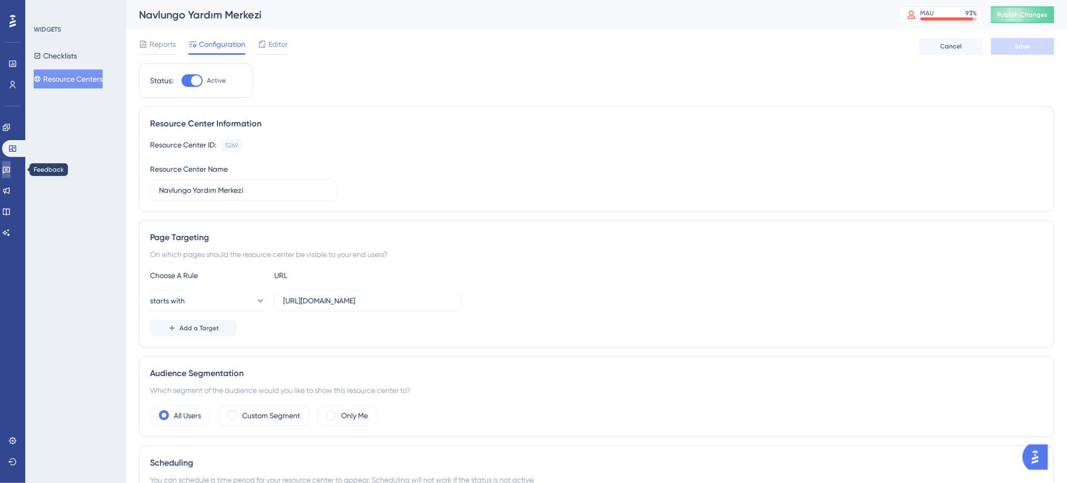
click at [10, 172] on icon at bounding box center [6, 170] width 7 height 7
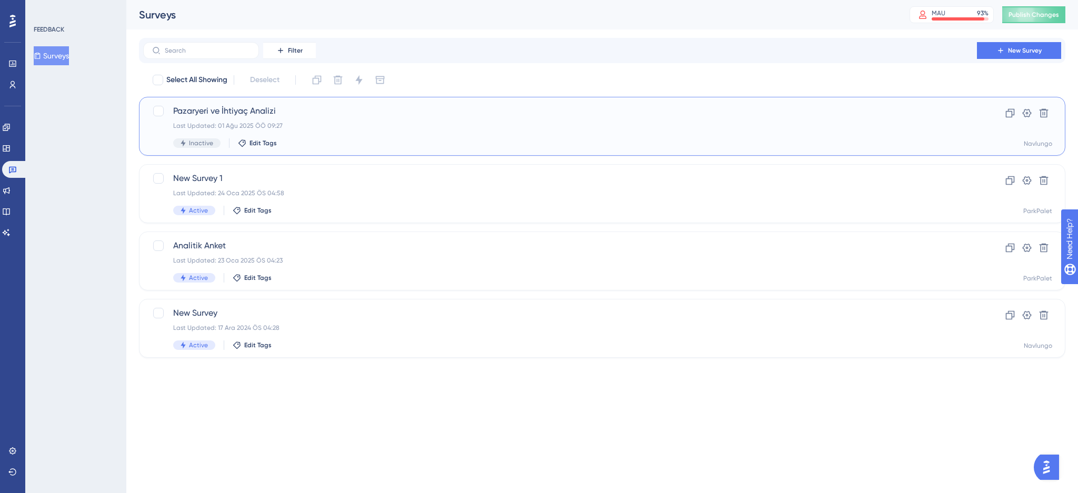
click at [278, 115] on span "Pazaryeri ve İhtiyaç Analizi" at bounding box center [560, 111] width 774 height 13
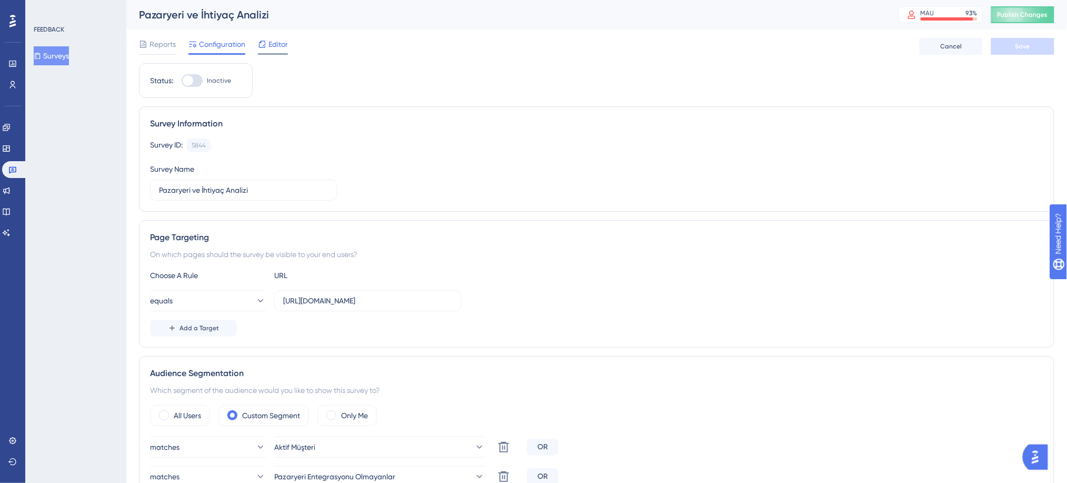
click at [274, 46] on span "Editor" at bounding box center [277, 44] width 19 height 13
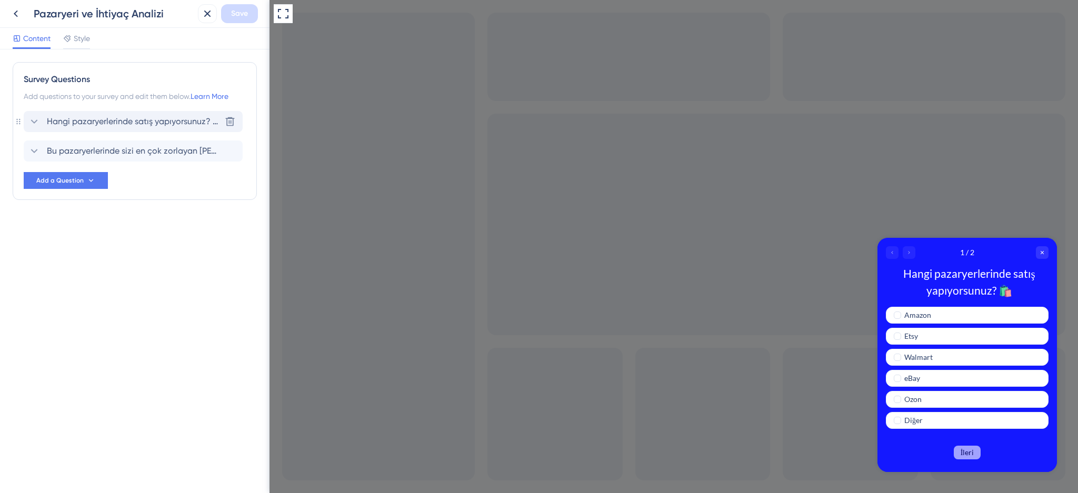
click at [66, 123] on span "Hangi pazaryerlerinde satış yapıyorsunuz? 🛍️" at bounding box center [134, 121] width 174 height 13
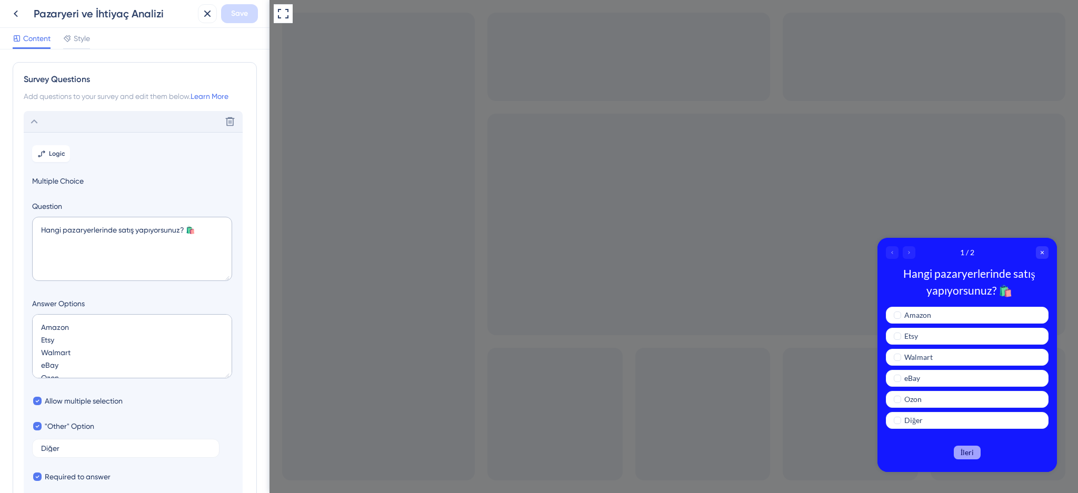
scroll to position [62, 0]
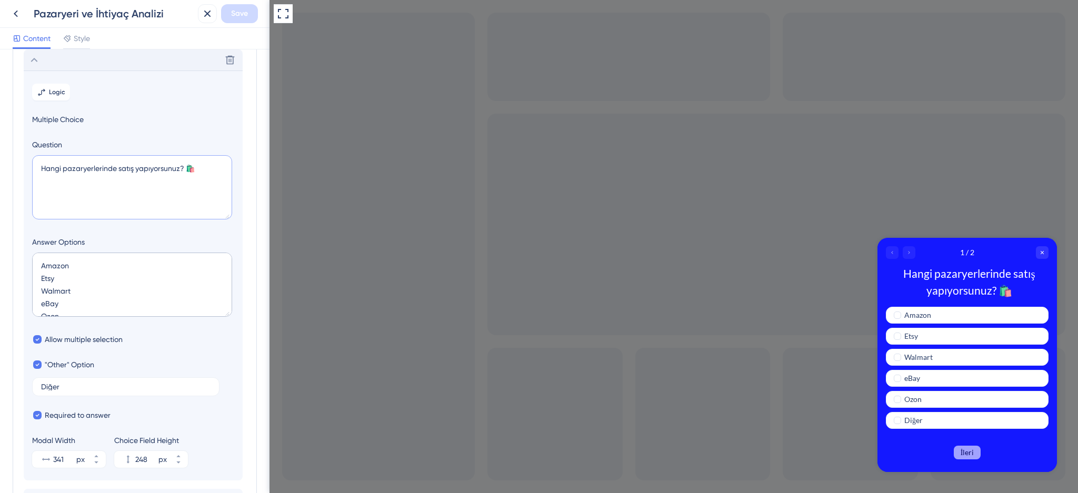
click at [138, 181] on textarea "Hangi pazaryerlerinde satış yapıyorsunuz? 🛍️" at bounding box center [132, 187] width 200 height 64
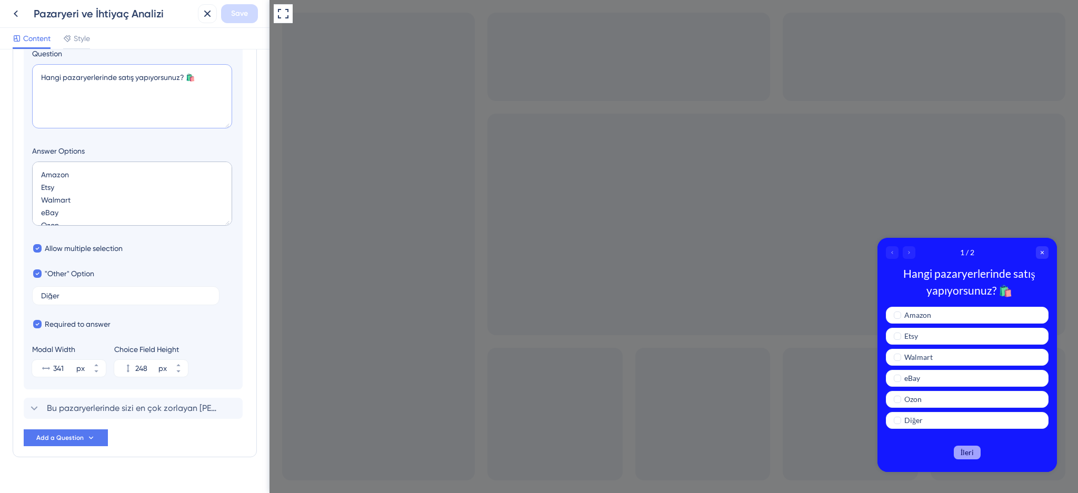
scroll to position [172, 0]
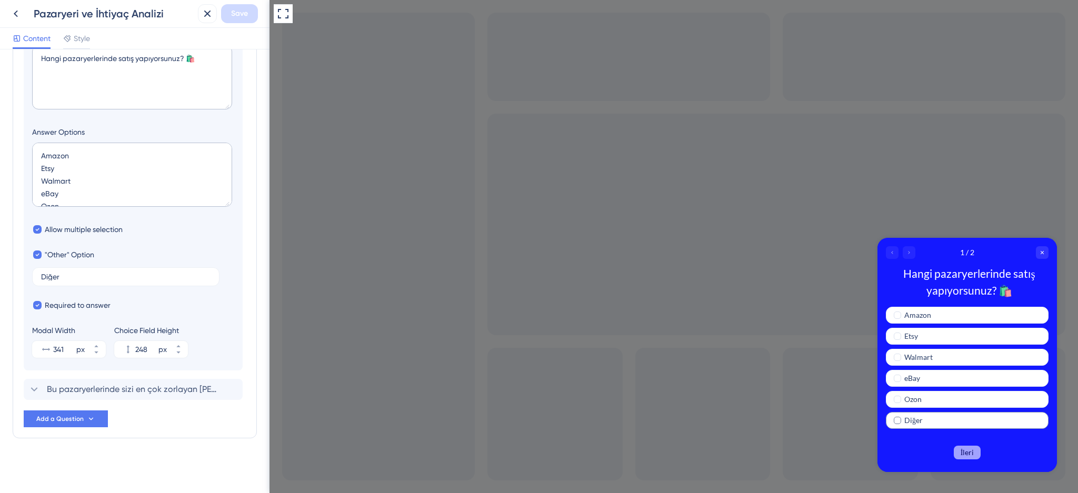
click at [921, 421] on span "Diğer" at bounding box center [913, 420] width 18 height 13
checkbox input "true"
click at [923, 394] on div "Ozon" at bounding box center [971, 399] width 135 height 13
checkbox input "true"
click at [923, 384] on div "eBay" at bounding box center [971, 378] width 135 height 13
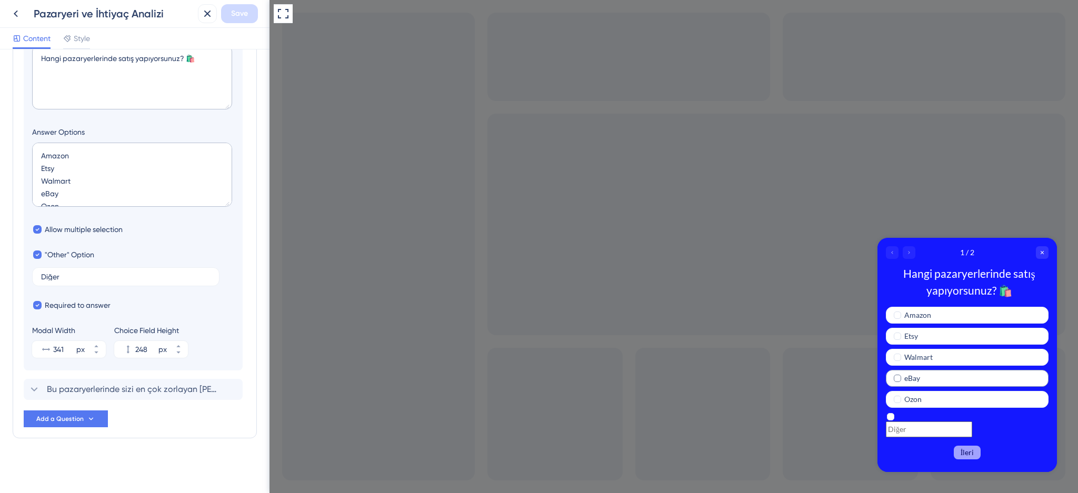
checkbox input "true"
click at [920, 356] on span "Walmart" at bounding box center [918, 357] width 28 height 13
click at [928, 425] on input "Multiple choices rating" at bounding box center [929, 429] width 86 height 16
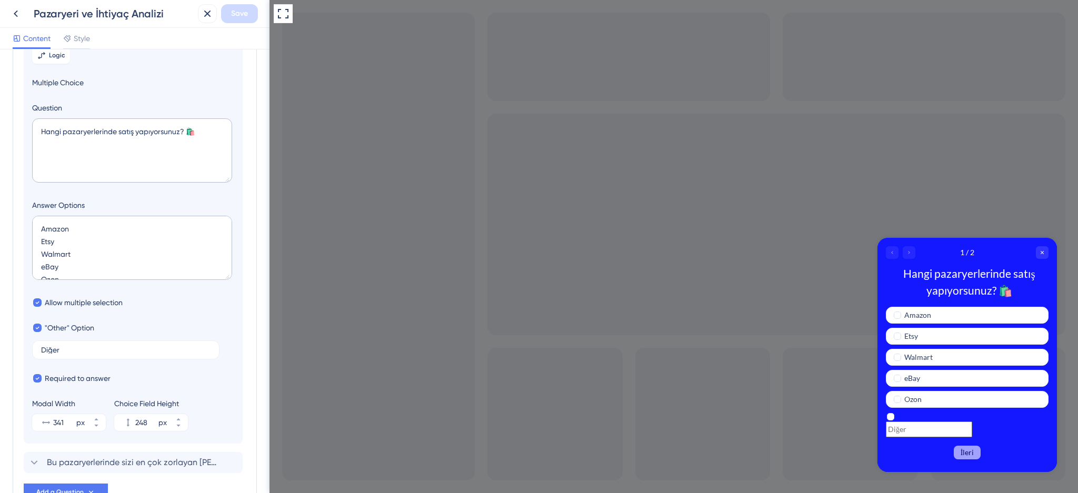
scroll to position [0, 0]
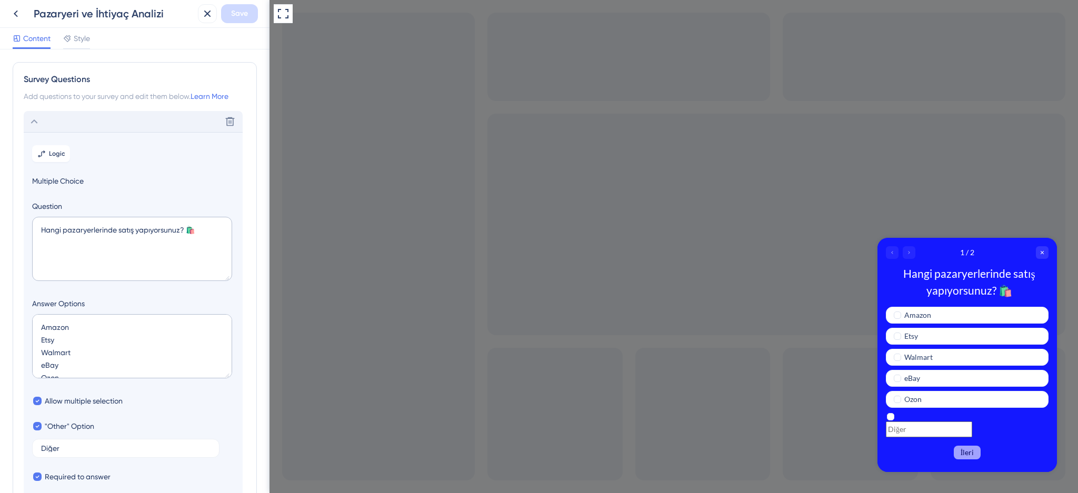
click at [60, 117] on div "Delete" at bounding box center [133, 121] width 219 height 21
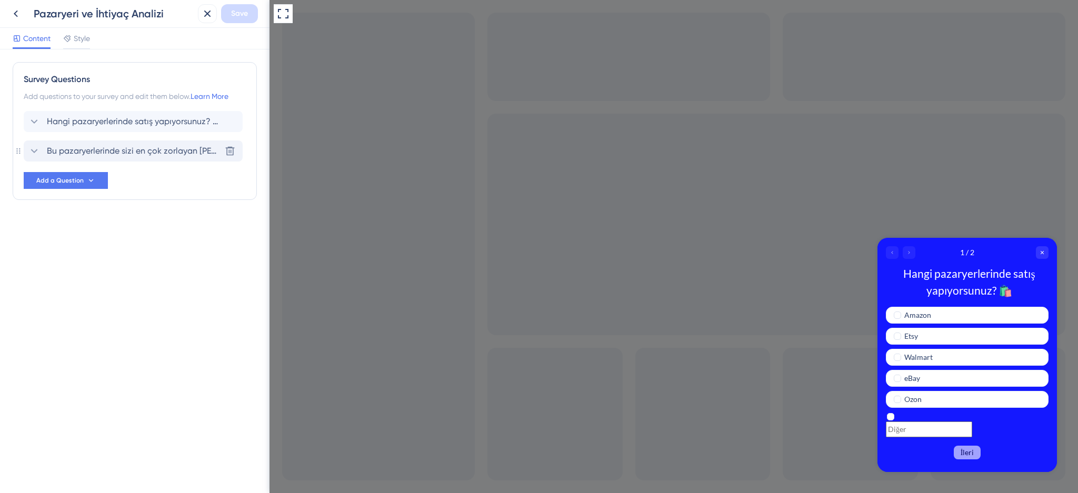
click at [76, 154] on span "Bu pazaryerlerinde sizi en çok zorlayan [PERSON_NAME] nedir ? Söyleyin sizlere …" at bounding box center [134, 151] width 174 height 13
checkbox input "false"
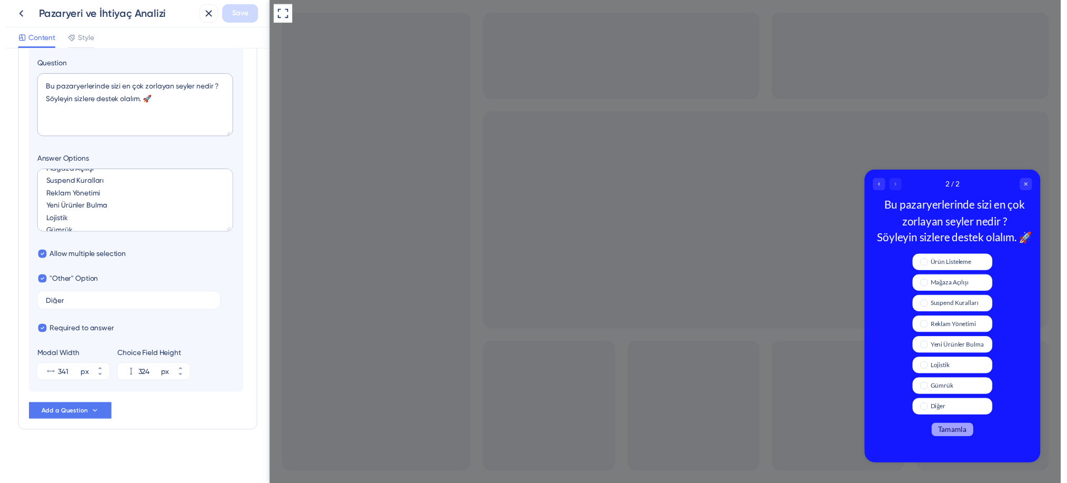
scroll to position [37, 0]
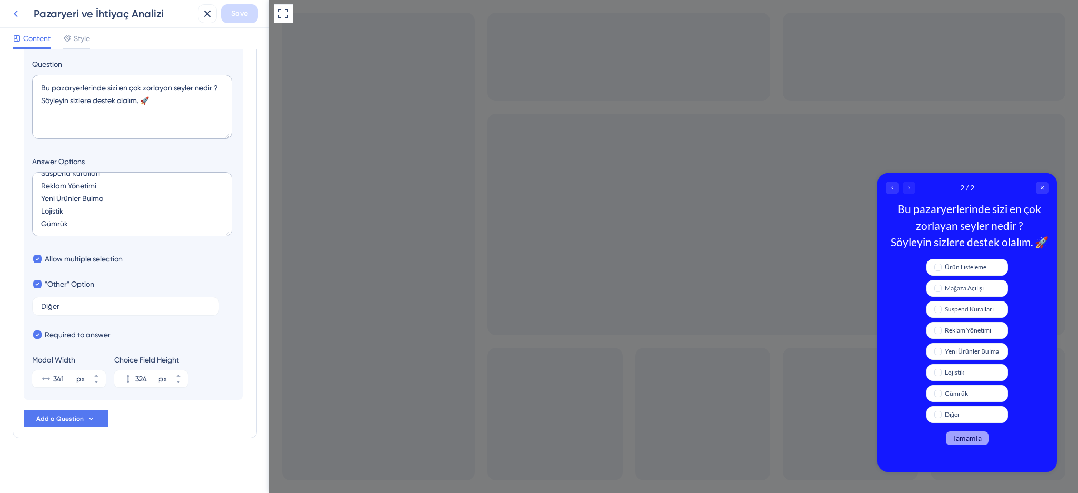
click at [13, 16] on icon at bounding box center [15, 13] width 13 height 13
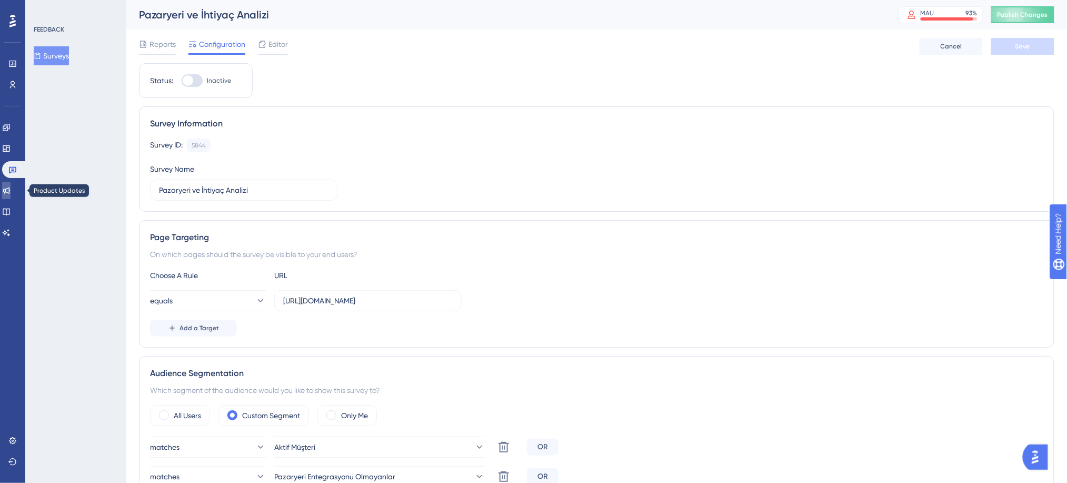
click at [11, 191] on icon at bounding box center [6, 190] width 8 height 8
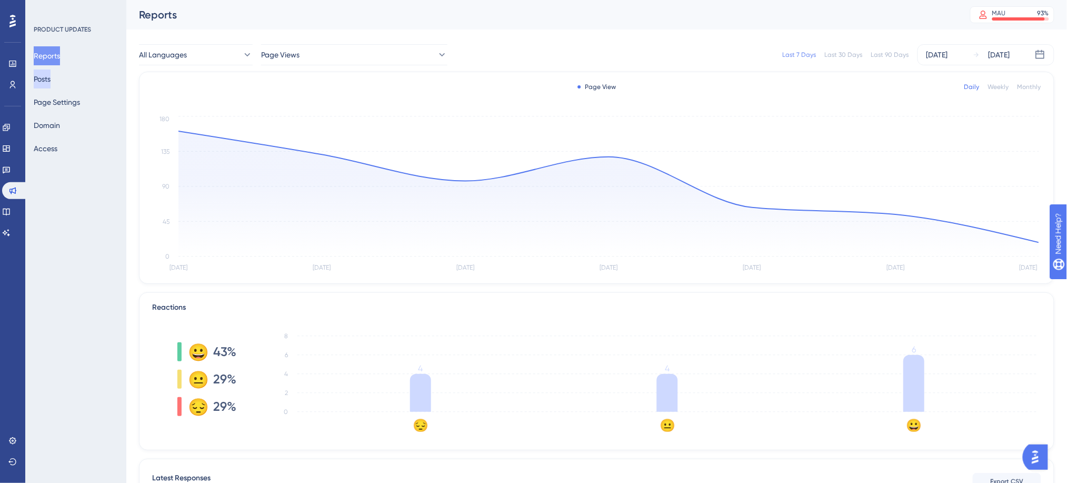
click at [51, 82] on button "Posts" at bounding box center [42, 78] width 17 height 19
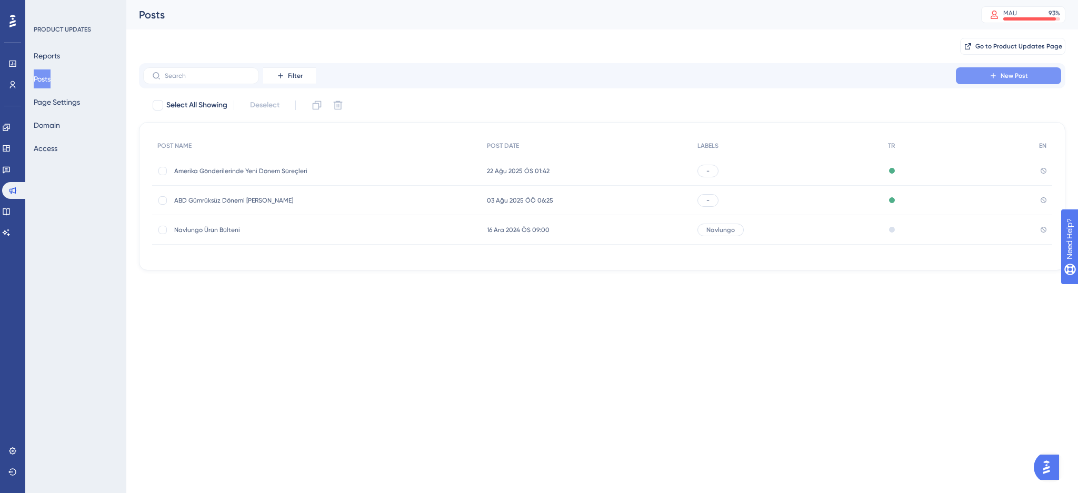
click at [1023, 76] on span "New Post" at bounding box center [1014, 76] width 27 height 8
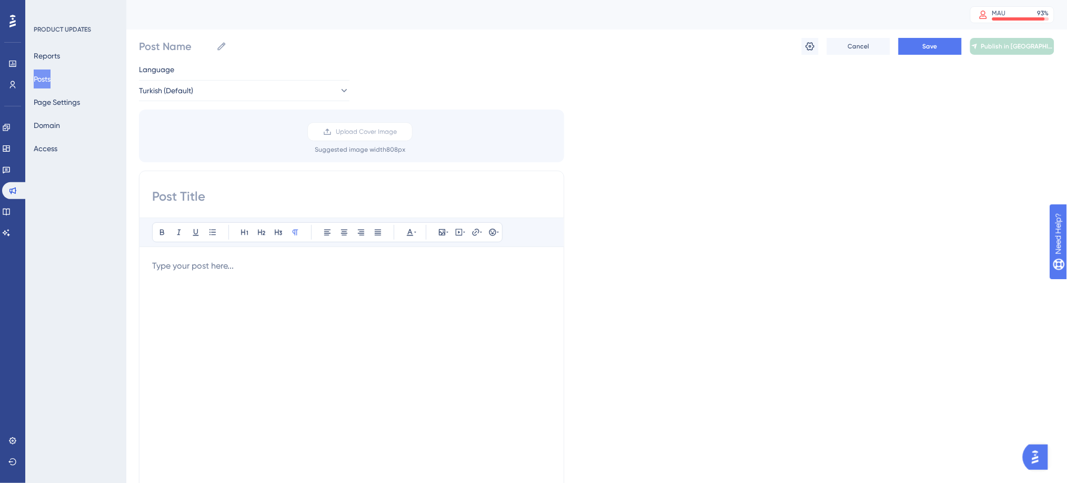
click at [45, 79] on button "Posts" at bounding box center [42, 78] width 17 height 19
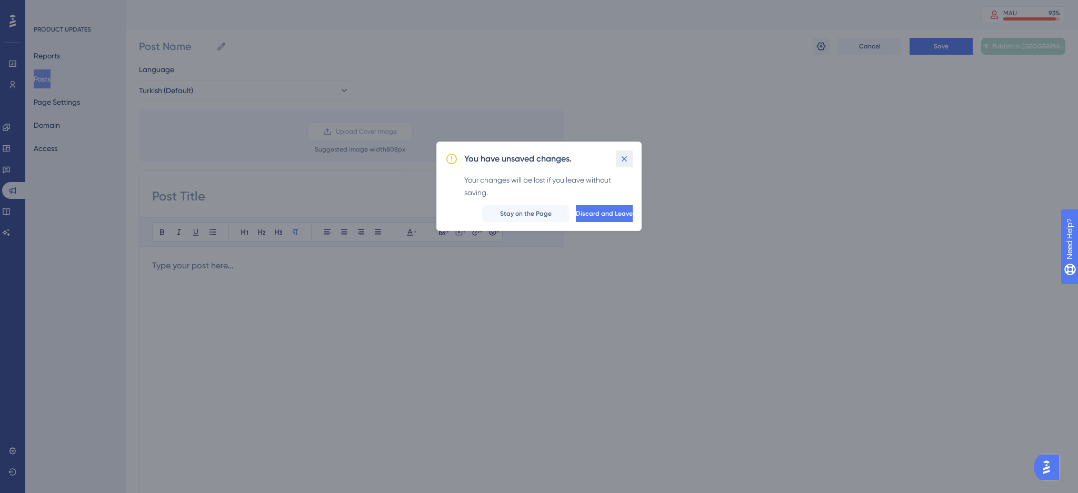
click at [621, 162] on icon at bounding box center [624, 159] width 11 height 11
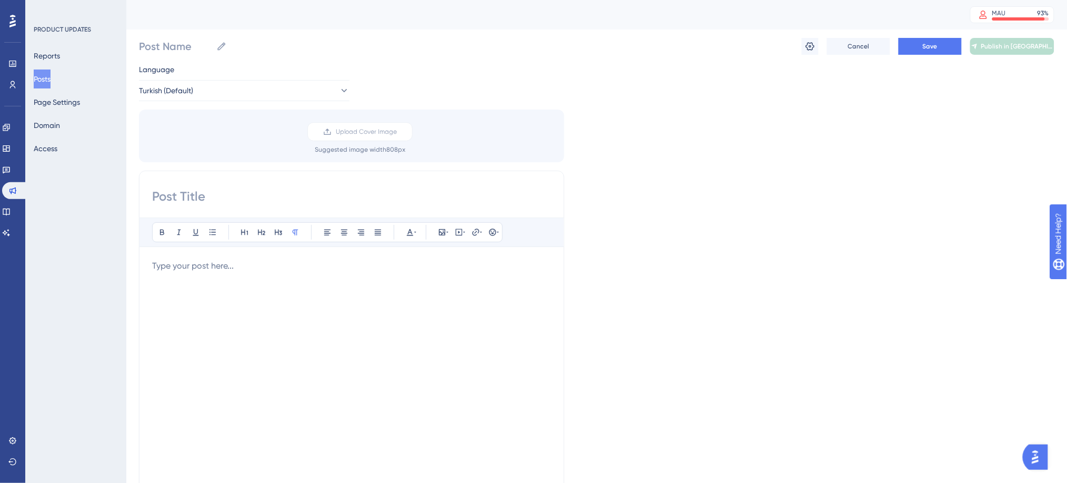
click at [41, 76] on button "Posts" at bounding box center [42, 78] width 17 height 19
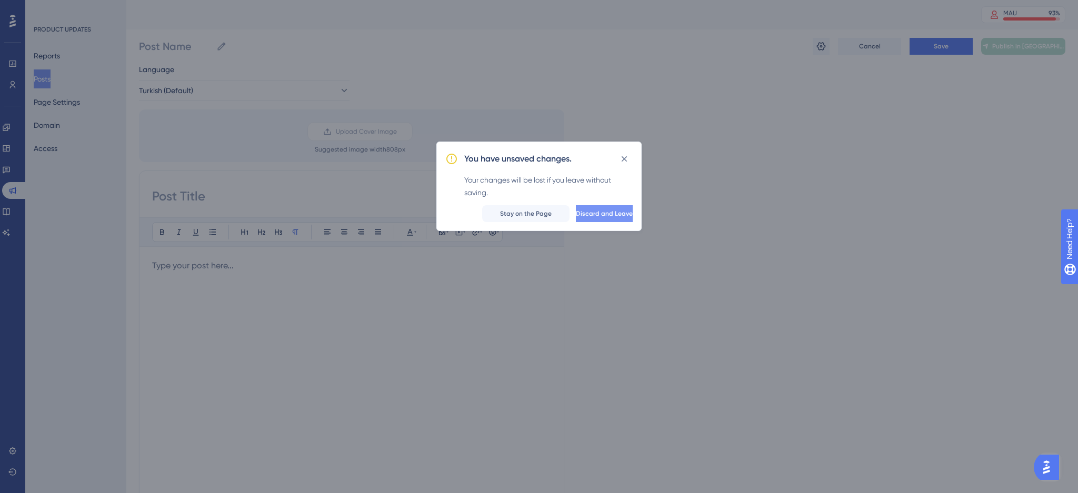
click at [599, 213] on span "Discard and Leave" at bounding box center [604, 214] width 57 height 8
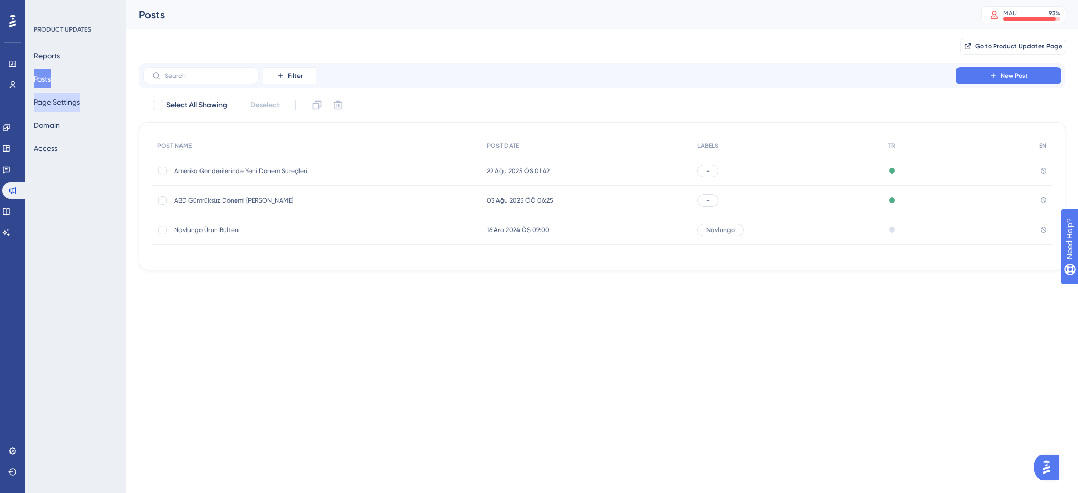
click at [80, 107] on button "Page Settings" at bounding box center [57, 102] width 46 height 19
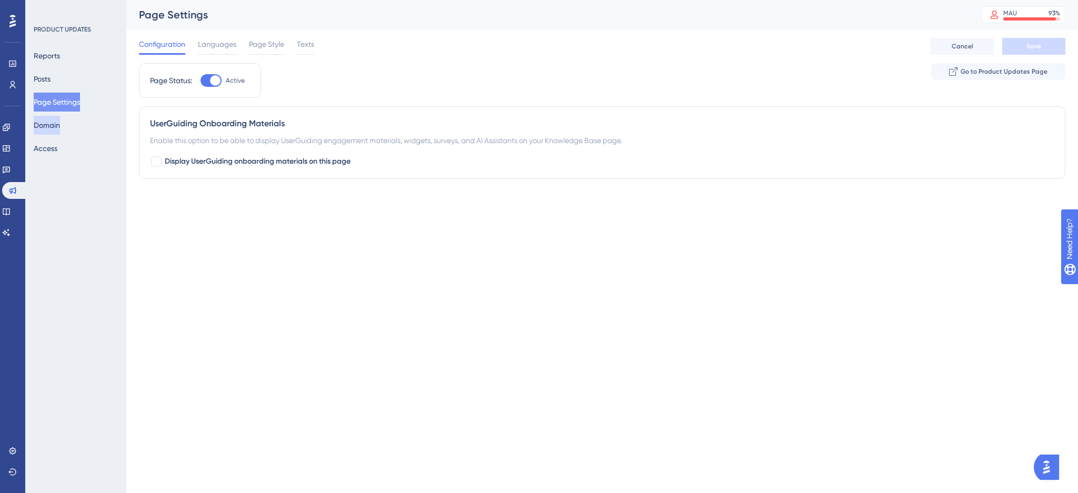
click at [57, 129] on button "Domain" at bounding box center [47, 125] width 26 height 19
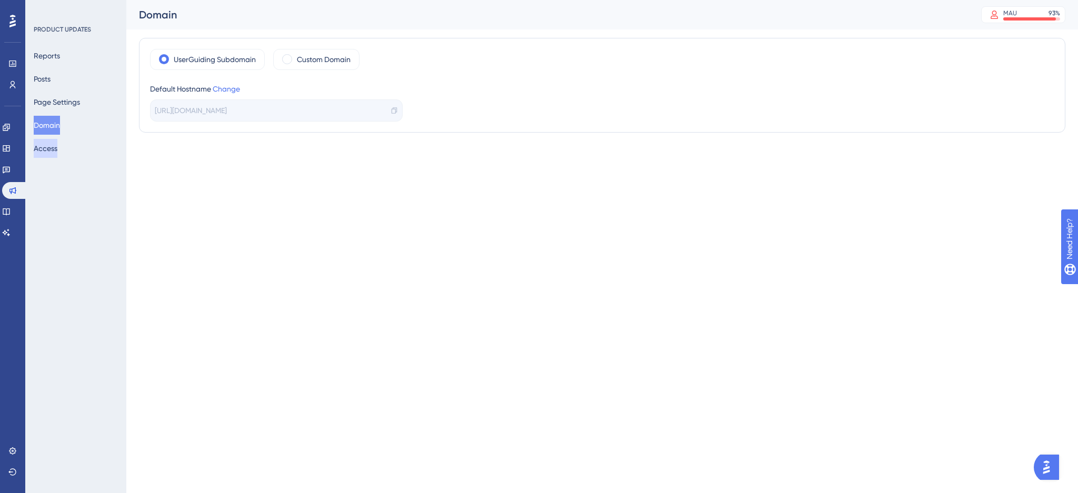
click at [57, 147] on button "Access" at bounding box center [46, 148] width 24 height 19
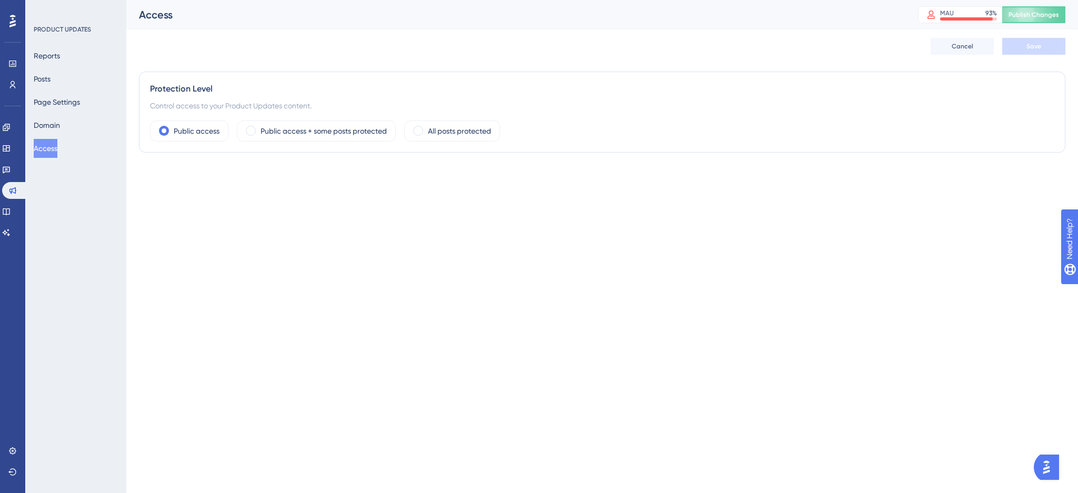
click at [45, 115] on div "Reports Posts Page Settings Domain Access" at bounding box center [76, 102] width 85 height 112
click at [49, 80] on button "Posts" at bounding box center [42, 78] width 17 height 19
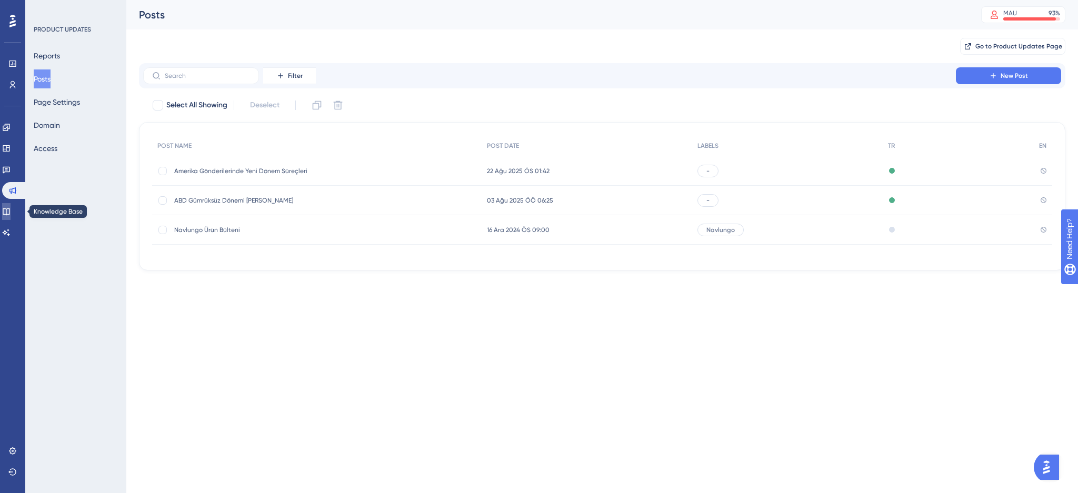
click at [11, 213] on link at bounding box center [6, 211] width 8 height 17
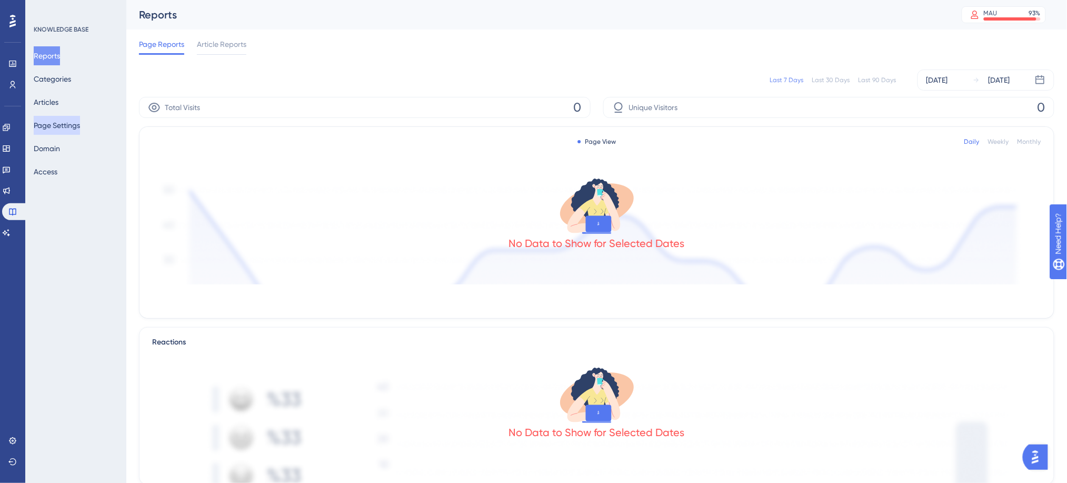
click at [58, 124] on button "Page Settings" at bounding box center [57, 125] width 46 height 19
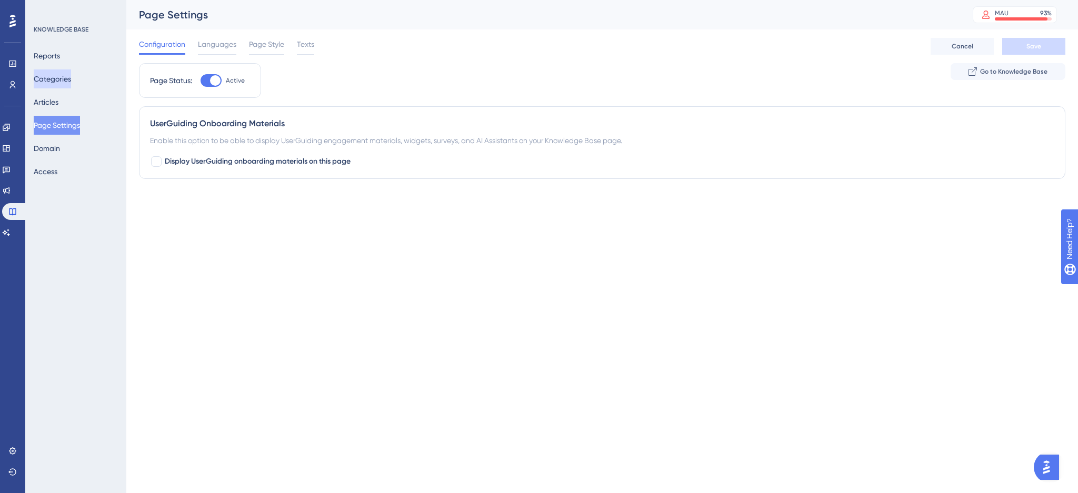
click at [68, 79] on button "Categories" at bounding box center [52, 78] width 37 height 19
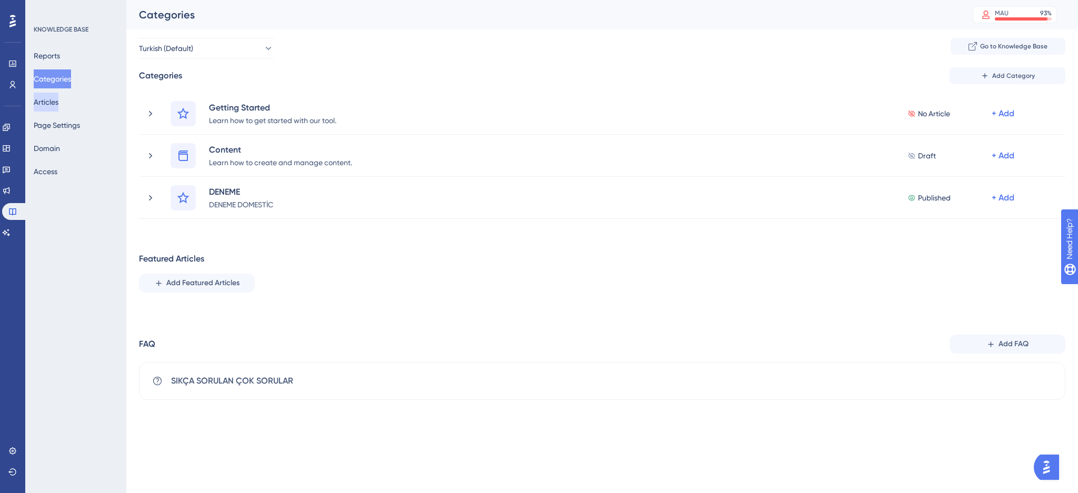
click at [58, 98] on button "Articles" at bounding box center [46, 102] width 25 height 19
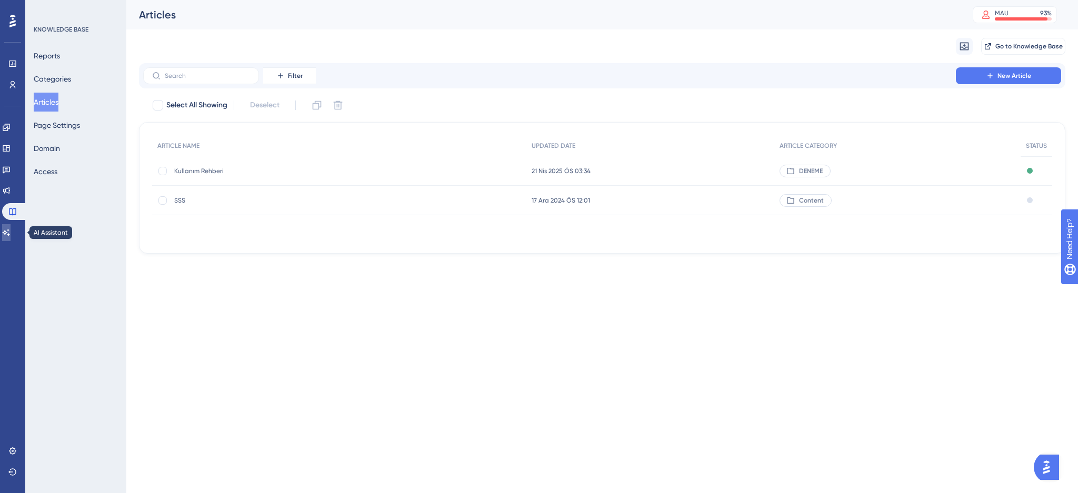
click at [10, 232] on icon at bounding box center [6, 232] width 7 height 7
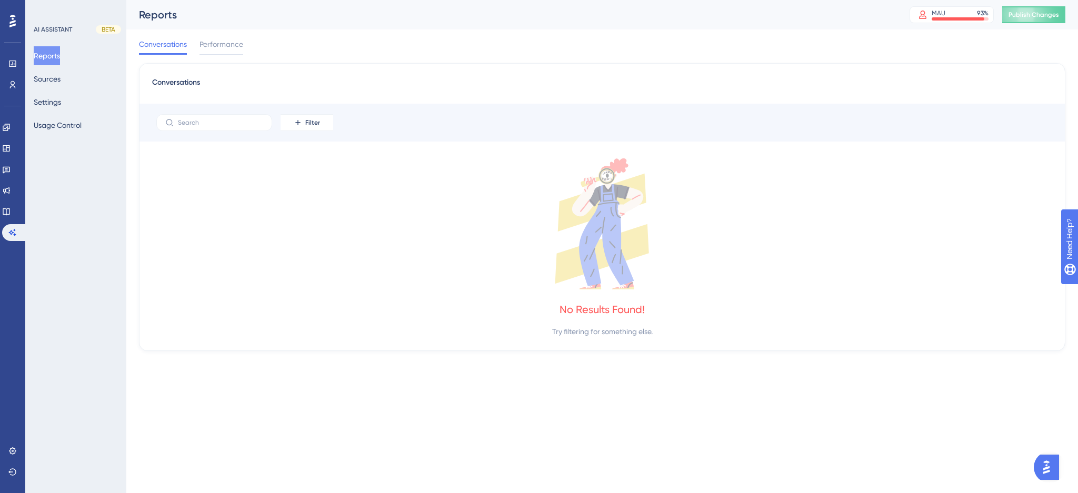
click at [105, 31] on div "BETA" at bounding box center [108, 29] width 25 height 8
click at [1054, 474] on img "Open AI Assistant Launcher" at bounding box center [1046, 467] width 19 height 19
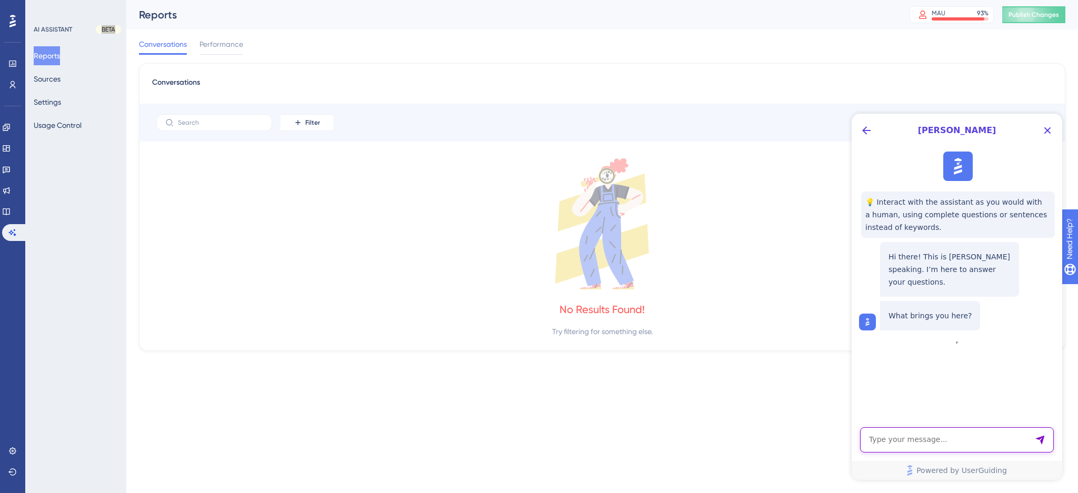
click at [930, 441] on textarea "AI Assistant Text Input" at bounding box center [957, 439] width 194 height 25
click at [71, 74] on div "Reports Sources Settings Usage Control" at bounding box center [76, 90] width 85 height 88
click at [61, 76] on button "Sources" at bounding box center [47, 78] width 27 height 19
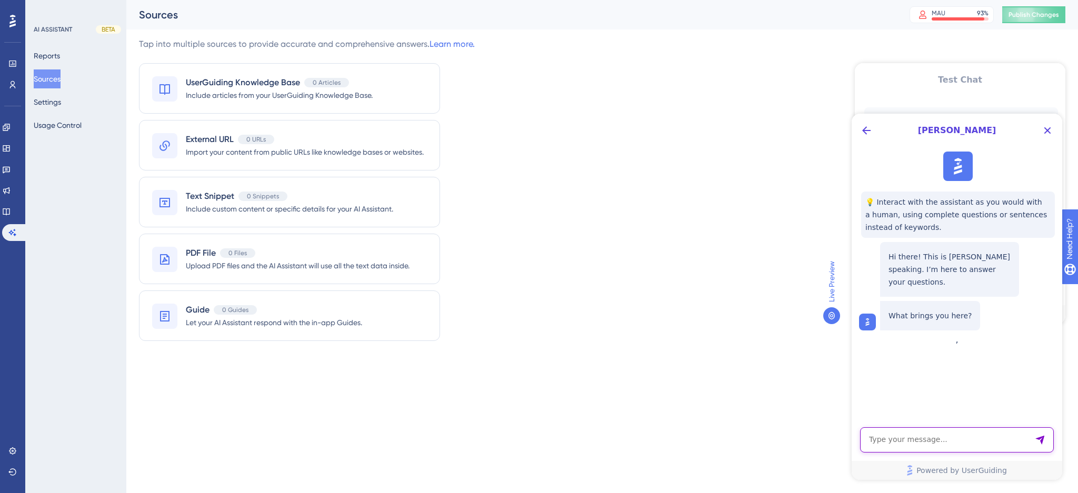
click at [915, 441] on textarea "AI Assistant Text Input" at bounding box center [957, 439] width 194 height 25
click at [1048, 131] on icon "Close Button" at bounding box center [1047, 130] width 7 height 7
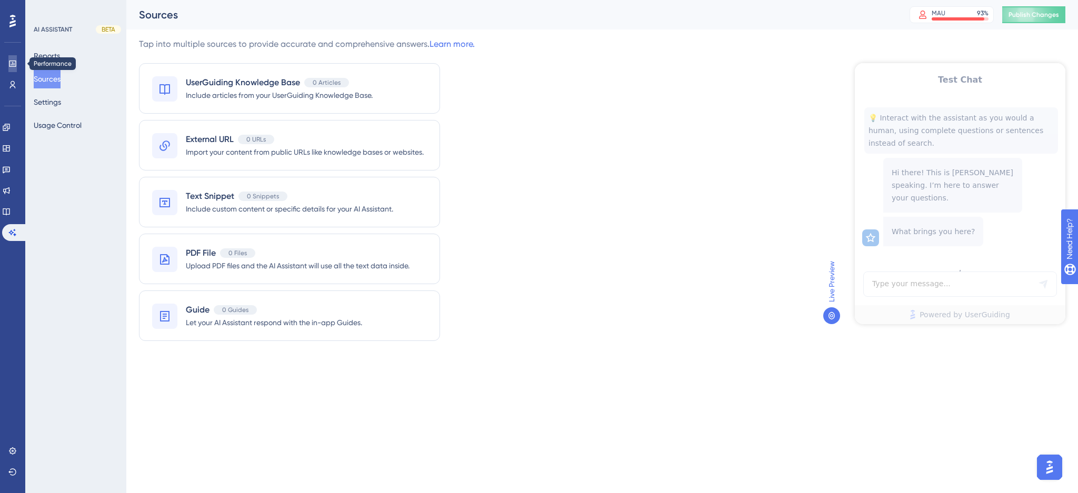
click at [17, 63] on link at bounding box center [12, 63] width 8 height 17
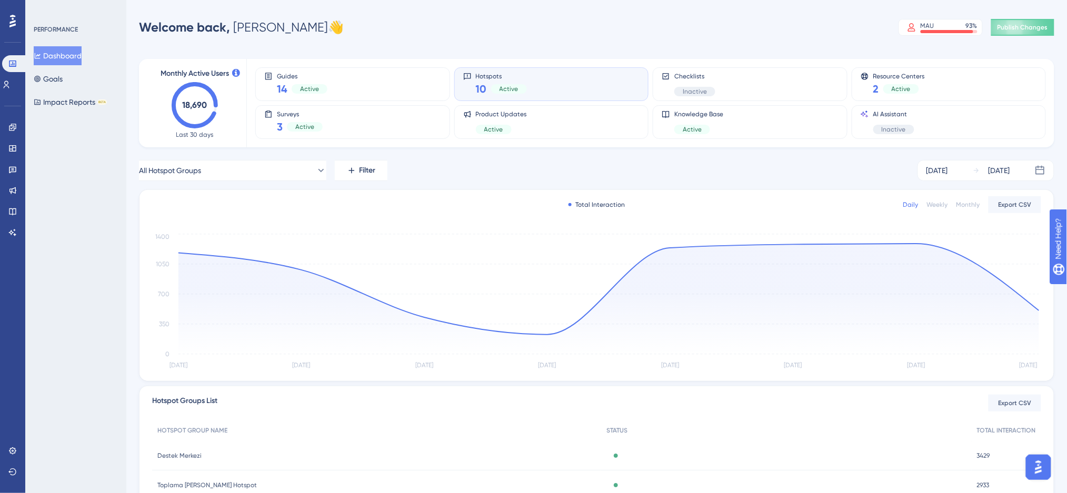
click at [203, 136] on span "Last 30 days" at bounding box center [194, 135] width 37 height 8
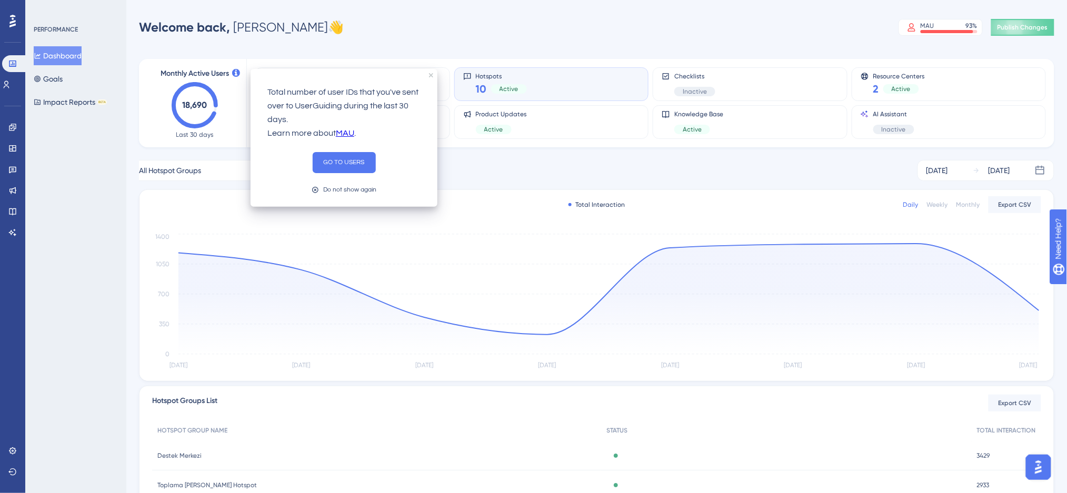
click at [238, 75] on icon at bounding box center [236, 73] width 8 height 8
click at [183, 109] on text "18,690" at bounding box center [195, 105] width 25 height 10
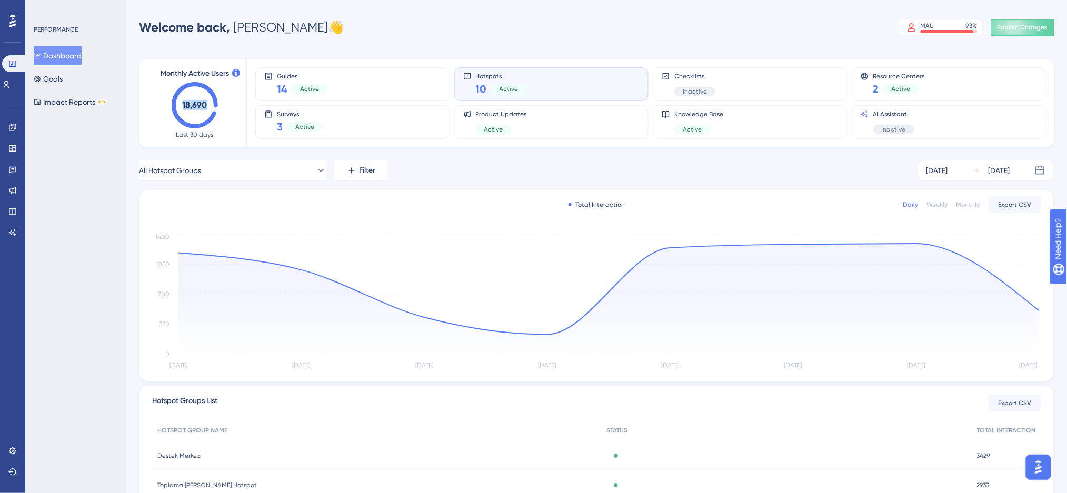
click at [183, 109] on text "18,690" at bounding box center [195, 105] width 25 height 10
click at [164, 138] on div "Monthly Active Users 18,690 Last 30 days" at bounding box center [195, 103] width 78 height 72
click at [203, 103] on text "18,690" at bounding box center [195, 105] width 25 height 10
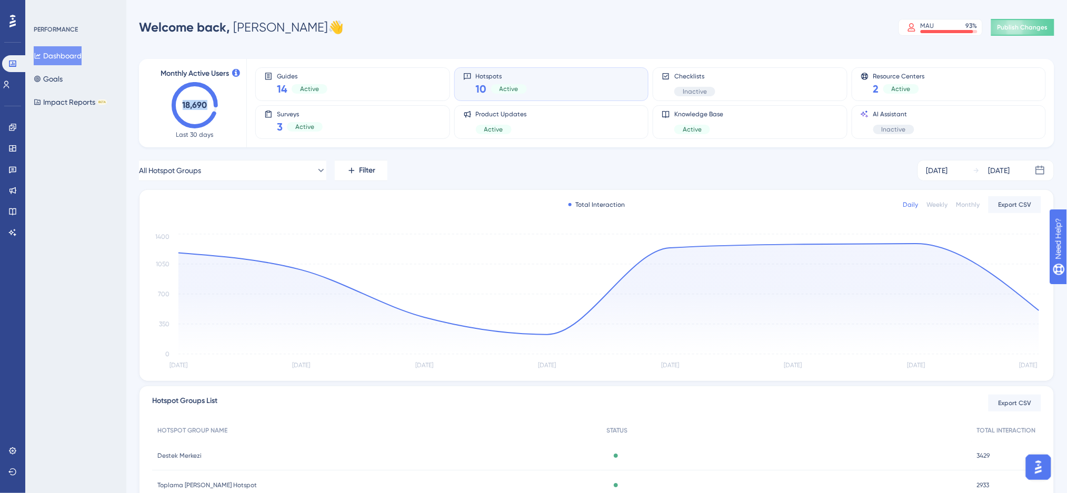
click at [203, 103] on text "18,690" at bounding box center [195, 105] width 25 height 10
click at [203, 108] on text "18,690" at bounding box center [195, 105] width 25 height 10
click at [205, 106] on text "18,690" at bounding box center [195, 105] width 25 height 10
click at [203, 106] on text "18,690" at bounding box center [195, 105] width 25 height 10
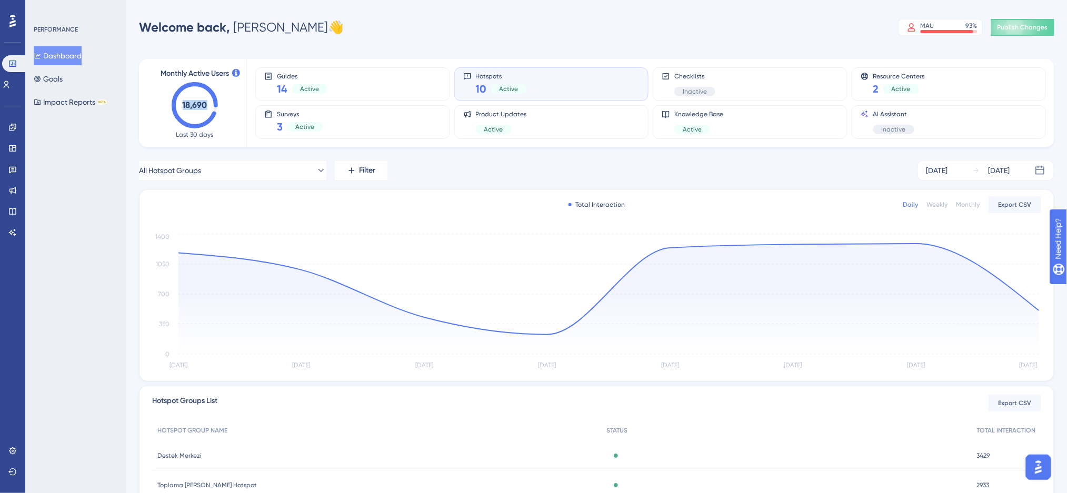
click at [203, 106] on text "18,690" at bounding box center [195, 105] width 25 height 10
click at [205, 143] on div "Monthly Active Users 18,690 Last 30 days" at bounding box center [194, 103] width 103 height 88
click at [11, 459] on link at bounding box center [12, 451] width 8 height 17
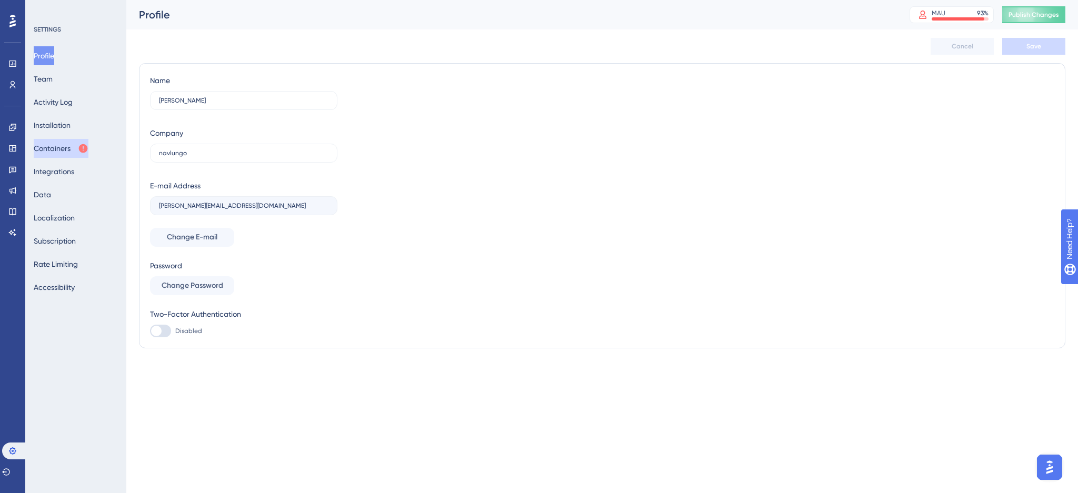
click at [65, 142] on button "Containers" at bounding box center [61, 148] width 55 height 19
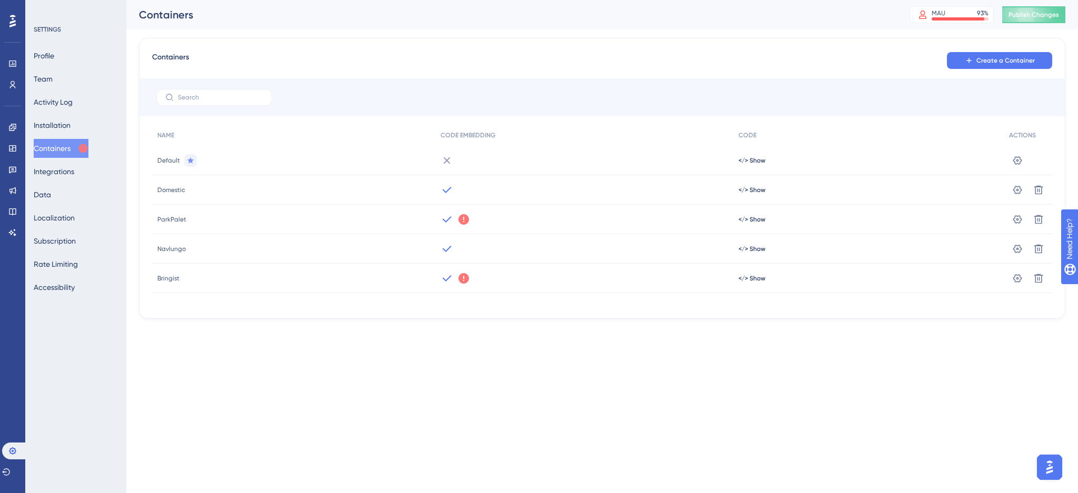
click at [462, 220] on icon at bounding box center [464, 219] width 11 height 11
click at [742, 216] on span "</> Show" at bounding box center [752, 219] width 27 height 8
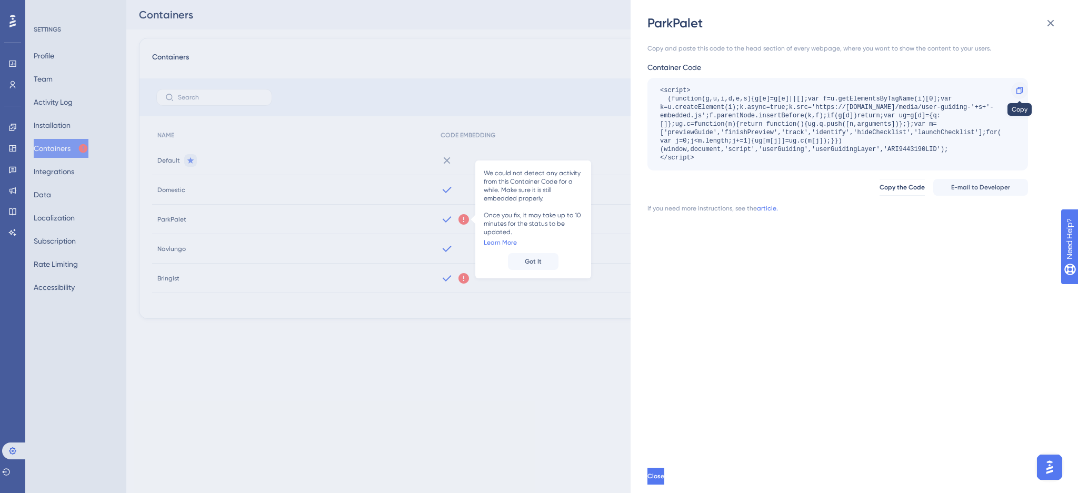
click at [1018, 91] on icon at bounding box center [1019, 90] width 8 height 8
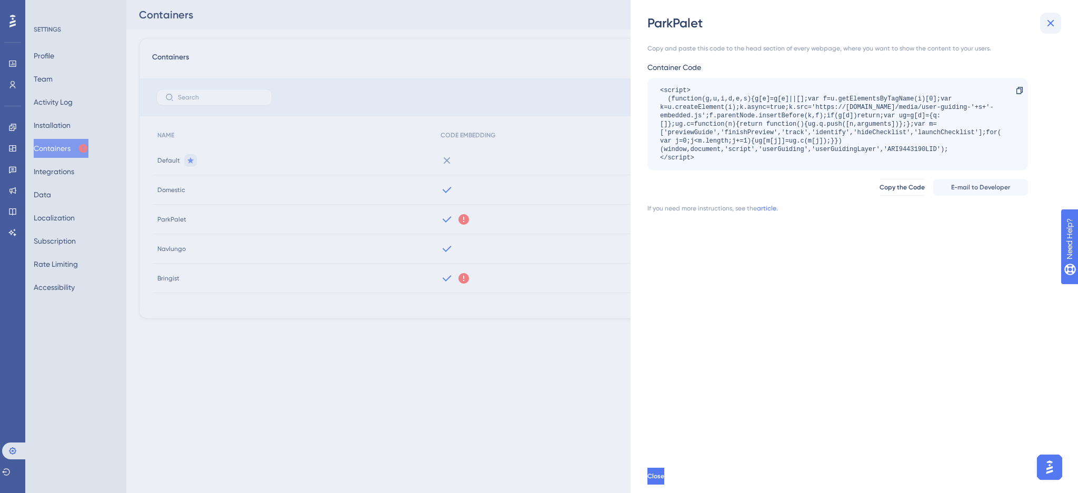
click at [1050, 21] on icon at bounding box center [1050, 23] width 13 height 13
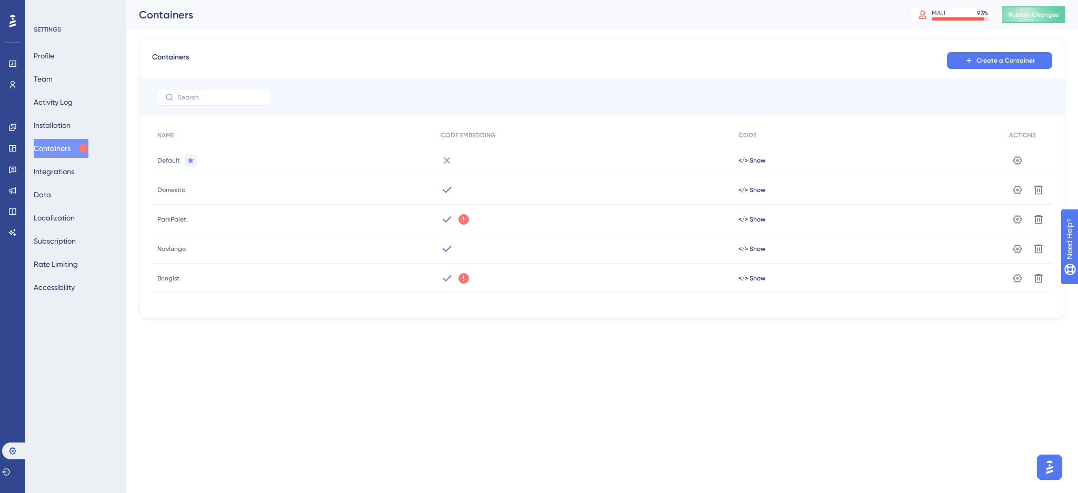
click at [462, 221] on icon at bounding box center [463, 219] width 13 height 13
click at [404, 228] on div "ParkPalet" at bounding box center [293, 219] width 283 height 29
click at [54, 58] on button "Profile" at bounding box center [44, 55] width 21 height 19
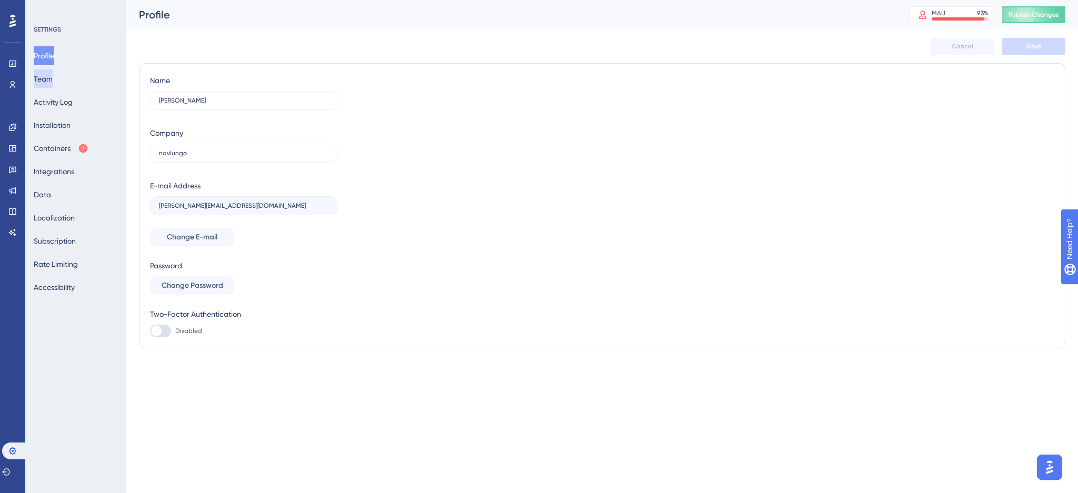
click at [53, 76] on button "Team" at bounding box center [43, 78] width 19 height 19
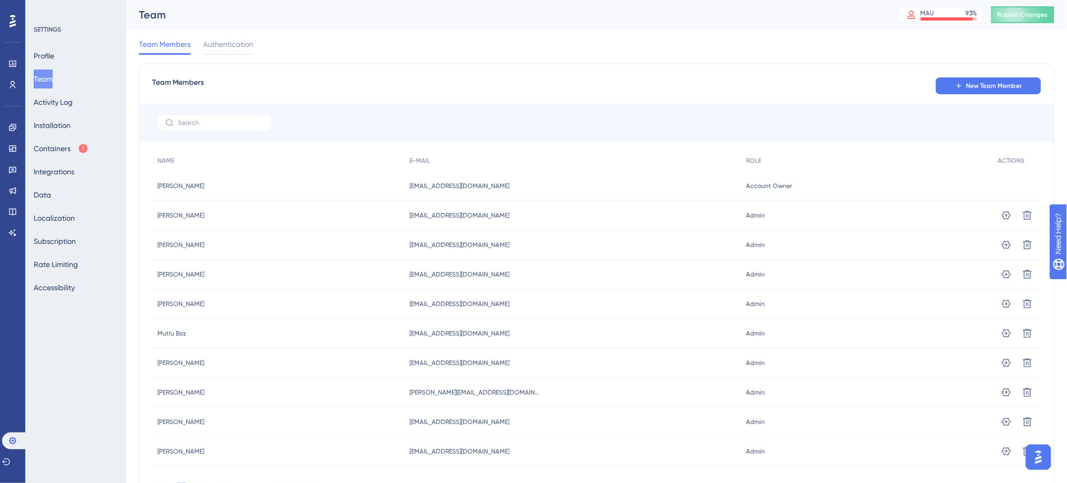
click at [201, 146] on div "Team Members New Team Member NAME E-MAIL ROLE ACTIONS [PERSON_NAME] [PERSON_NAM…" at bounding box center [596, 288] width 915 height 450
click at [205, 124] on input "text" at bounding box center [220, 122] width 85 height 7
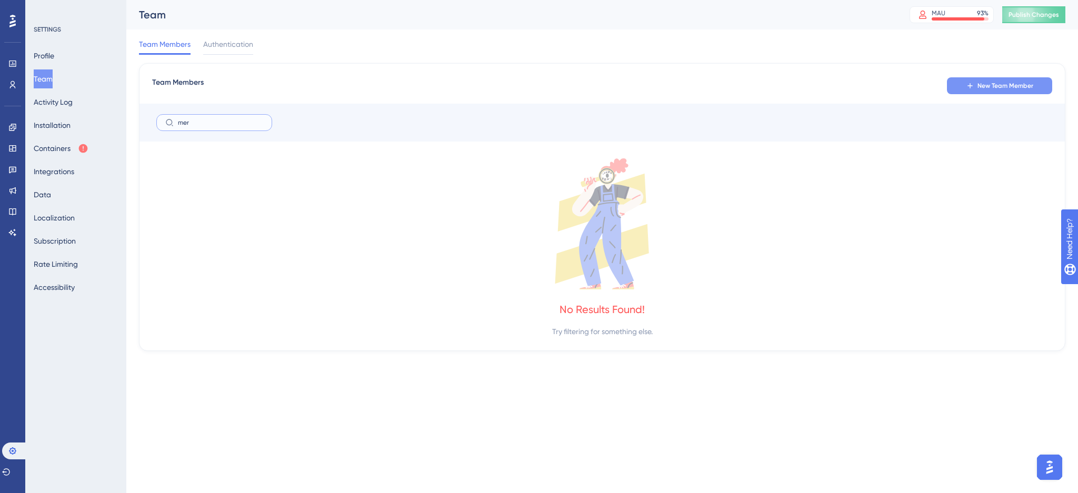
type input "mer"
click at [998, 88] on span "New Team Member" at bounding box center [1006, 86] width 56 height 8
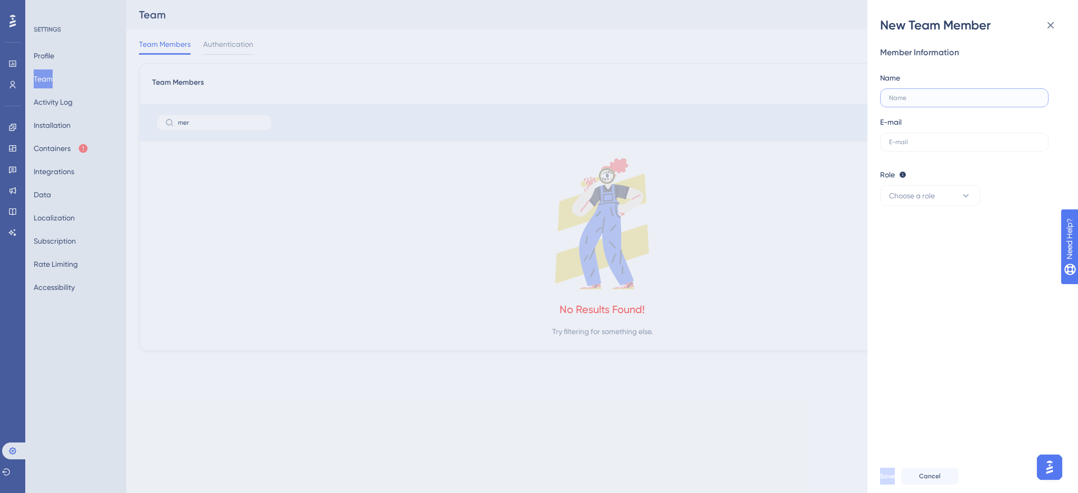
click at [921, 94] on input "text" at bounding box center [964, 97] width 151 height 7
type input "[PERSON_NAME]"
type input "[EMAIL_ADDRESS][DOMAIN_NAME]"
click at [948, 193] on button "Choose a role" at bounding box center [930, 195] width 100 height 21
click at [938, 230] on div "Admin Admin" at bounding box center [929, 227] width 69 height 21
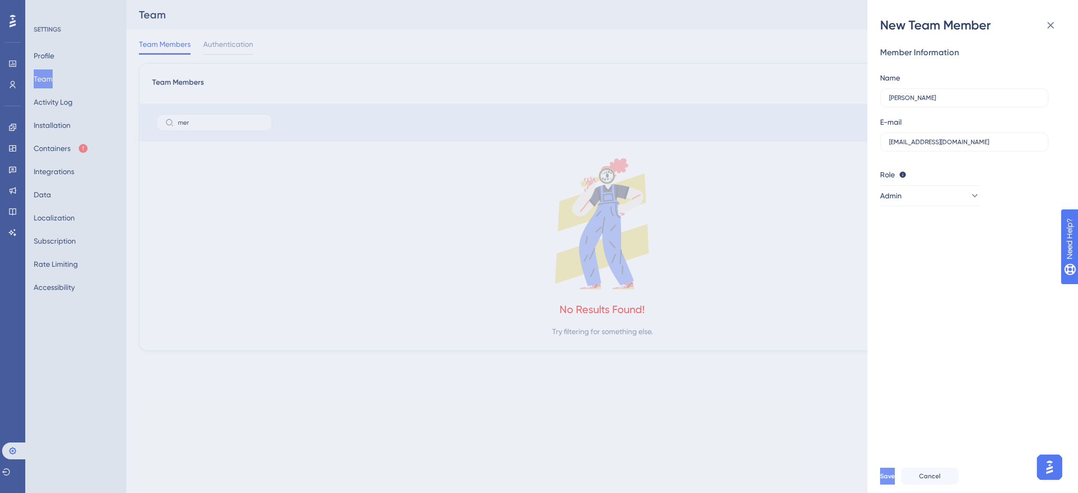
click at [895, 476] on button "Save" at bounding box center [887, 476] width 15 height 17
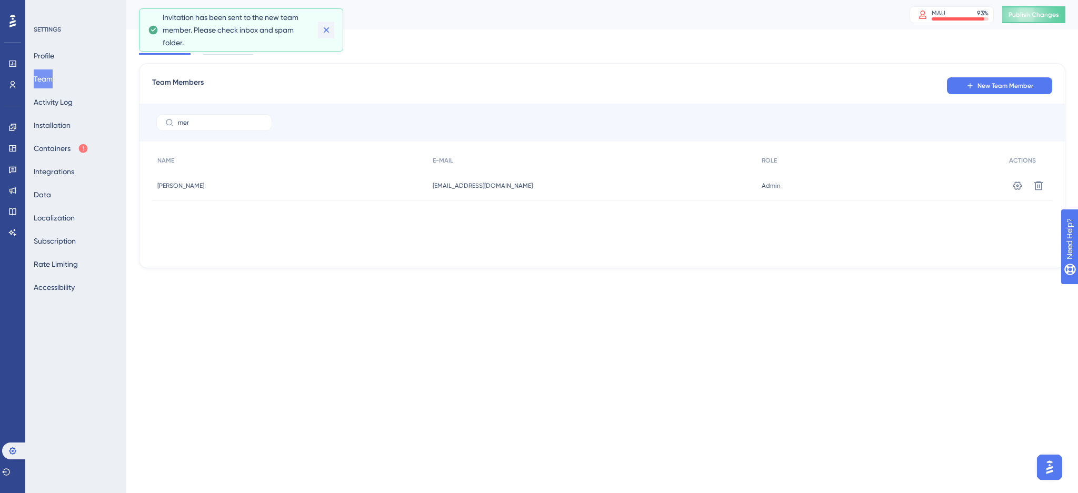
click at [324, 25] on icon at bounding box center [326, 30] width 11 height 11
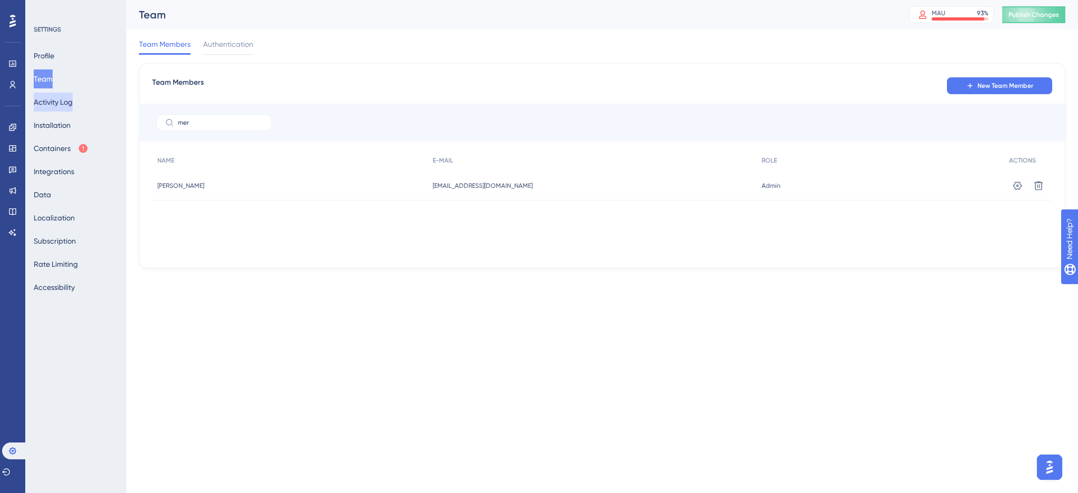
click at [57, 99] on button "Activity Log" at bounding box center [53, 102] width 39 height 19
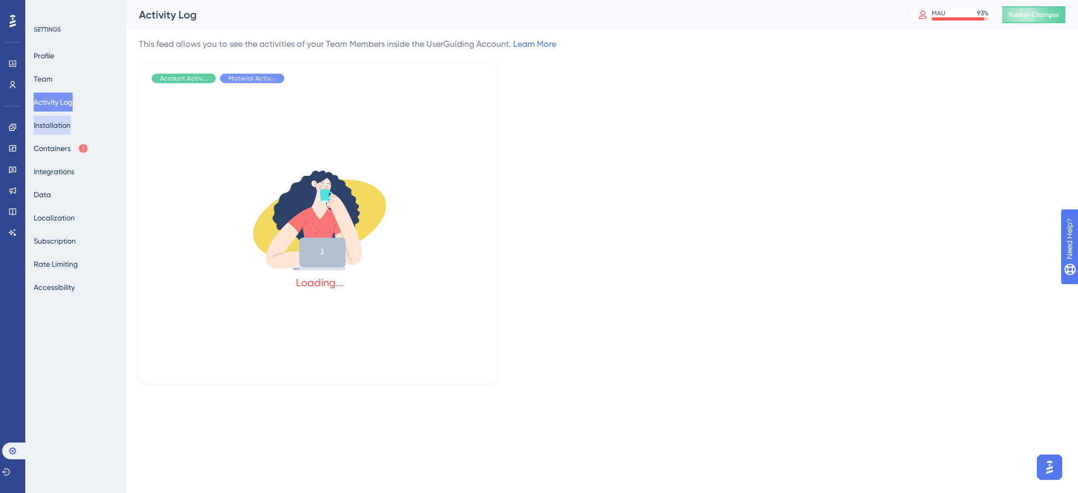
click at [65, 125] on button "Installation" at bounding box center [52, 125] width 37 height 19
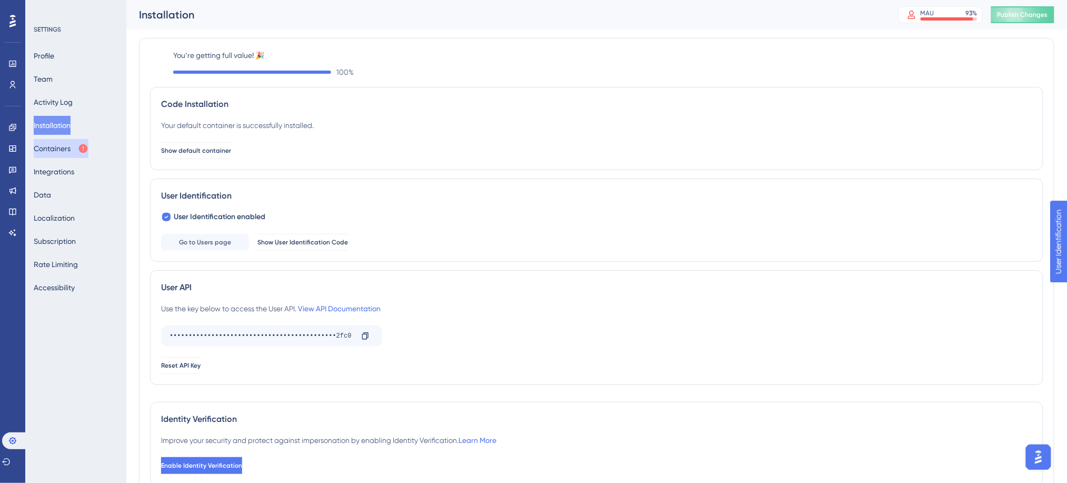
click at [66, 144] on button "Containers" at bounding box center [61, 148] width 55 height 19
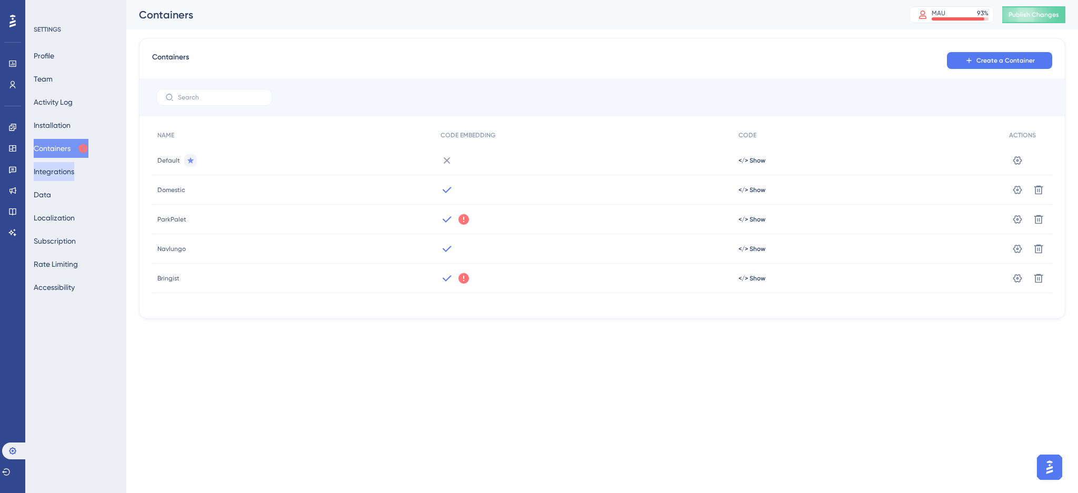
click at [65, 164] on button "Integrations" at bounding box center [54, 171] width 41 height 19
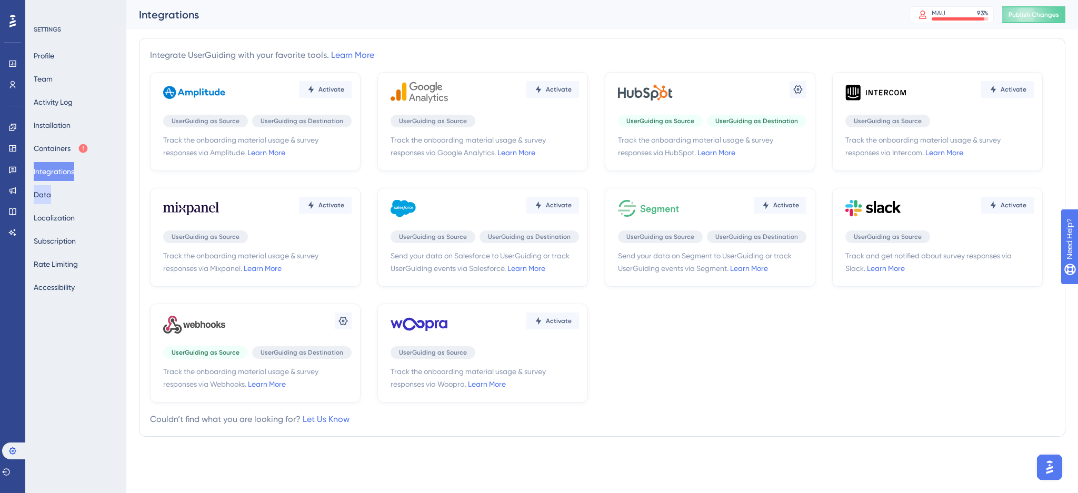
click at [49, 197] on button "Data" at bounding box center [42, 194] width 17 height 19
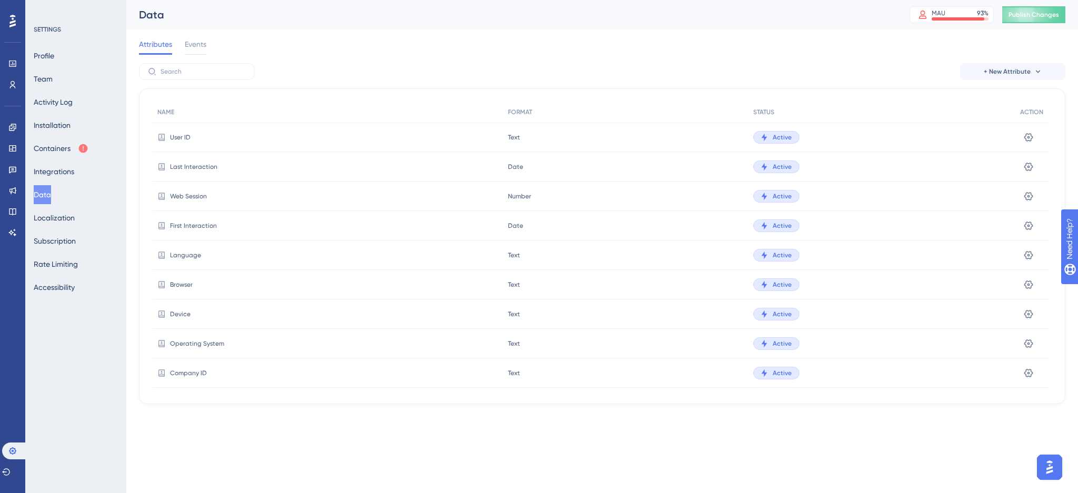
click at [167, 129] on div "User ID" at bounding box center [327, 137] width 351 height 29
click at [188, 50] on span "Events" at bounding box center [196, 44] width 22 height 13
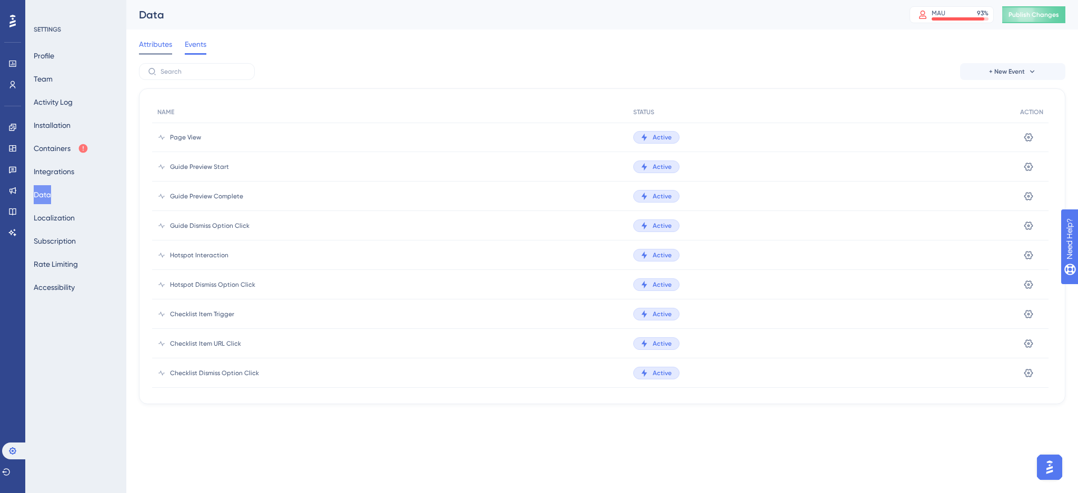
click at [162, 49] on span "Attributes" at bounding box center [155, 44] width 33 height 13
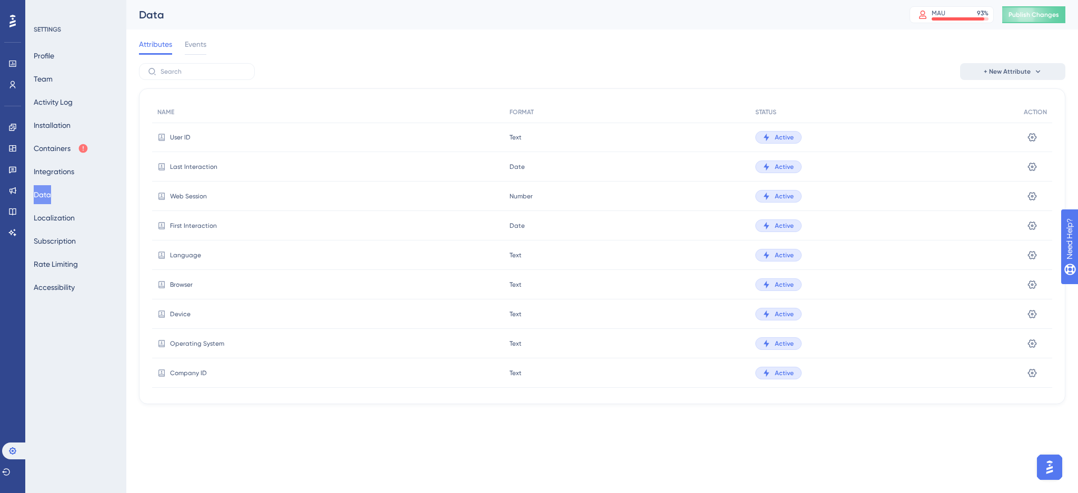
click at [1036, 73] on icon at bounding box center [1038, 71] width 8 height 8
click at [1014, 103] on span "Custom Attribute" at bounding box center [1003, 101] width 57 height 13
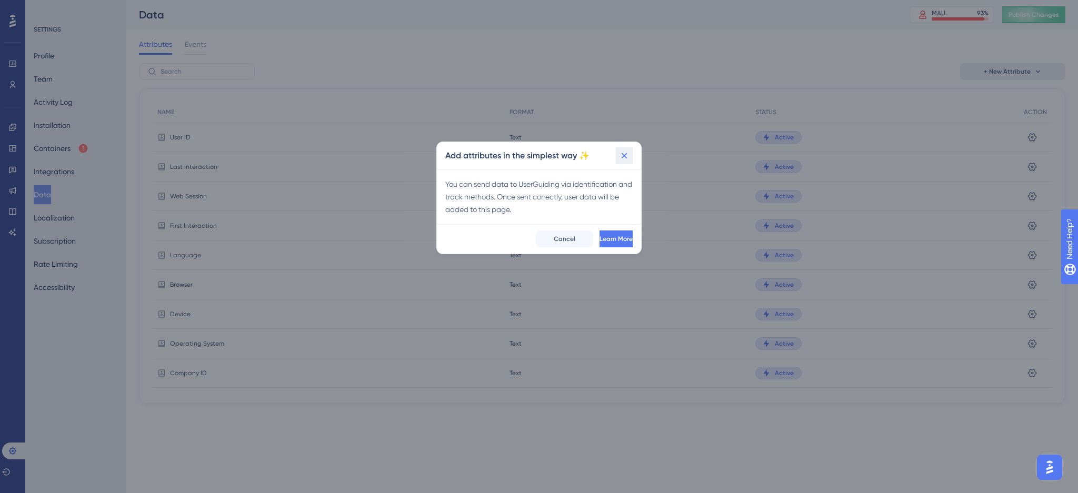
click at [625, 159] on icon at bounding box center [624, 156] width 11 height 11
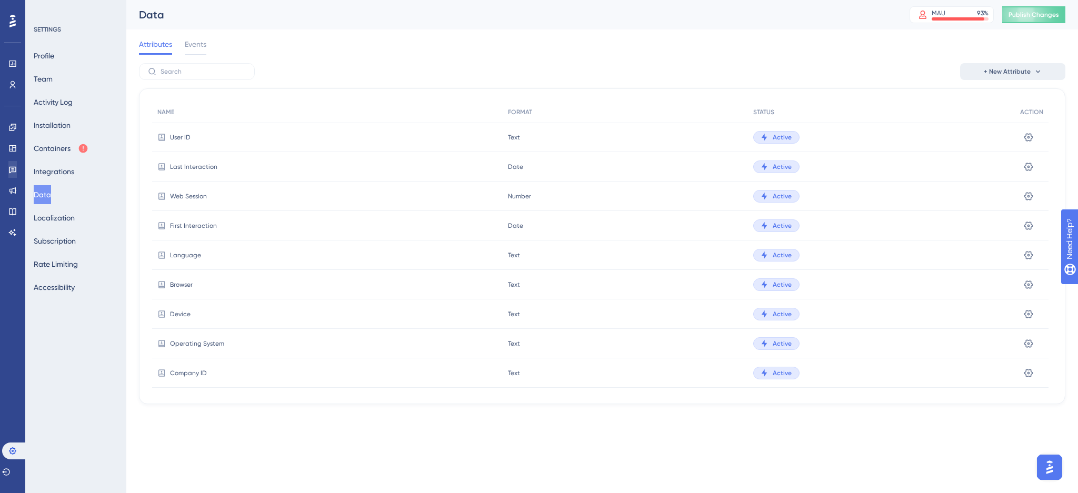
scroll to position [351, 0]
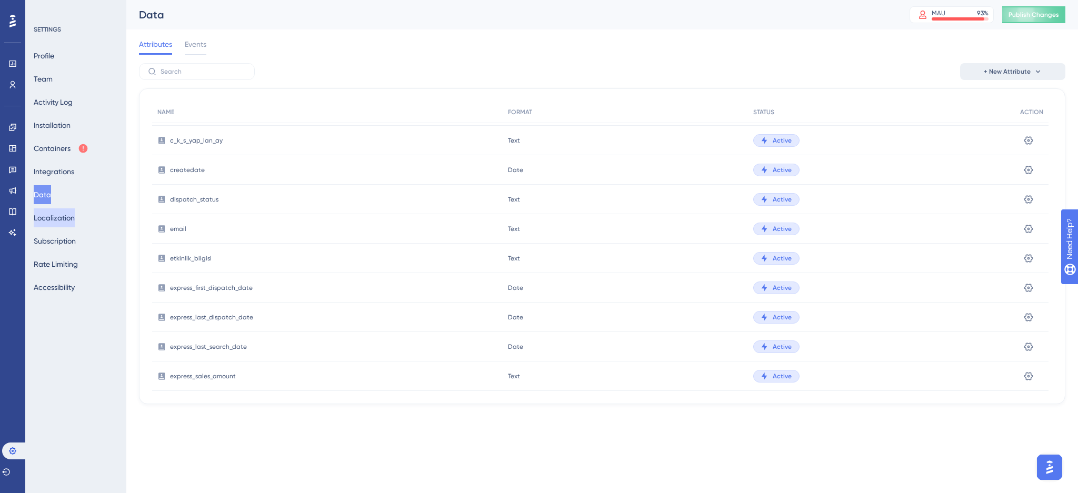
click at [72, 217] on button "Localization" at bounding box center [54, 217] width 41 height 19
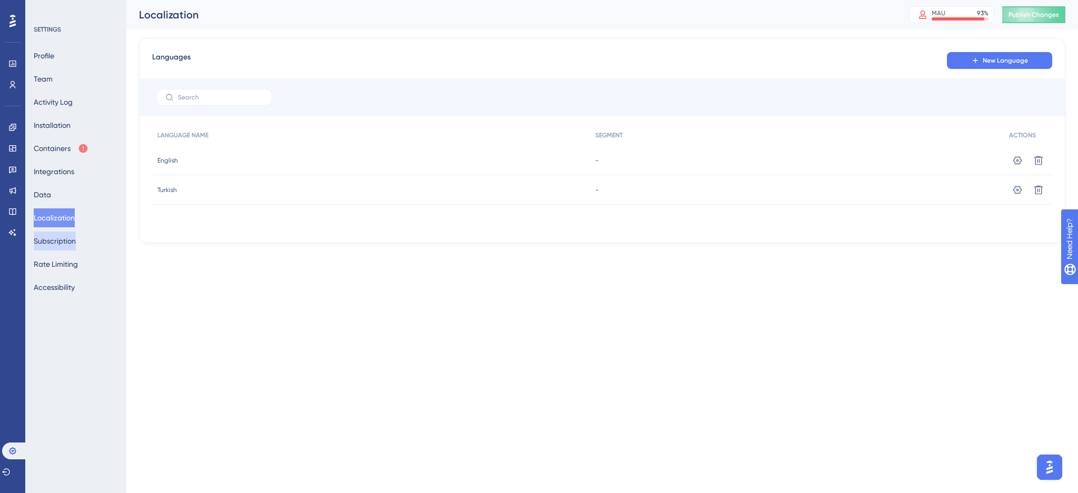
click at [56, 247] on button "Subscription" at bounding box center [55, 241] width 42 height 19
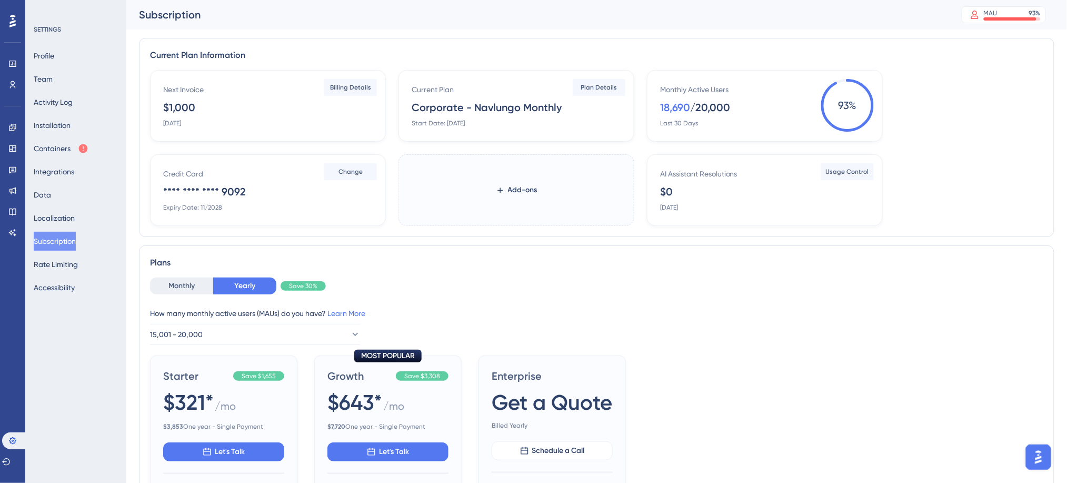
drag, startPoint x: 197, startPoint y: 107, endPoint x: 165, endPoint y: 107, distance: 32.1
click at [165, 107] on div "Next Invoice $1,000 [DATE]" at bounding box center [270, 105] width 214 height 44
click at [710, 105] on div "/ 20,000" at bounding box center [710, 107] width 40 height 15
click at [182, 111] on div "$1,000" at bounding box center [179, 107] width 32 height 15
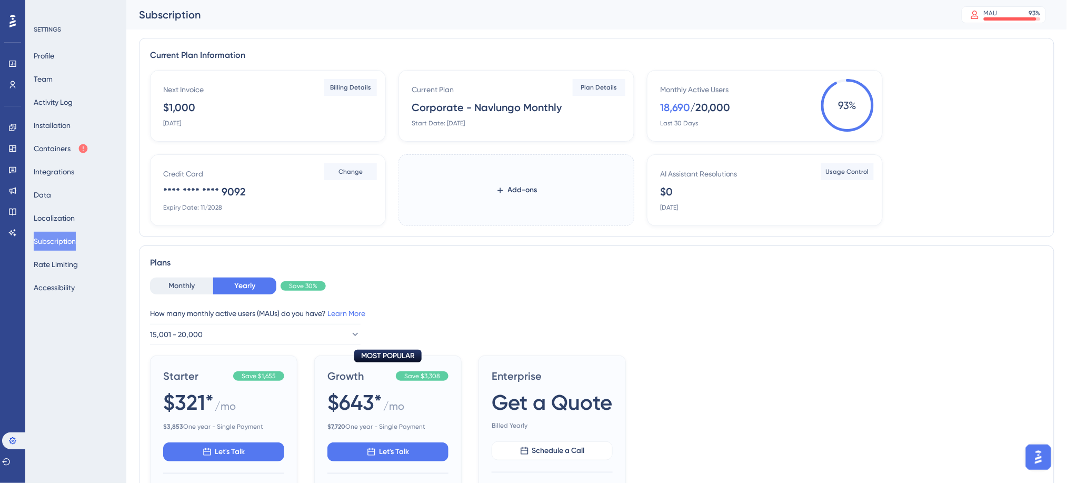
click at [182, 111] on div "$1,000" at bounding box center [179, 107] width 32 height 15
click at [65, 267] on button "Rate Limiting" at bounding box center [56, 264] width 44 height 19
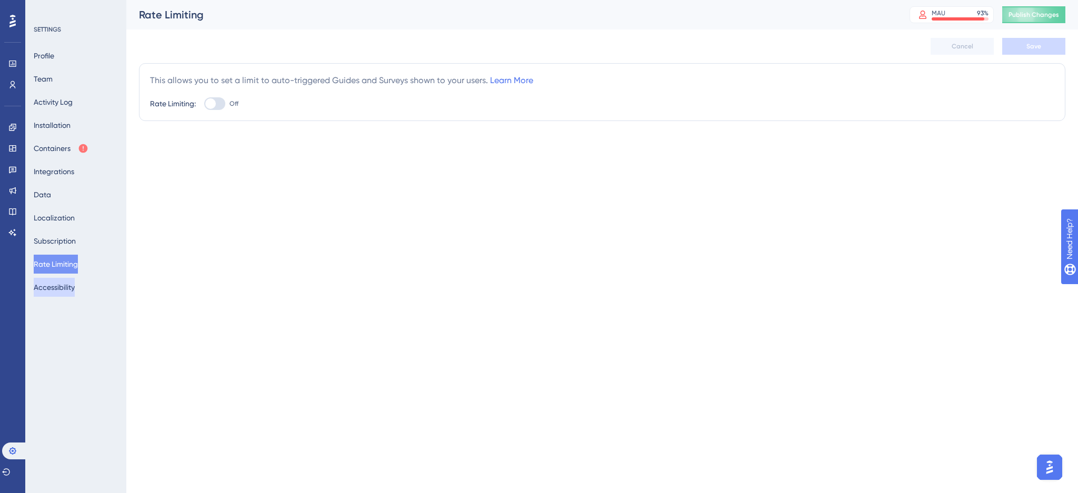
click at [65, 284] on button "Accessibility" at bounding box center [54, 287] width 41 height 19
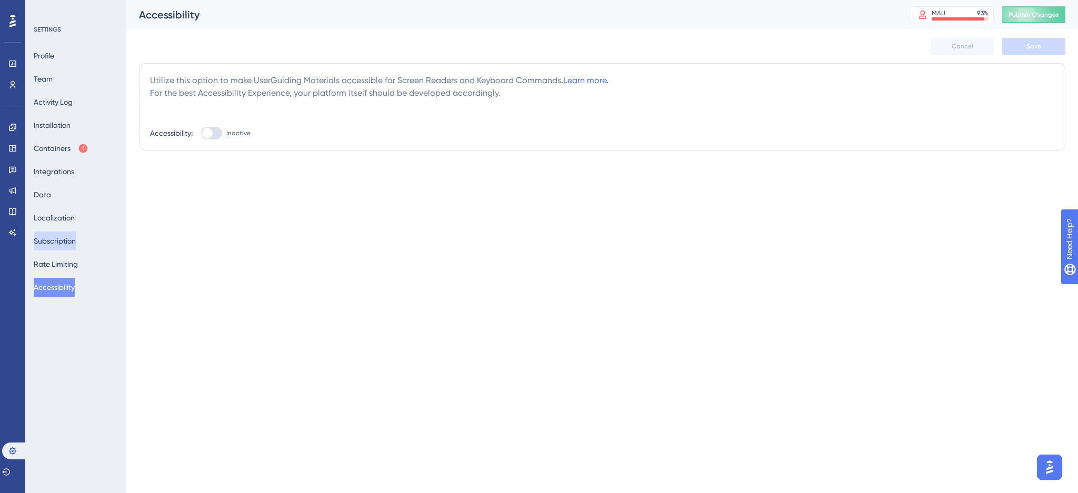
click at [60, 241] on button "Subscription" at bounding box center [55, 241] width 42 height 19
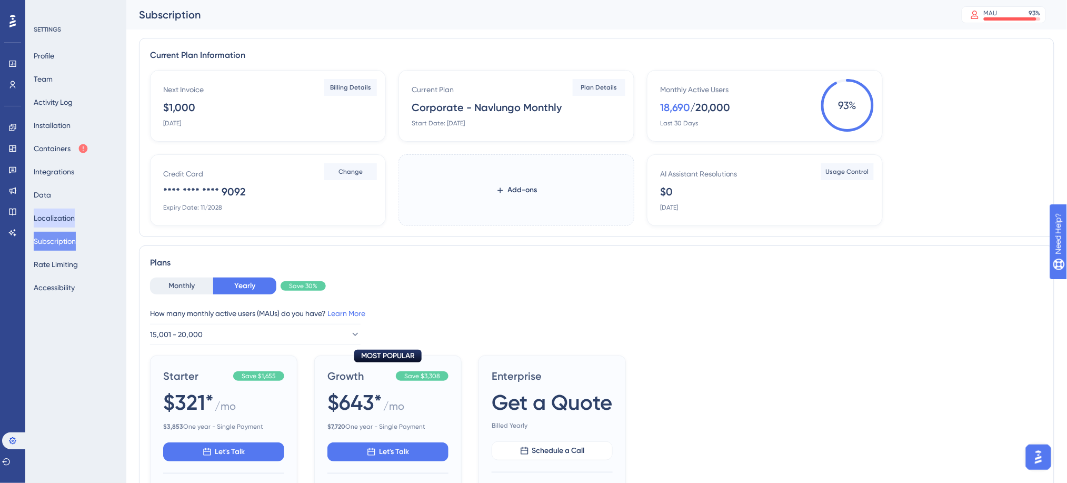
click at [64, 221] on button "Localization" at bounding box center [54, 217] width 41 height 19
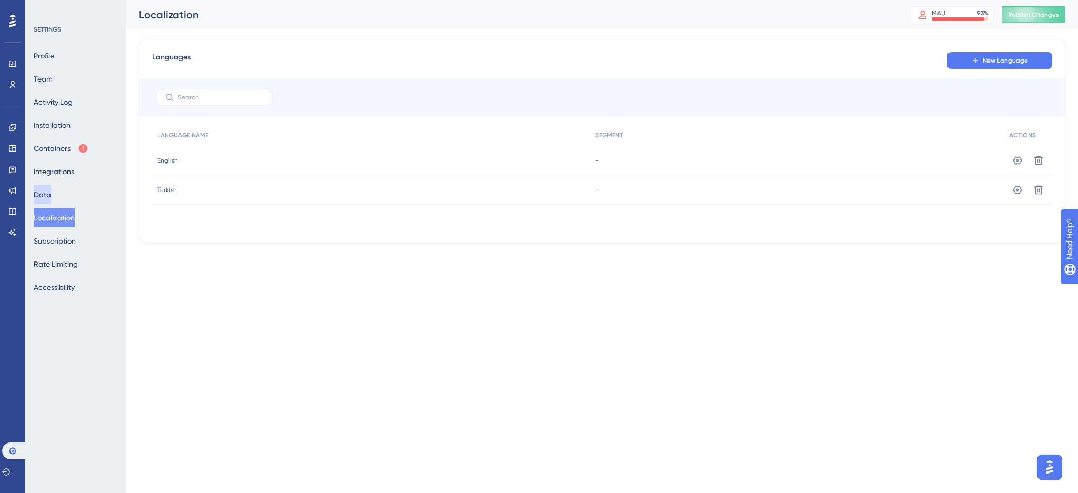
click at [51, 202] on button "Data" at bounding box center [42, 194] width 17 height 19
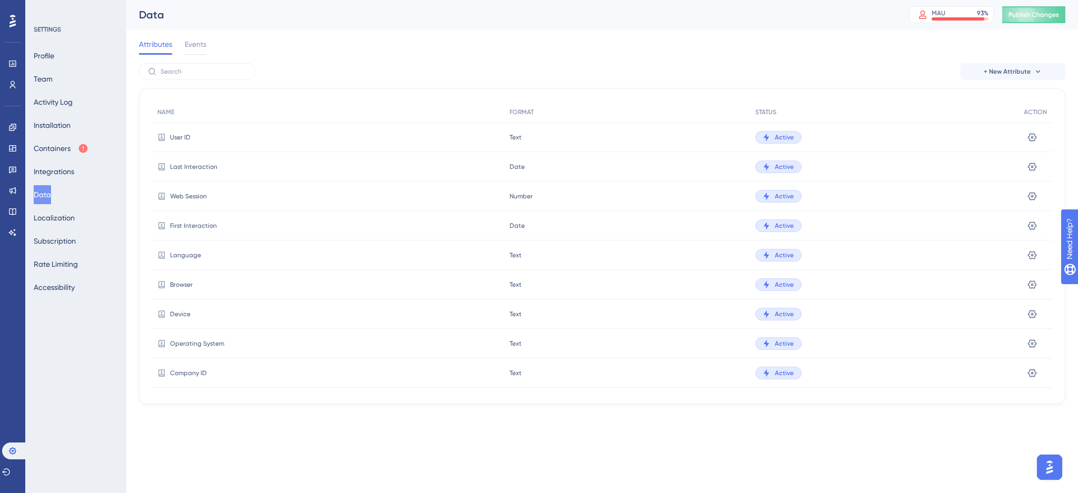
click at [13, 20] on icon at bounding box center [12, 21] width 6 height 13
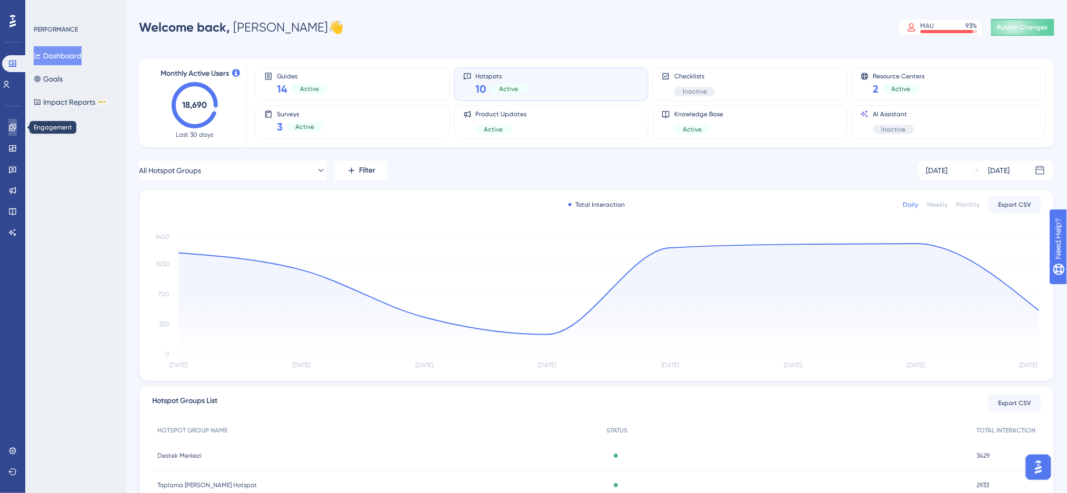
click at [10, 124] on icon at bounding box center [12, 127] width 8 height 8
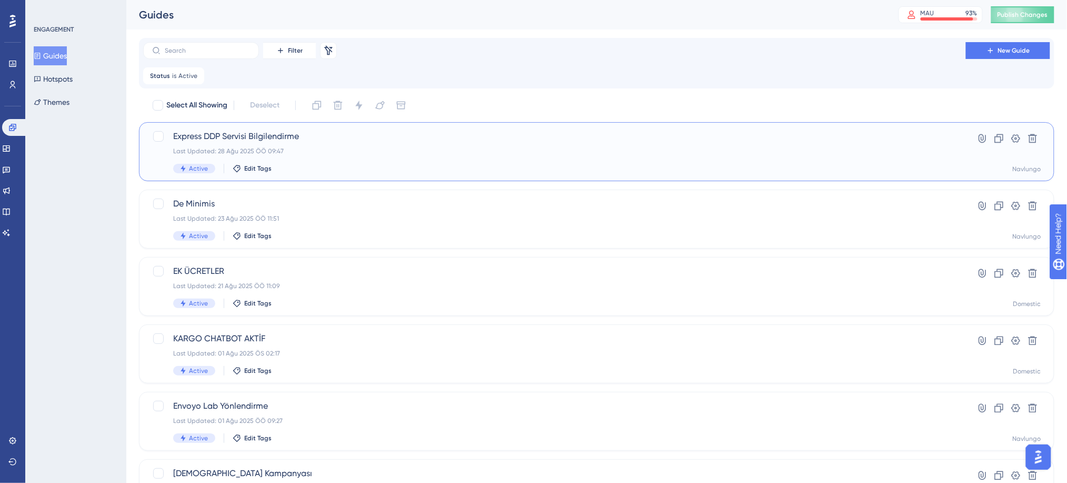
drag, startPoint x: 248, startPoint y: 137, endPoint x: 219, endPoint y: 145, distance: 30.0
click at [219, 145] on div "Express DDP Servisi Bilgilendirme Last Updated: 28 Ağu 2025 ÖÖ 09:47 Active Edi…" at bounding box center [554, 151] width 763 height 43
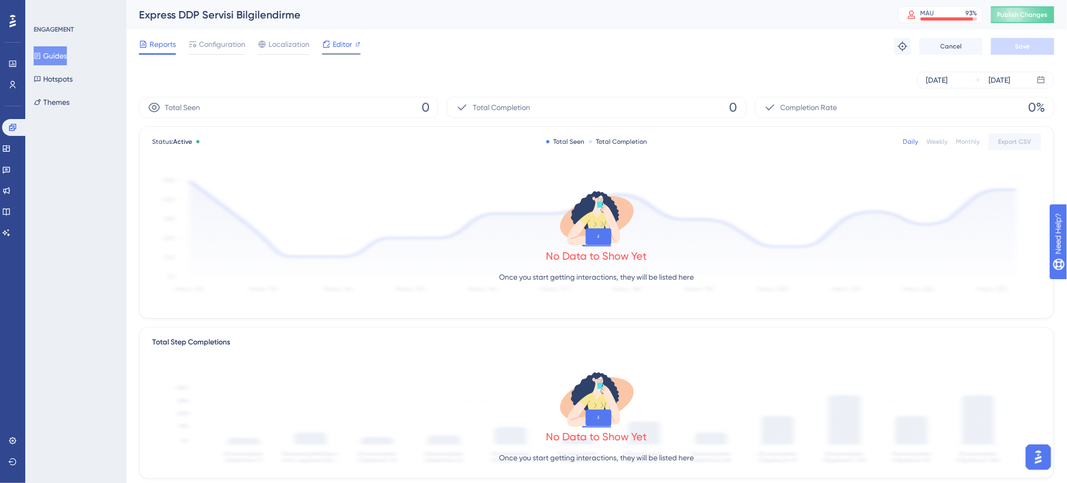
click at [325, 47] on icon at bounding box center [326, 44] width 7 height 7
click at [64, 53] on button "Guides" at bounding box center [50, 55] width 33 height 19
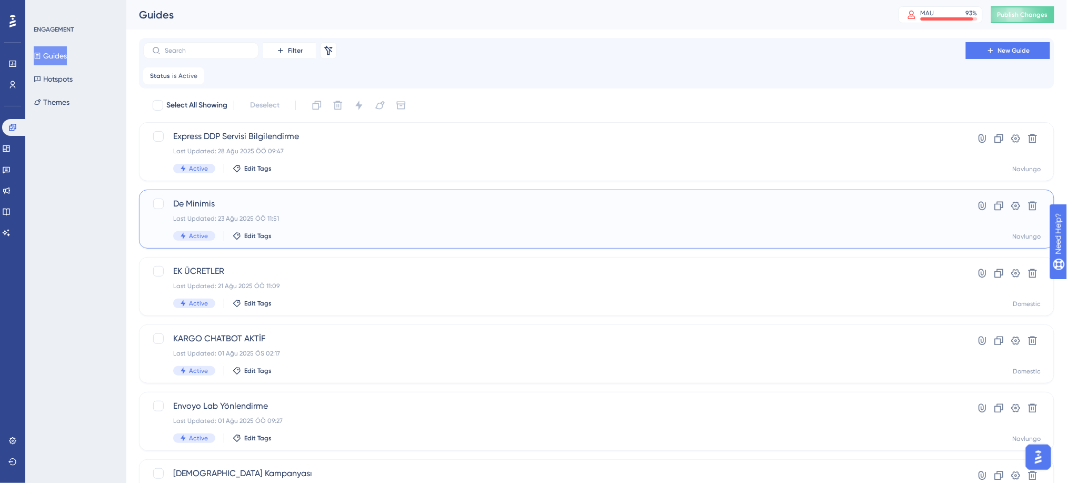
click at [267, 204] on span "De Minimis" at bounding box center [554, 203] width 763 height 13
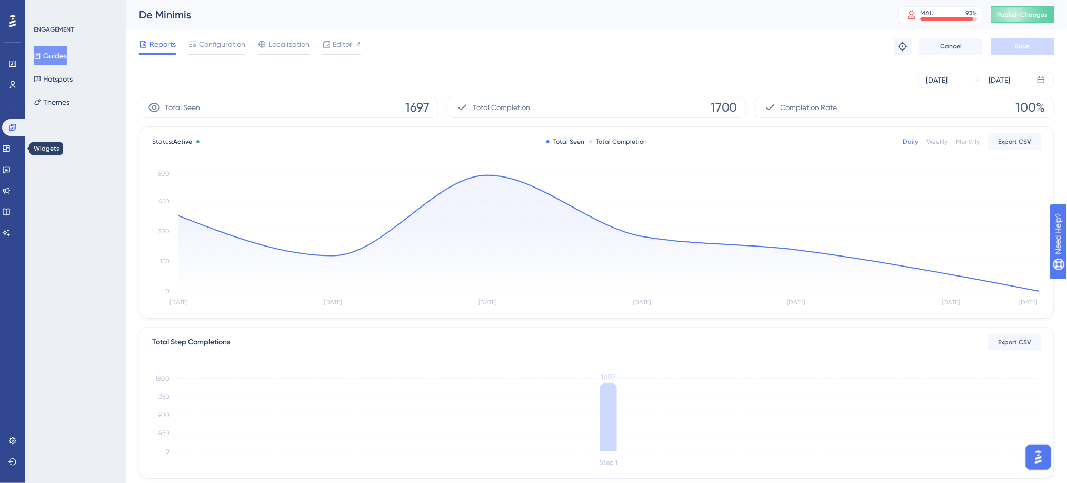
click at [3, 143] on div "Widgets" at bounding box center [12, 148] width 21 height 17
click at [11, 187] on icon at bounding box center [6, 190] width 8 height 8
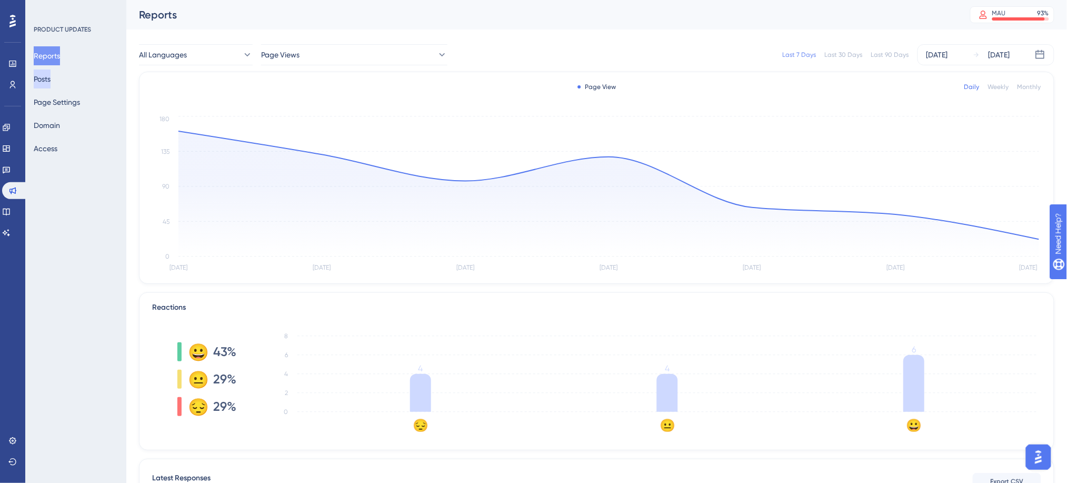
click at [51, 76] on button "Posts" at bounding box center [42, 78] width 17 height 19
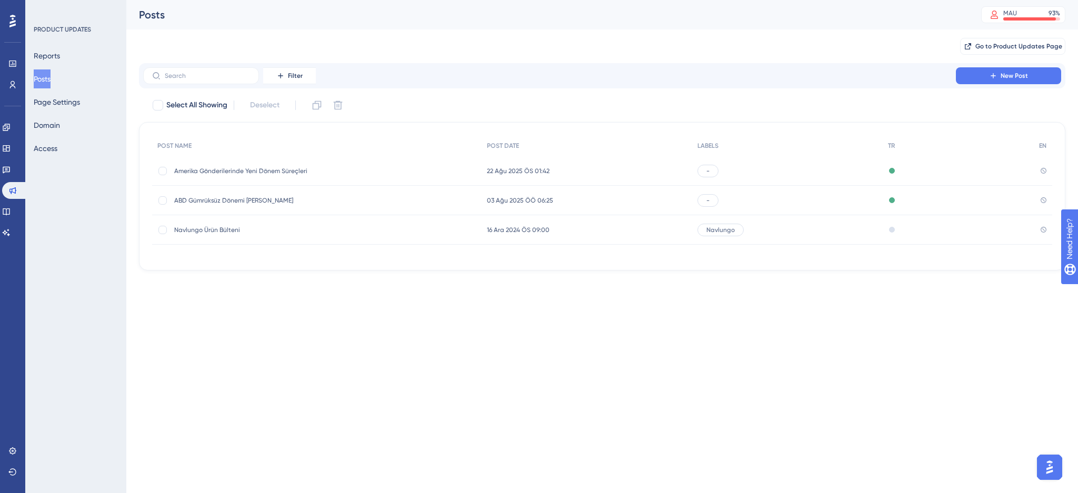
click at [328, 167] on span "Amerika Gönderilerinde Yeni Dönem Süreçleri" at bounding box center [258, 171] width 168 height 8
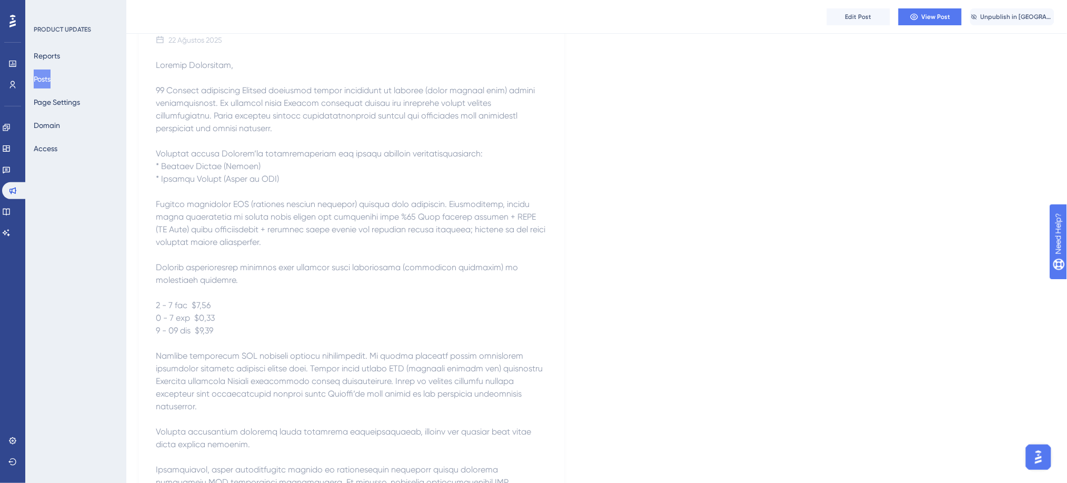
scroll to position [281, 0]
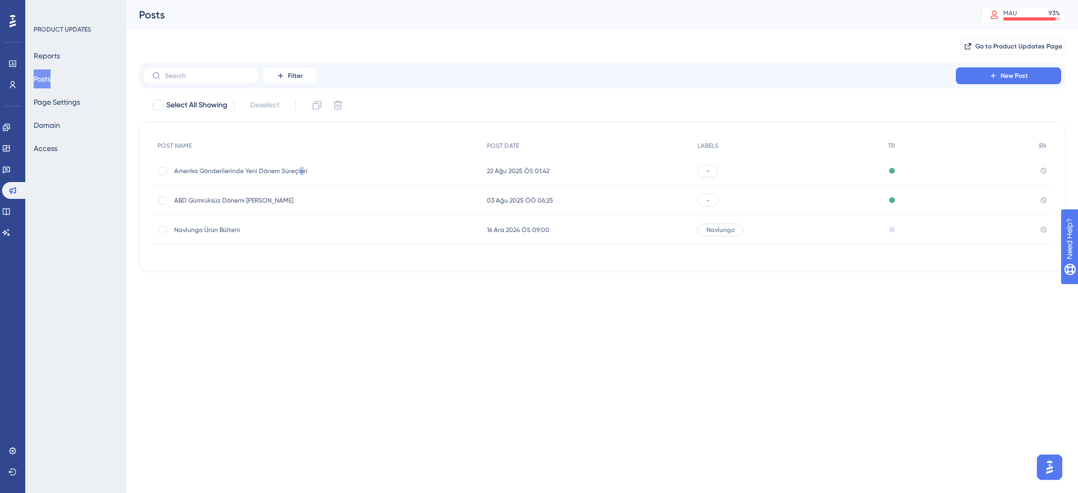
click at [300, 165] on div "Amerika Gönderilerinde Yeni Dönem Süreçleri [GEOGRAPHIC_DATA] Gönderilerinde Ye…" at bounding box center [258, 170] width 168 height 29
click at [300, 171] on span "Amerika Gönderilerinde Yeni Dönem Süreçleri" at bounding box center [258, 171] width 168 height 8
click at [246, 174] on span "Amerika Gönderilerinde Yeni Dönem Süreçleri" at bounding box center [258, 171] width 168 height 8
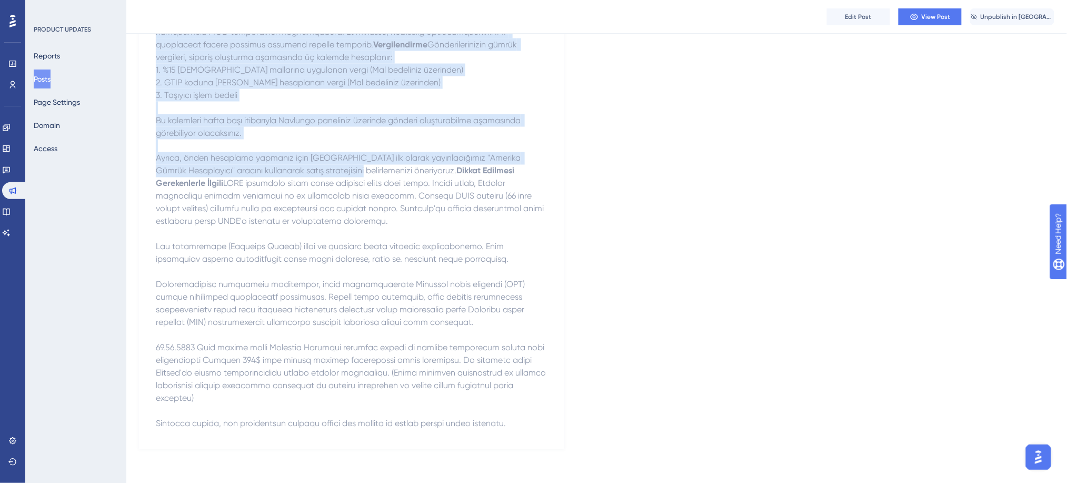
scroll to position [677, 0]
drag, startPoint x: 157, startPoint y: 152, endPoint x: 574, endPoint y: 420, distance: 495.1
copy div "Loremip Dolorsitametco Adip Elits Doeiusmod 16 Tempori 0818 Utlabor Etdolorema,…"
